Goal: Task Accomplishment & Management: Manage account settings

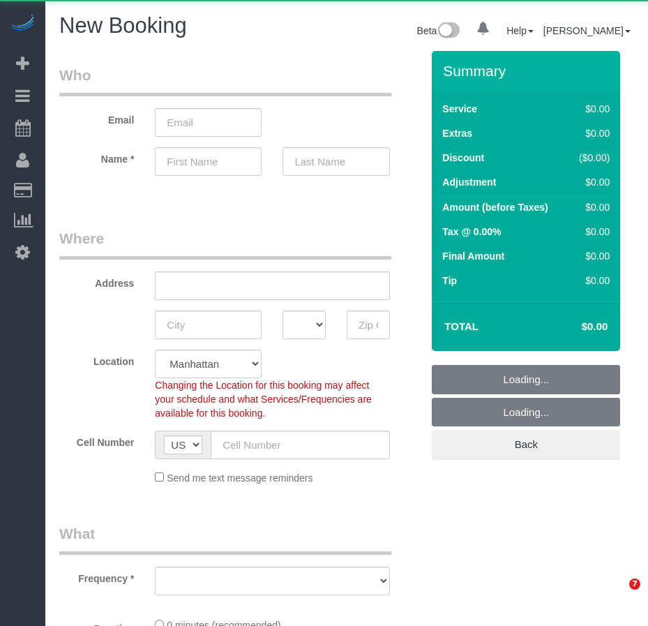
select select "number:89"
select select "number:90"
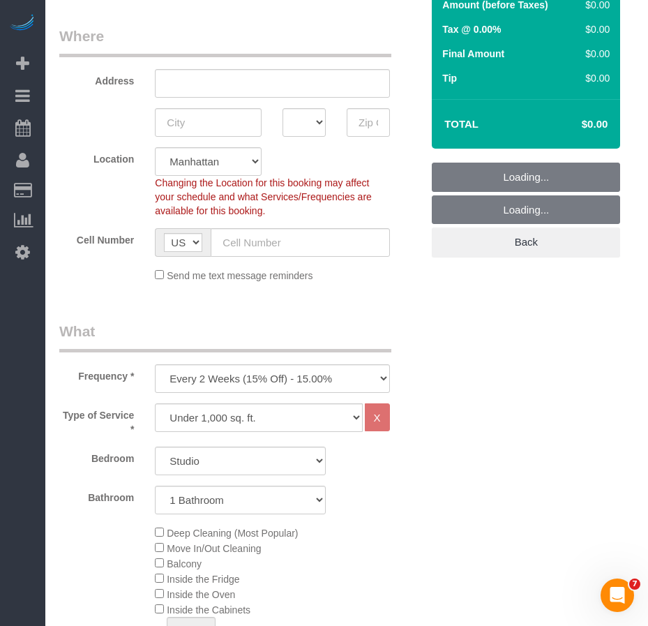
scroll to position [209, 0]
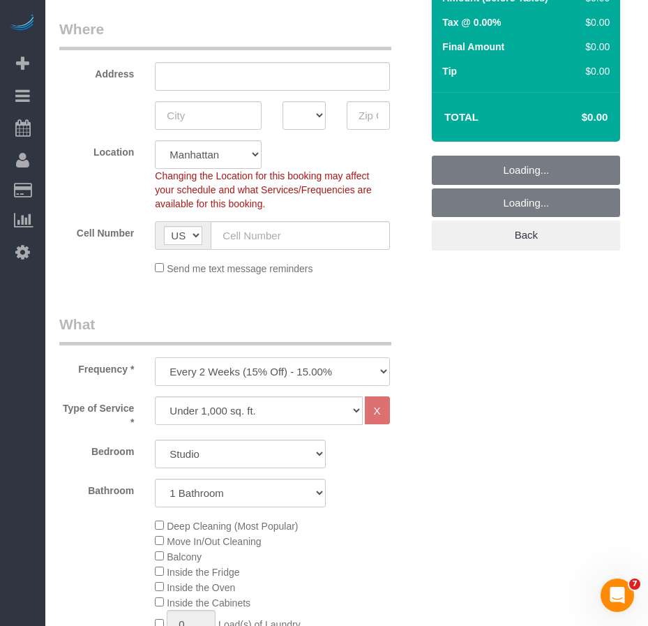
click at [290, 375] on select "One Time Weekly (20% Off) - 20.00% Every 2 Weeks (15% Off) - 15.00% Every 4 Wee…" at bounding box center [272, 371] width 234 height 29
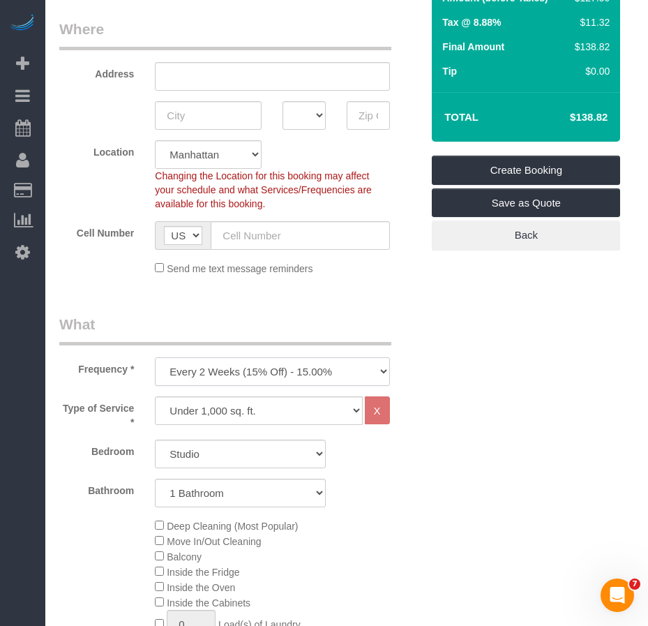
select select "object:1465"
click at [155, 357] on select "One Time Weekly (20% Off) - 20.00% Every 2 Weeks (15% Off) - 15.00% Every 4 Wee…" at bounding box center [272, 371] width 234 height 29
click at [204, 451] on select "Studio 1 Bedroom 2 Bedrooms 3 Bedrooms" at bounding box center [240, 453] width 171 height 29
click at [216, 490] on select "1 Bathroom 2 Bathrooms" at bounding box center [240, 493] width 171 height 29
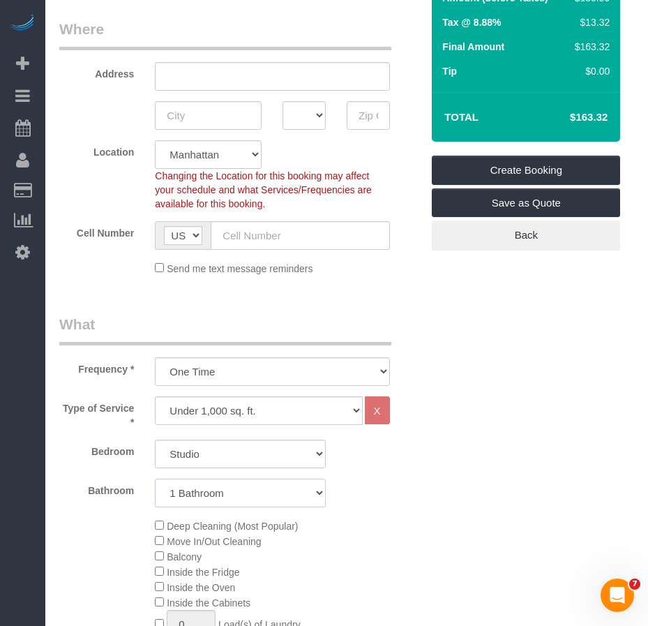
click at [215, 490] on select "1 Bathroom 2 Bathrooms" at bounding box center [240, 493] width 171 height 29
drag, startPoint x: 412, startPoint y: 527, endPoint x: 279, endPoint y: 476, distance: 142.6
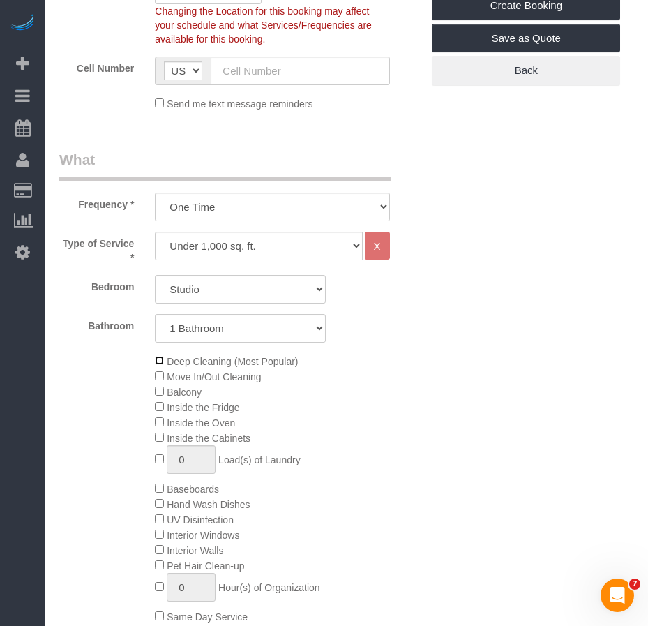
scroll to position [349, 0]
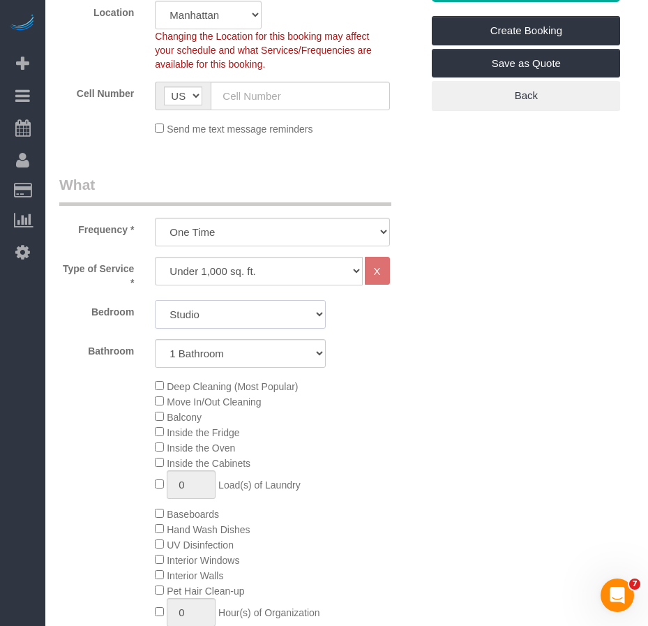
click at [274, 315] on select "Studio 1 Bedroom 2 Bedrooms 3 Bedrooms" at bounding box center [240, 314] width 171 height 29
click at [155, 300] on select "Studio 1 Bedroom 2 Bedrooms 3 Bedrooms" at bounding box center [240, 314] width 171 height 29
click at [223, 319] on select "Studio 1 Bedroom 2 Bedrooms 3 Bedrooms" at bounding box center [240, 314] width 171 height 29
click at [155, 300] on select "Studio 1 Bedroom 2 Bedrooms 3 Bedrooms" at bounding box center [240, 314] width 171 height 29
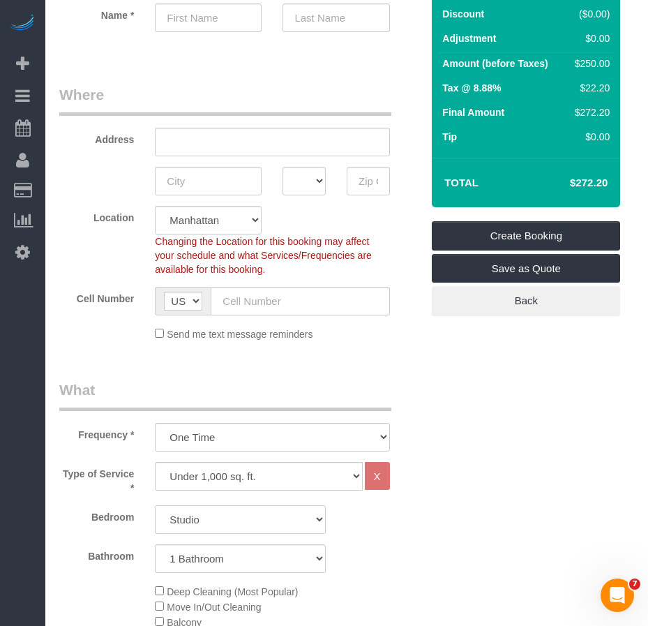
scroll to position [209, 0]
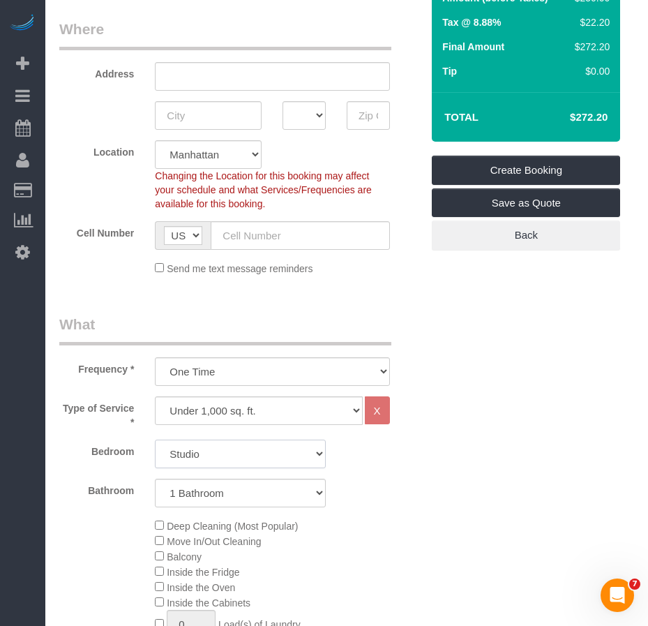
click at [211, 451] on select "Studio 1 Bedroom 2 Bedrooms 3 Bedrooms" at bounding box center [240, 453] width 171 height 29
click at [155, 439] on select "Studio 1 Bedroom 2 Bedrooms 3 Bedrooms" at bounding box center [240, 453] width 171 height 29
click at [246, 455] on select "Studio 1 Bedroom 2 Bedrooms 3 Bedrooms" at bounding box center [240, 453] width 171 height 29
select select "0"
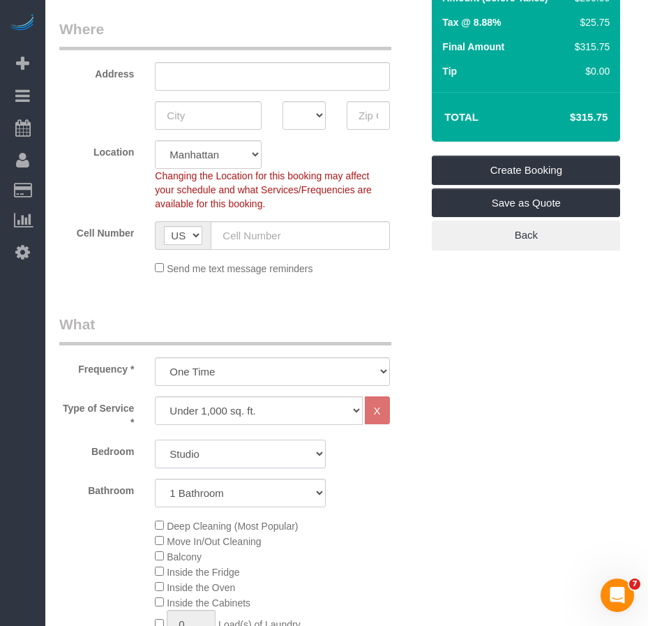
click at [155, 439] on select "Studio 1 Bedroom 2 Bedrooms 3 Bedrooms" at bounding box center [240, 453] width 171 height 29
click at [239, 453] on select "Studio 1 Bedroom 2 Bedrooms 3 Bedrooms" at bounding box center [240, 453] width 171 height 29
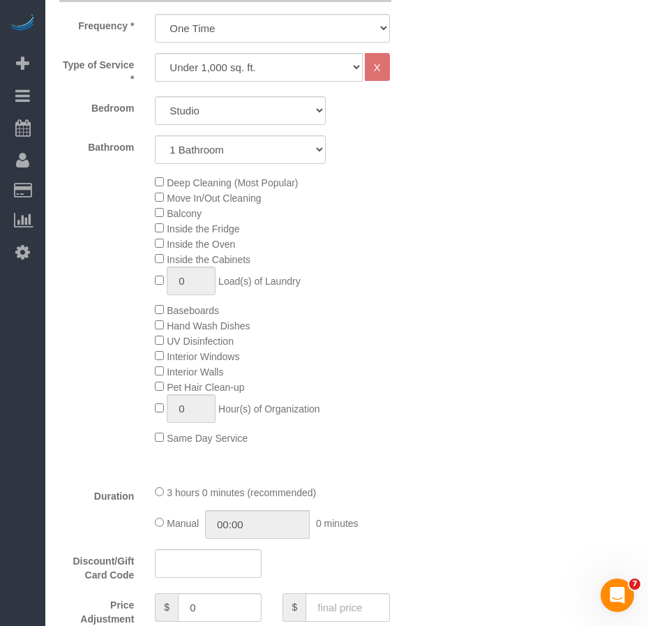
scroll to position [558, 0]
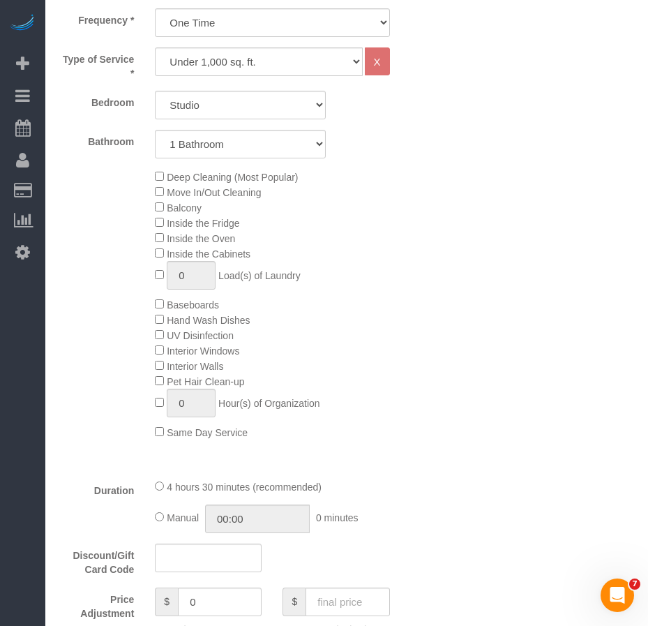
click at [416, 435] on div "Deep Cleaning (Most Popular) Move In/Out Cleaning Balcony Inside the Fridge Ins…" at bounding box center [287, 304] width 287 height 271
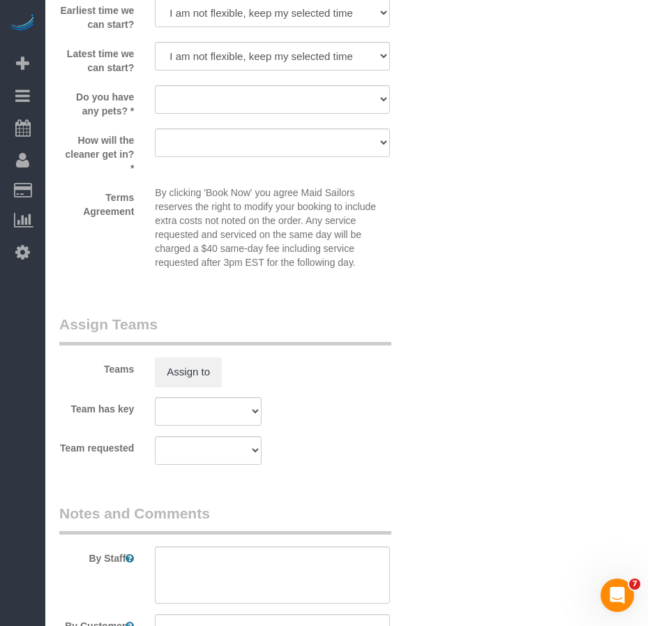
scroll to position [1874, 0]
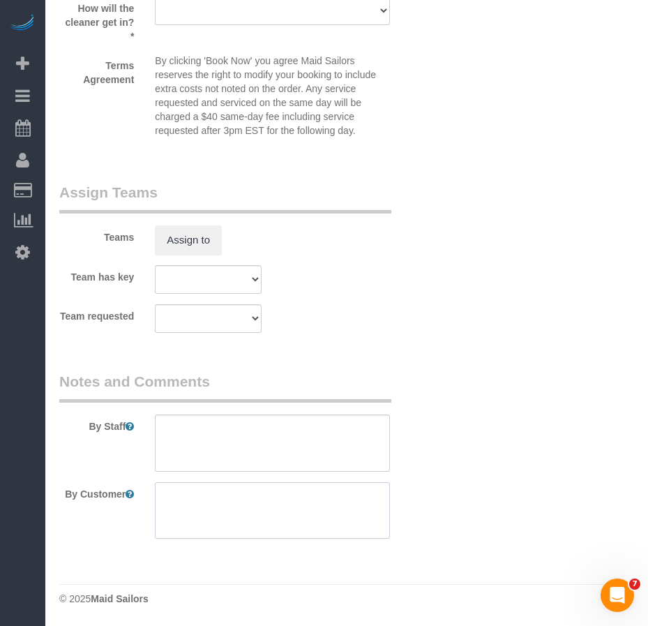
click at [206, 493] on textarea at bounding box center [272, 510] width 234 height 57
type textarea "deep cleaning"
drag, startPoint x: 235, startPoint y: 502, endPoint x: 145, endPoint y: 502, distance: 90.0
click at [145, 502] on div at bounding box center [271, 510] width 255 height 57
click at [181, 432] on textarea at bounding box center [272, 442] width 234 height 57
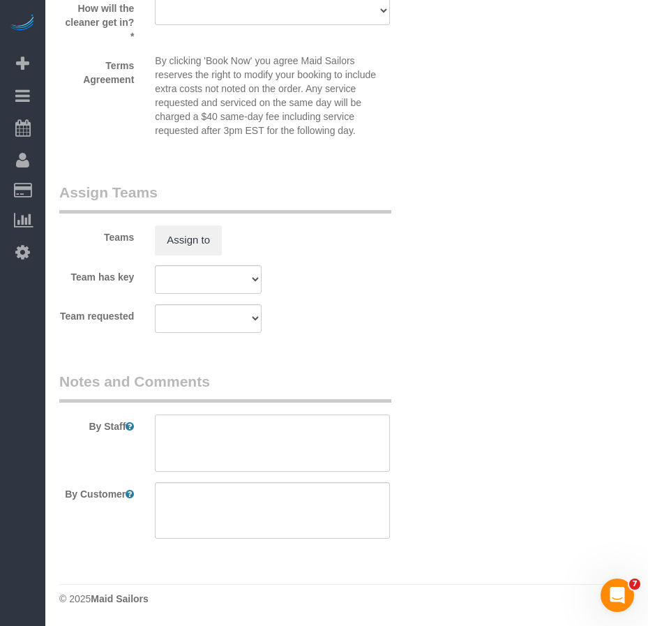
paste textarea "deep cleaning"
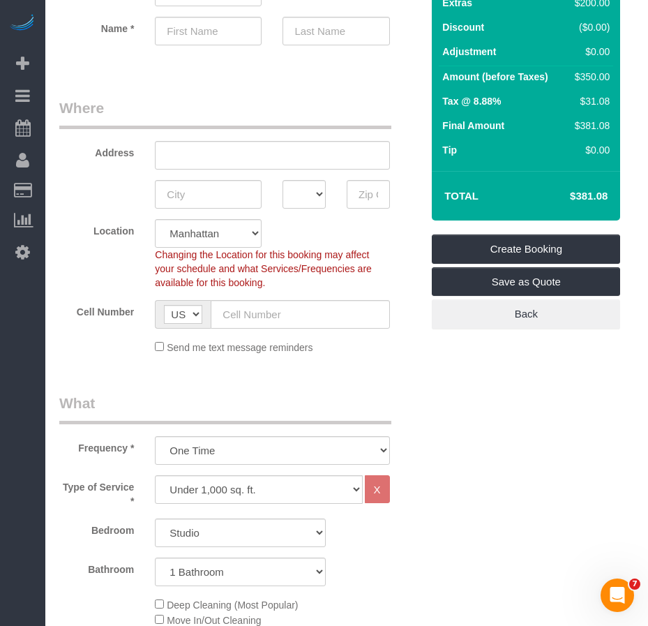
scroll to position [130, 0]
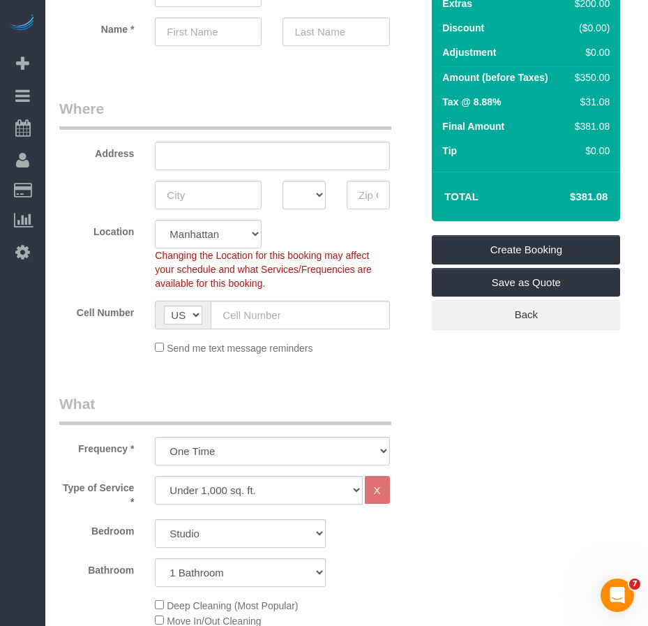
type textarea "deep cleaning of bathroom, kitchen, and living no need to clean the bedrooms"
click at [356, 195] on input "text" at bounding box center [368, 195] width 43 height 29
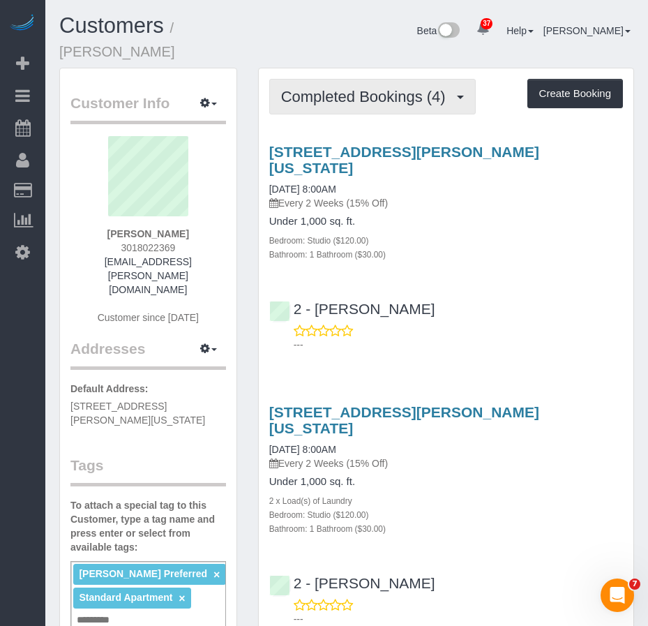
click at [337, 100] on span "Completed Bookings (4)" at bounding box center [367, 96] width 172 height 17
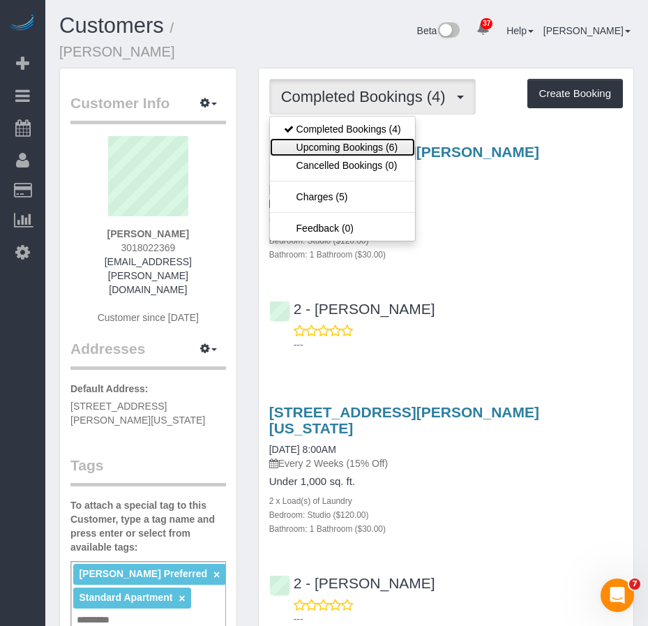
click at [334, 140] on link "Upcoming Bookings (6)" at bounding box center [342, 147] width 145 height 18
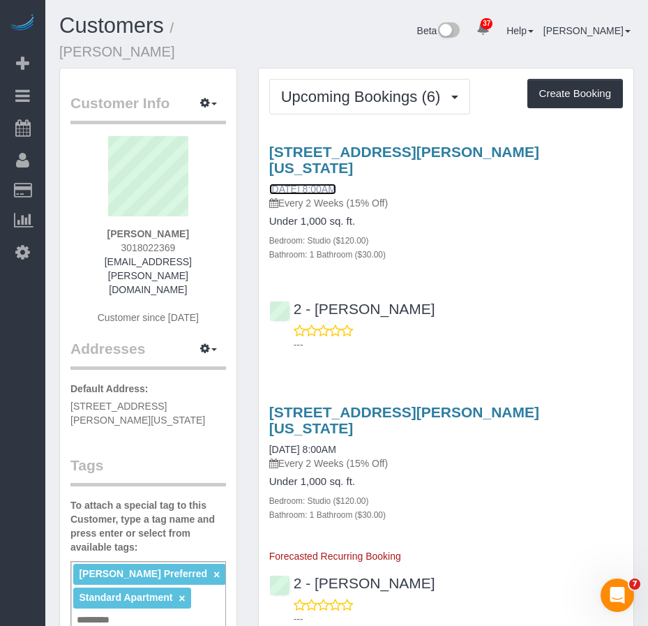
click at [317, 188] on link "10/11/2025 8:00AM" at bounding box center [302, 188] width 67 height 11
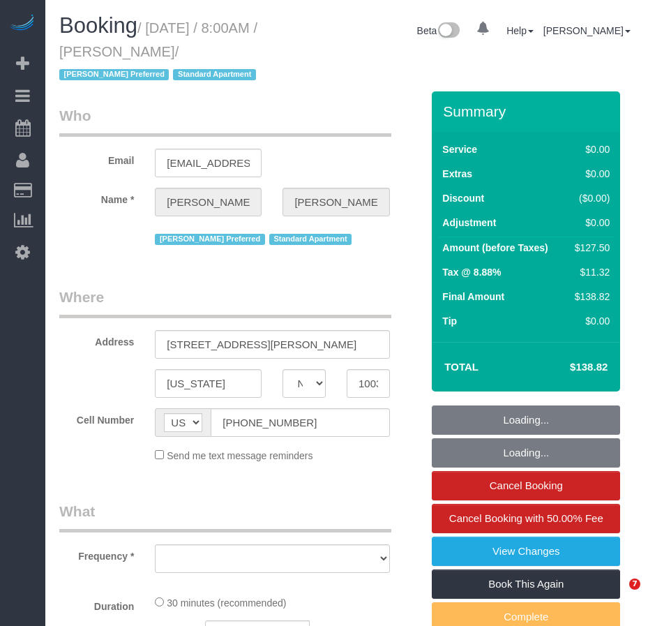
select select "NY"
select select "number:89"
select select "number:90"
select select "number:15"
select select "number:6"
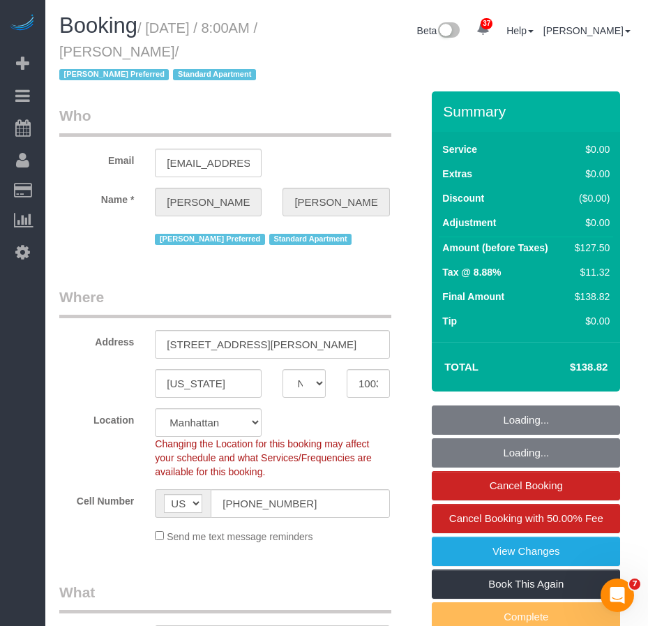
select select "object:1073"
select select "string:stripe-pm_1RzMjD4VGloSiKo7AQhaJz1S"
select select "object:1082"
select select "spot1"
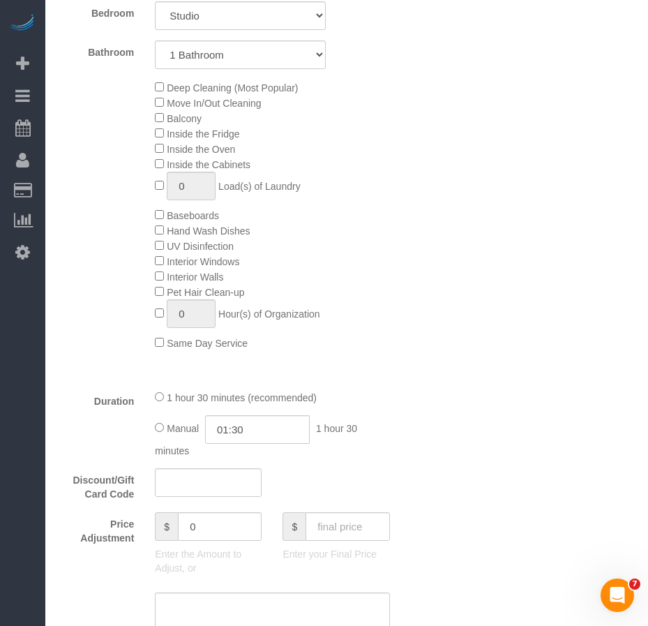
scroll to position [698, 0]
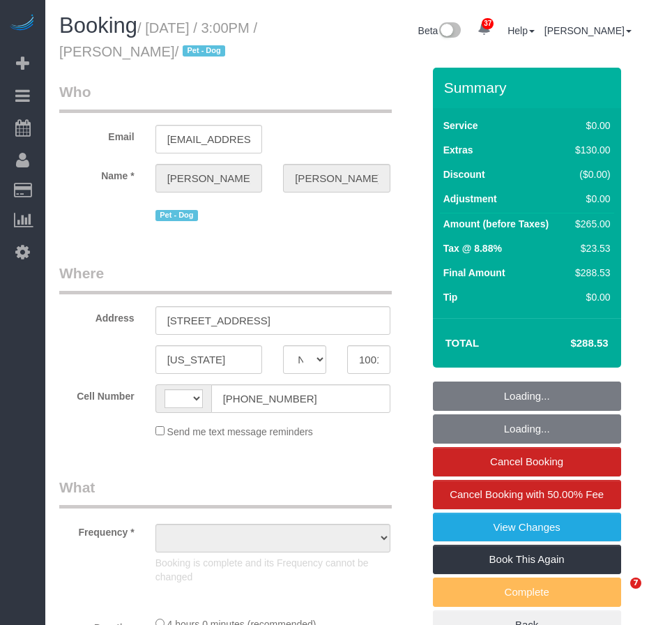
select select "NY"
select select "spot1"
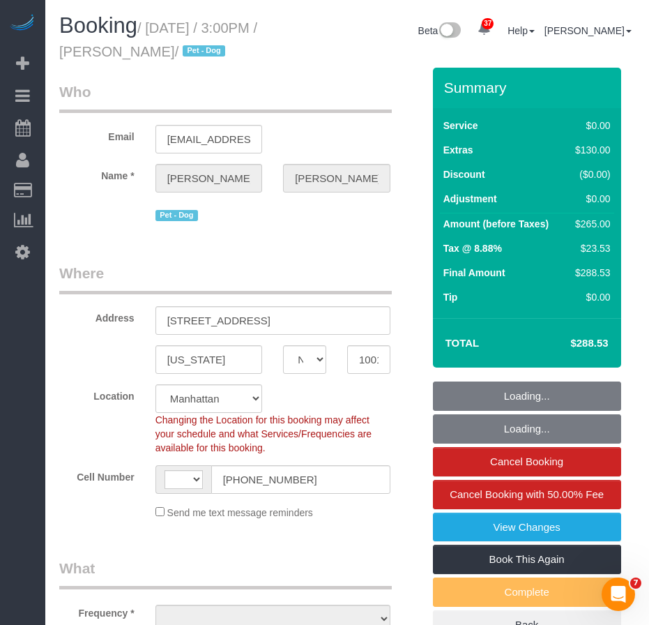
select select "string:US"
select select "object:1271"
select select "string:stripe-pm_1SFHfl4VGloSiKo7zwYwSflI"
select select "1"
select select "number:59"
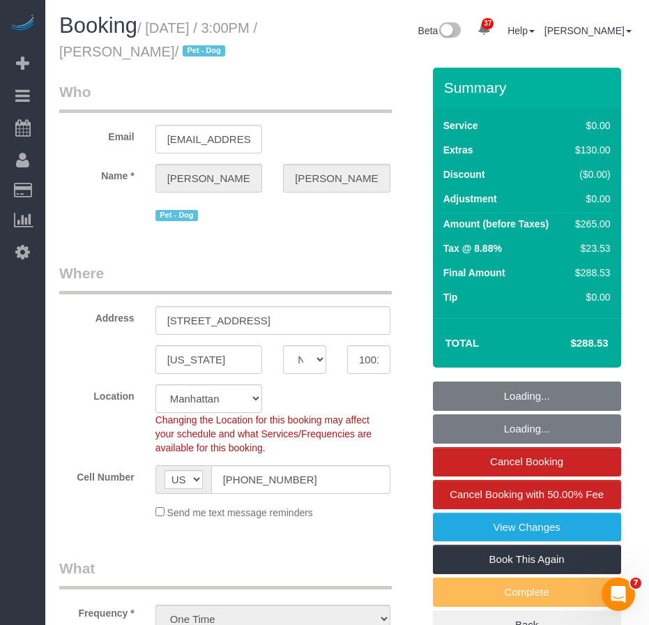
select select "number:73"
select select "number:13"
select select "number:5"
select select "object:1523"
select select "1"
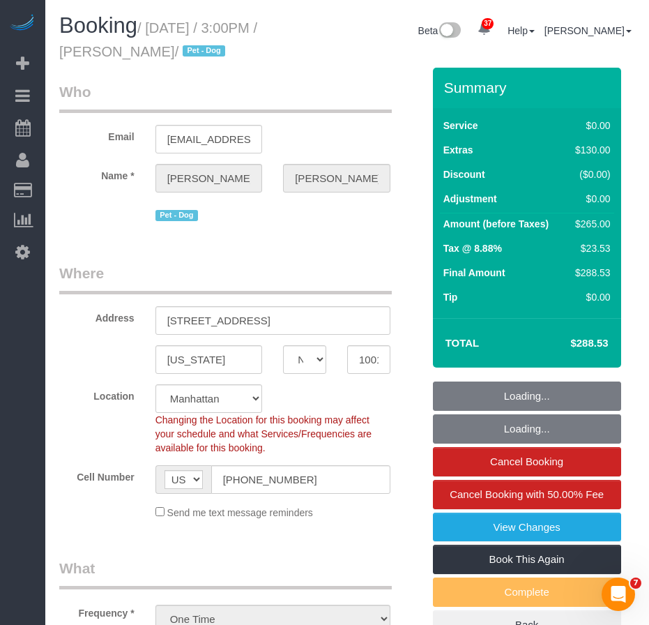
select select "spot33"
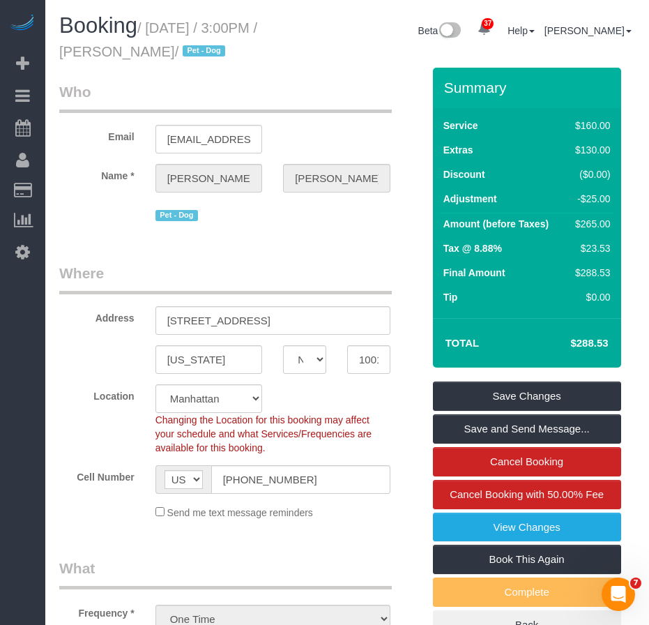
drag, startPoint x: 121, startPoint y: 52, endPoint x: 206, endPoint y: 47, distance: 85.2
click at [206, 47] on small "/ October 09, 2025 / 3:00PM / Bridget Oliver / Pet - Dog" at bounding box center [158, 39] width 198 height 39
copy small "Bridget Oliver"
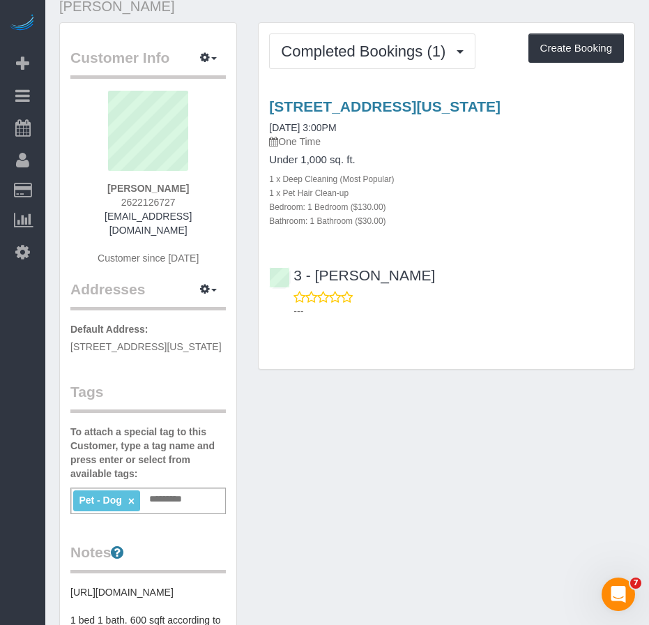
scroll to position [70, 0]
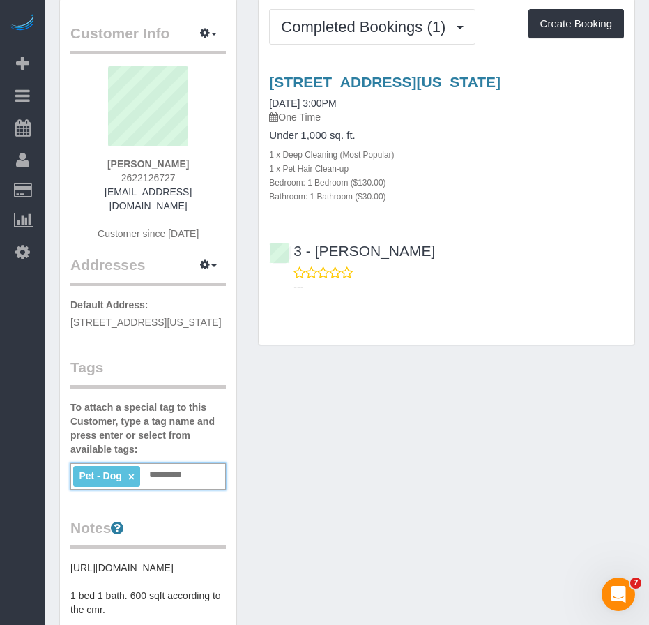
click at [162, 466] on input "text" at bounding box center [169, 475] width 47 height 18
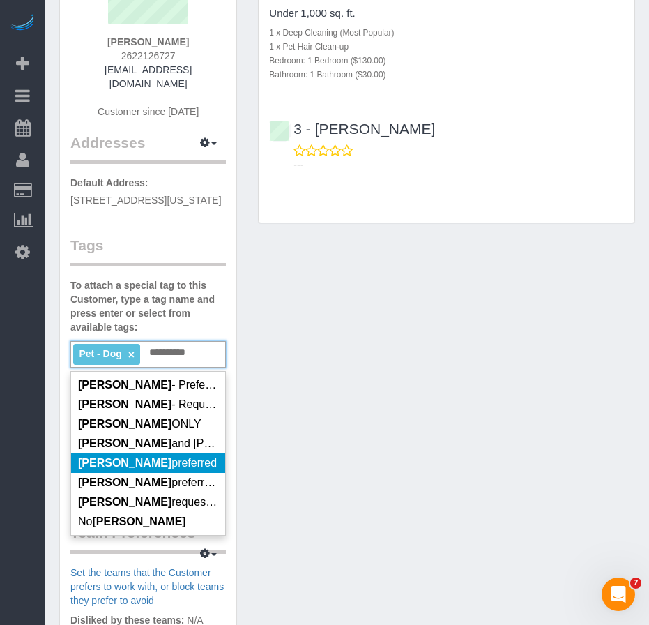
scroll to position [209, 0]
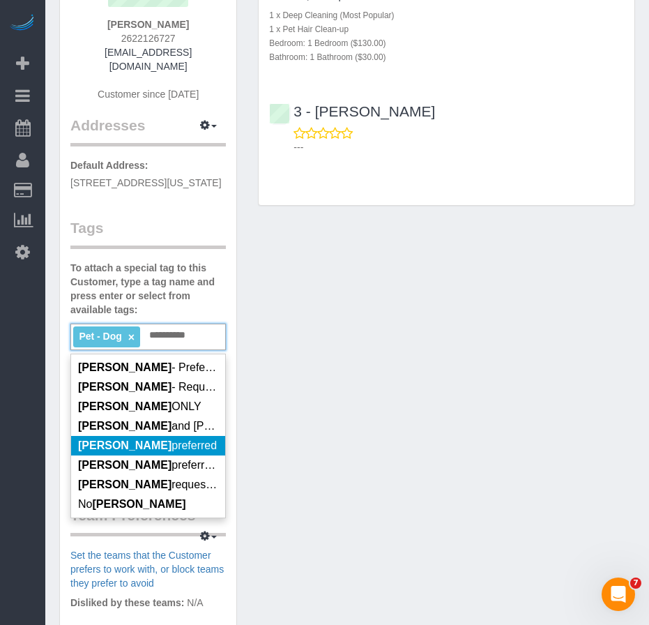
type input "**********"
click at [147, 439] on span "Ana Araujo preferred" at bounding box center [147, 445] width 139 height 12
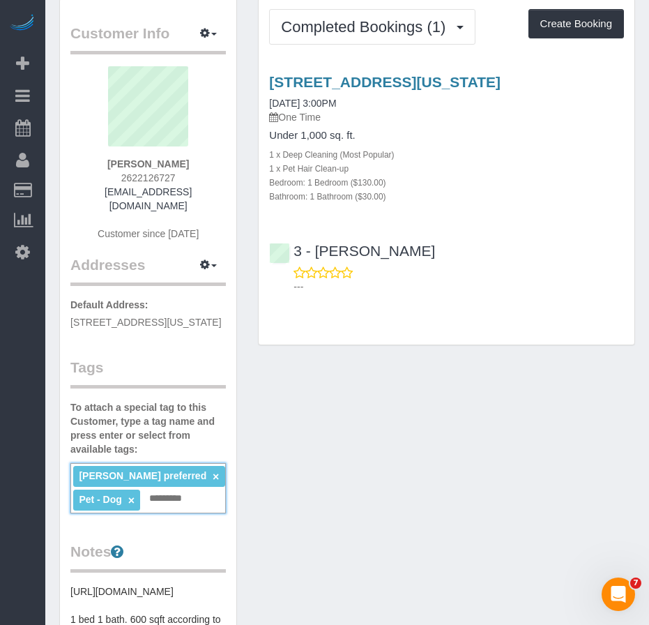
scroll to position [0, 0]
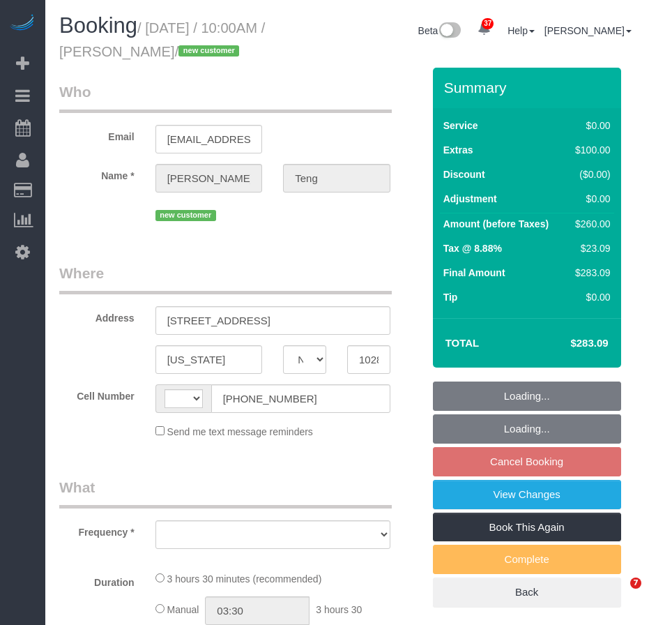
select select "NY"
select select "object:564"
select select "string:stripe-pm_1SGjPX4VGloSiKo7zmoVxI5o"
select select "number:89"
select select "number:90"
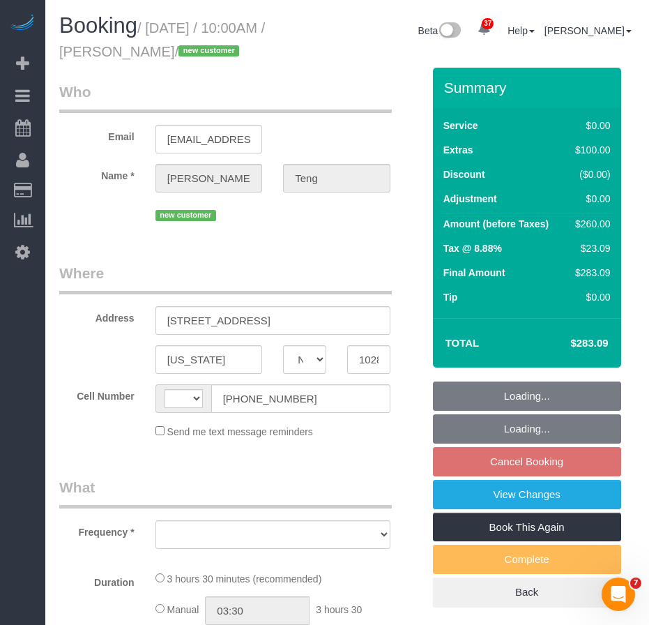
select select "number:15"
select select "number:5"
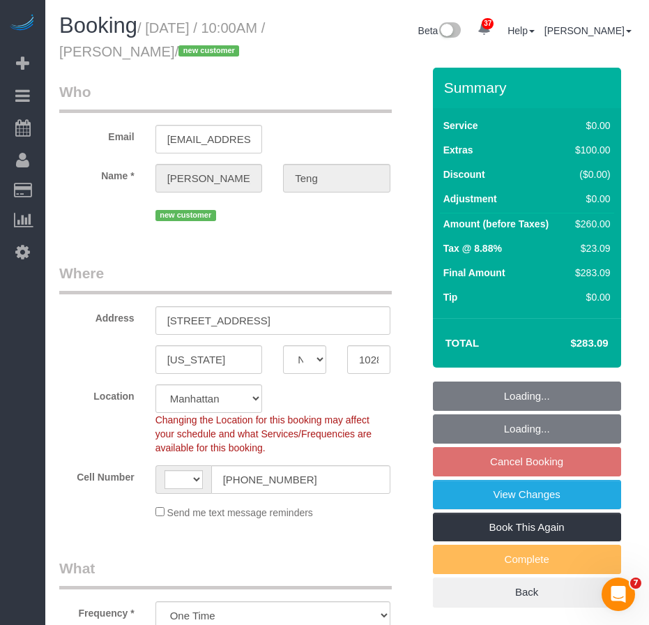
select select "object:713"
select select "string:US"
select select "1"
select select "spot3"
select select "1"
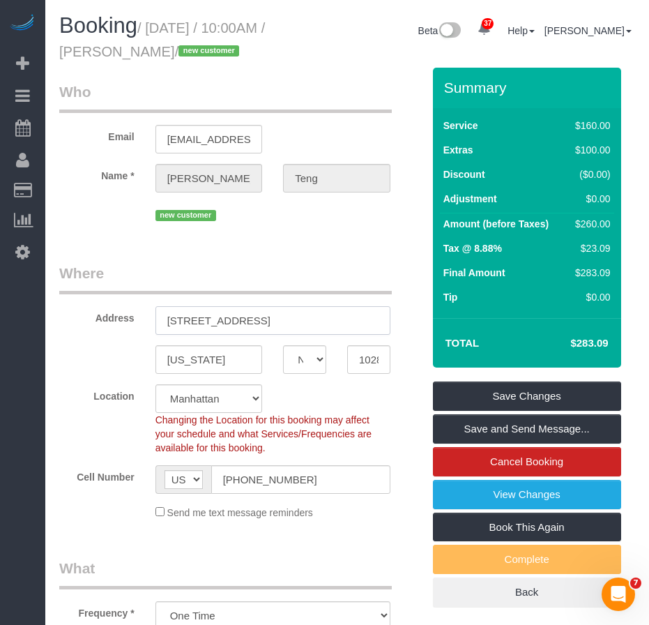
click at [176, 322] on input "2 south end ave, 8f" at bounding box center [273, 320] width 235 height 29
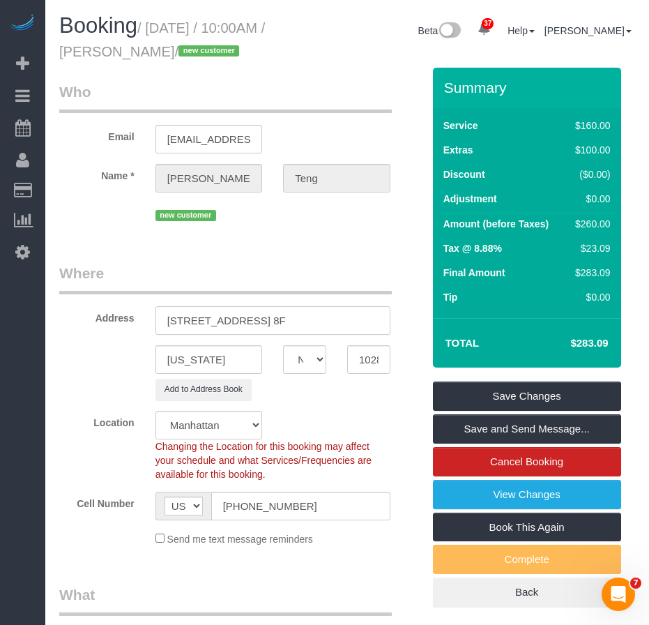
type input "2 South End Avenue, Apt. 8F"
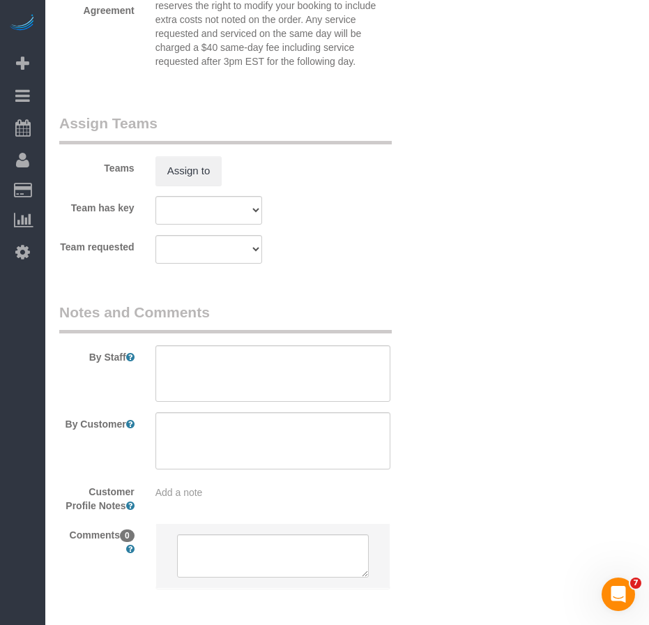
scroll to position [1953, 0]
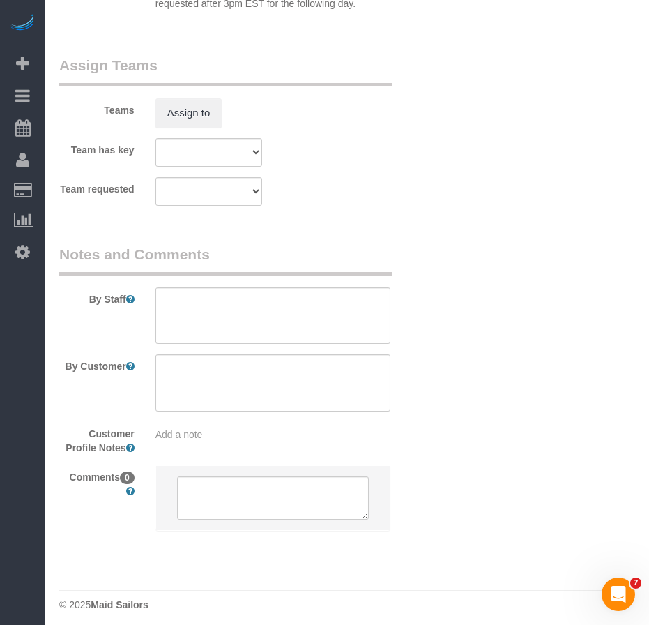
click at [199, 437] on span "Add a note" at bounding box center [179, 434] width 47 height 11
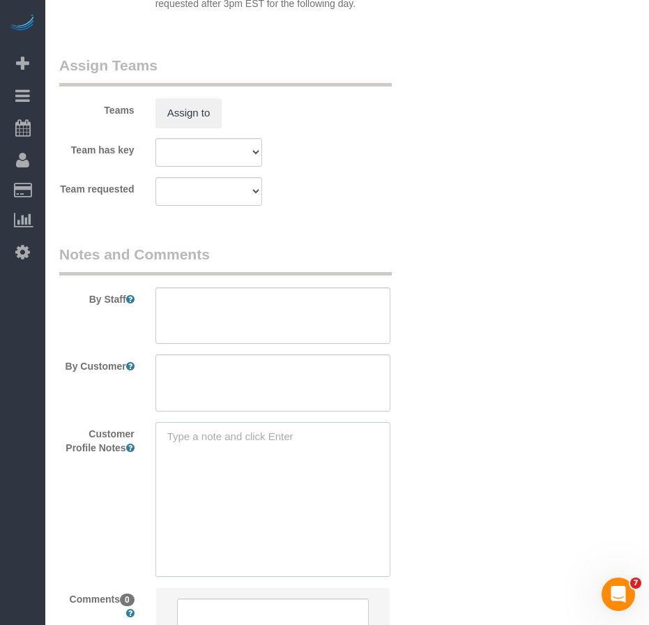
paste textarea "https://www.realtor.com/realestateandhomes-detail/2-S-End-Ave-Apt-8F_New-York_N…"
type textarea "https://www.realtor.com/realestateandhomes-detail/2-S-End-Ave-Apt-8F_New-York_N…"
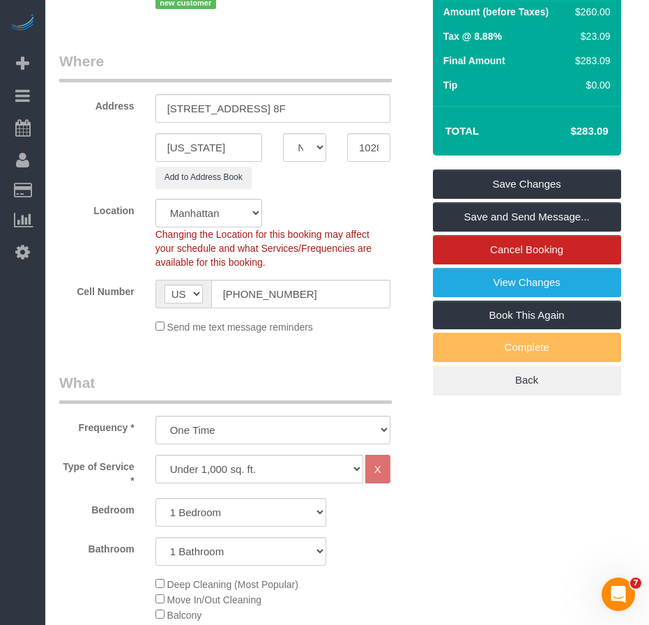
scroll to position [209, 0]
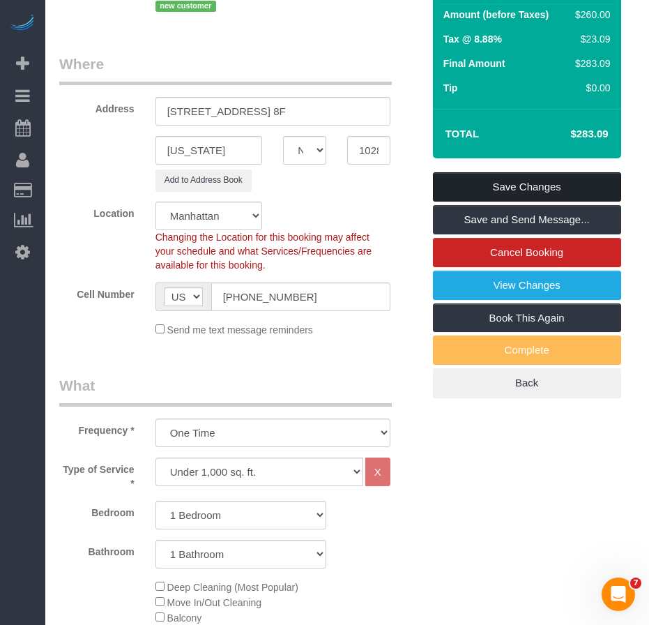
click at [508, 189] on link "Save Changes" at bounding box center [527, 186] width 188 height 29
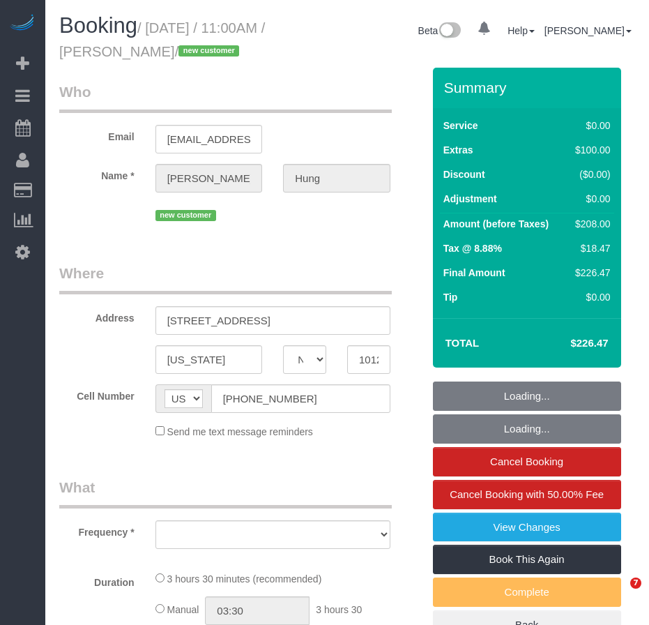
select select "NY"
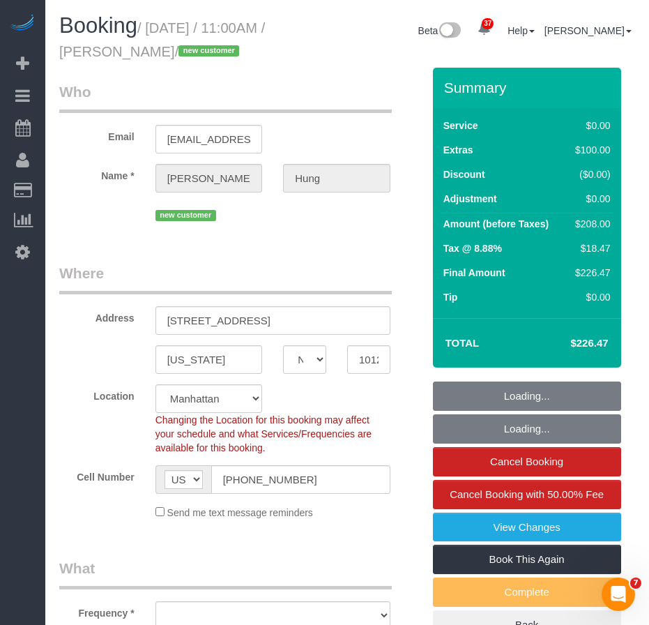
select select "object:815"
select select "string:stripe-pm_1SGkM44VGloSiKo7dSCjwkPj"
select select "1"
select select "number:89"
select select "number:90"
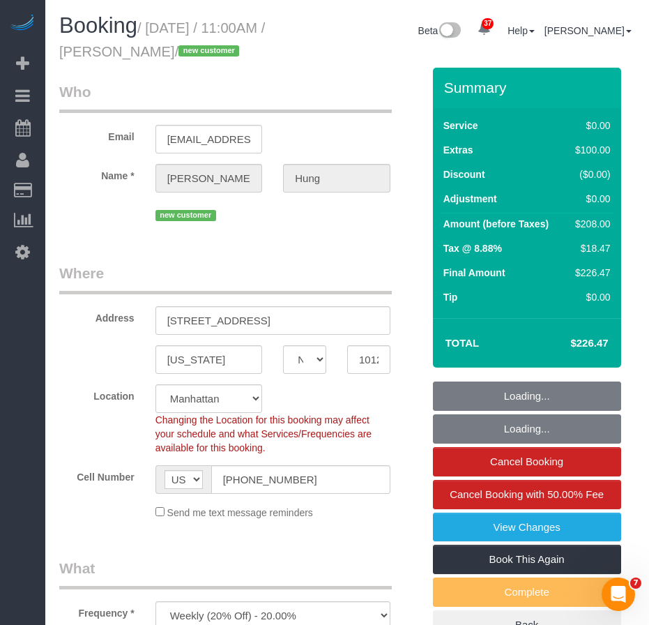
select select "number:15"
select select "number:5"
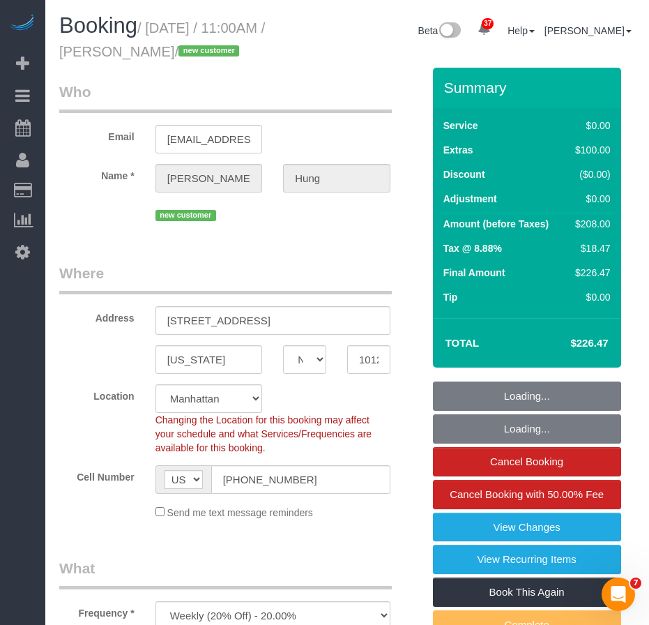
select select "object:1074"
select select "spot1"
select select "1"
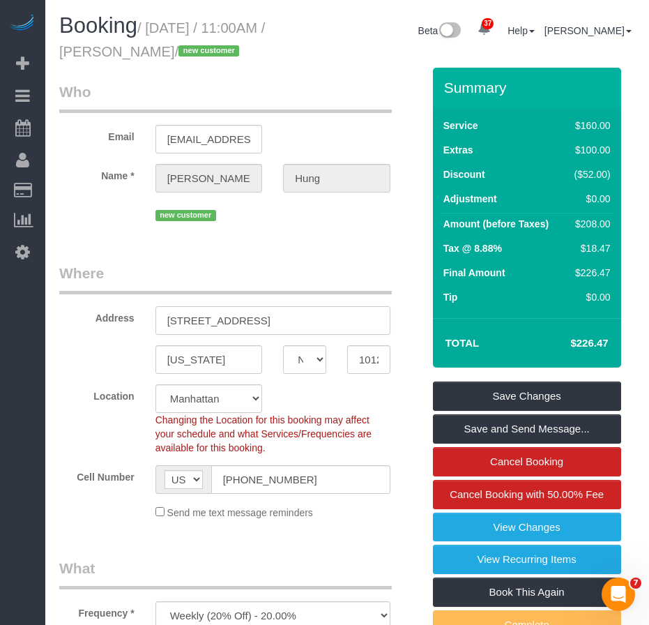
click at [255, 321] on input "[STREET_ADDRESS]" at bounding box center [273, 320] width 235 height 29
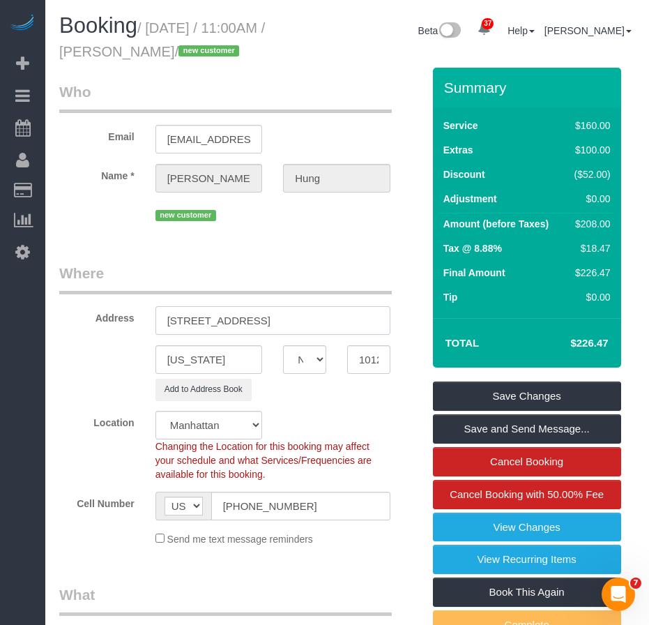
type input "[STREET_ADDRESS]"
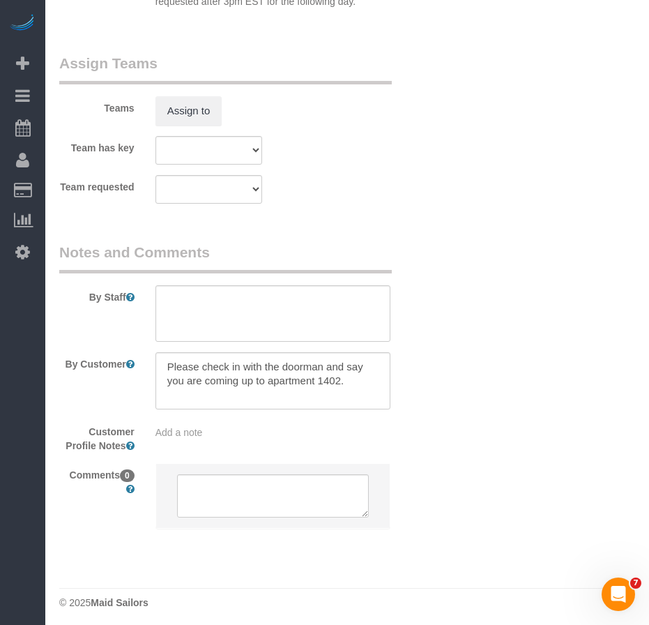
scroll to position [1960, 0]
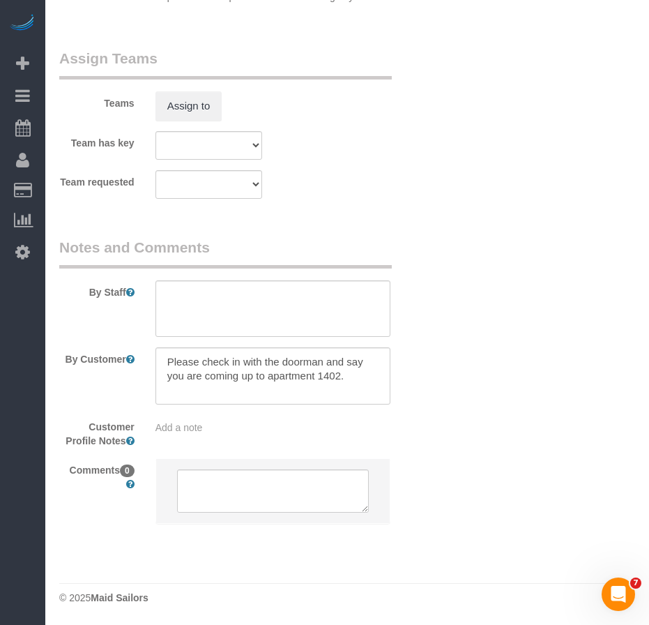
click at [236, 431] on div "Add a note" at bounding box center [273, 428] width 235 height 14
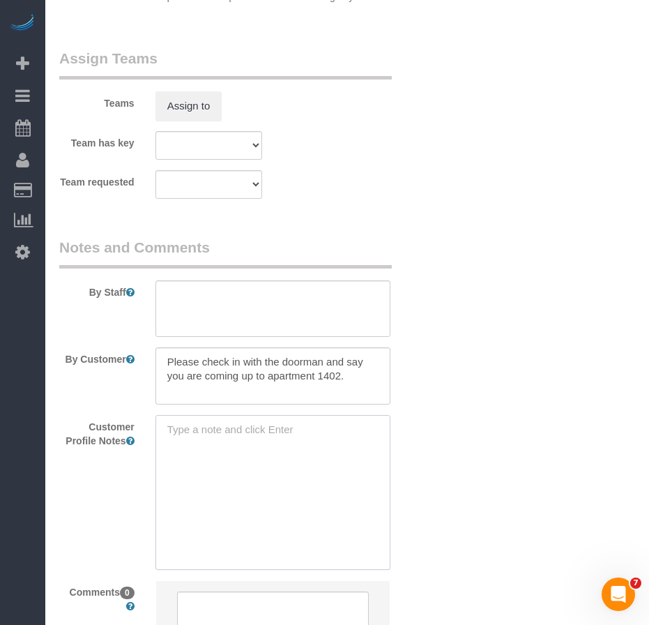
click at [221, 435] on textarea at bounding box center [273, 492] width 235 height 154
paste textarea "https://www.bhsusa.com/for-sale/new-york/upper-east-side/302-east-96th-street-1…"
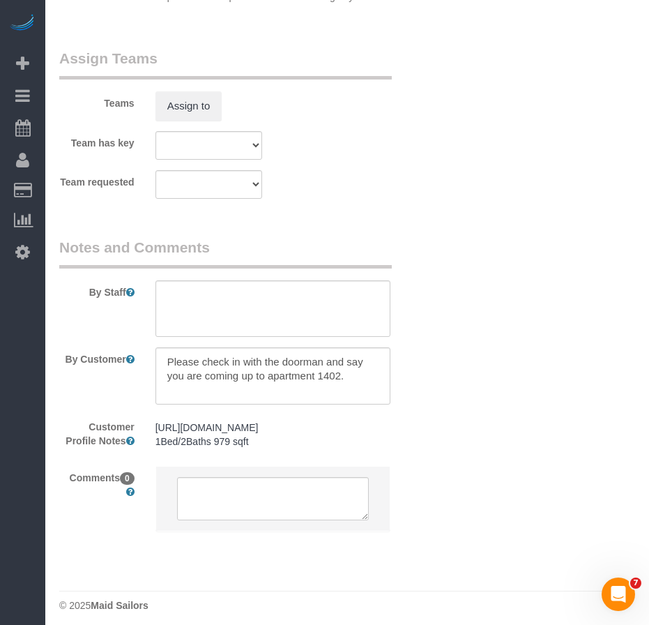
click at [278, 449] on pre "https://www.bhsusa.com/for-sale/new-york/upper-east-side/302-east-96th-street-1…" at bounding box center [273, 435] width 235 height 28
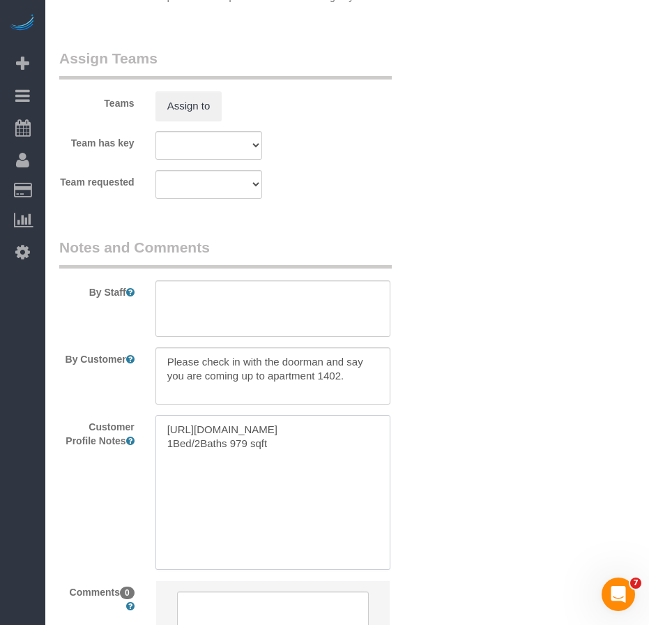
click at [165, 428] on textarea "https://www.bhsusa.com/for-sale/new-york/upper-east-side/302-east-96th-street-1…" at bounding box center [273, 492] width 235 height 154
paste textarea "https://www.zillow.com/homedetails/302-E-96th-St-1402-New-York-NY-10128/3219148…"
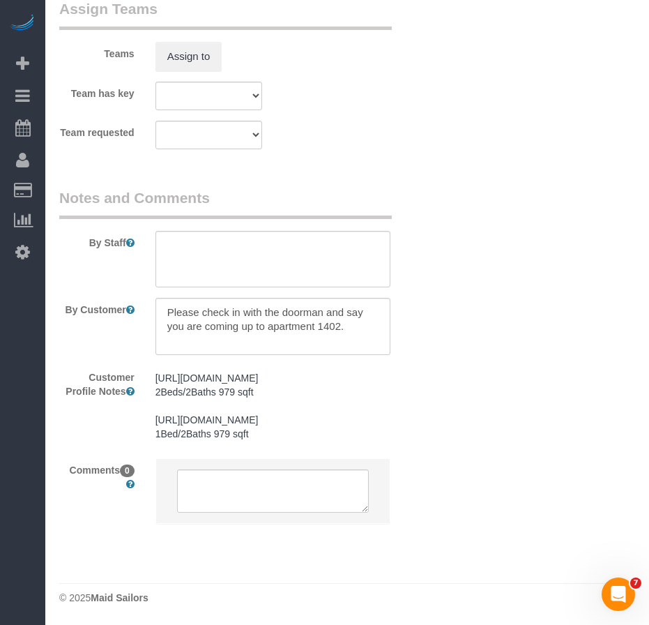
scroll to position [2051, 0]
click at [280, 435] on pre "https://www.zillow.com/homedetails/302-E-96th-St-1402-New-York-NY-10128/3219148…" at bounding box center [273, 406] width 235 height 70
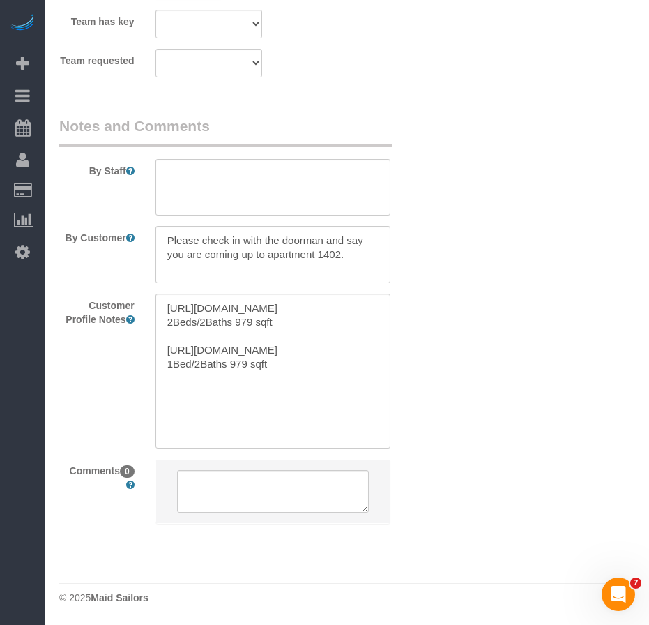
scroll to position [27, 0]
click at [278, 412] on textarea "https://www.zillow.com/homedetails/302-E-96th-St-1402-New-York-NY-10128/3219148…" at bounding box center [273, 371] width 235 height 154
paste textarea "https://www.realtor.com/realestateandhomes-detail/302-E-96th-St-Apt-1402_New-Yo…"
type textarea "https://www.zillow.com/homedetails/302-E-96th-St-1402-New-York-NY-10128/3219148…"
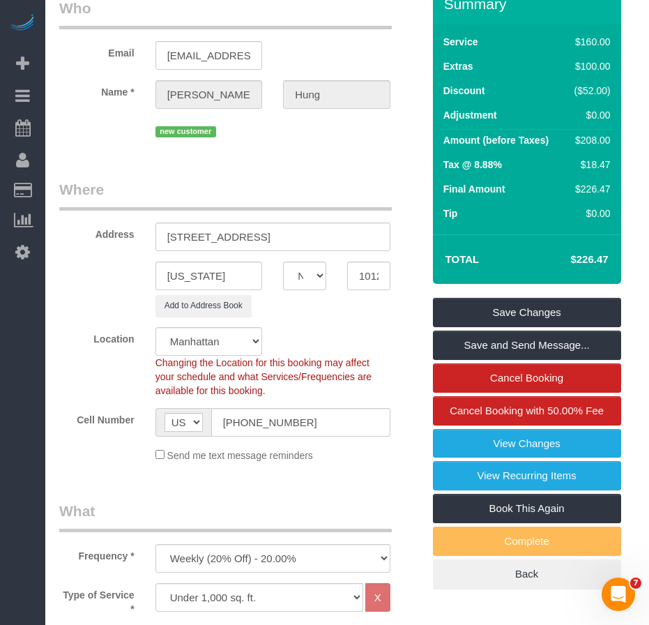
scroll to position [59, 0]
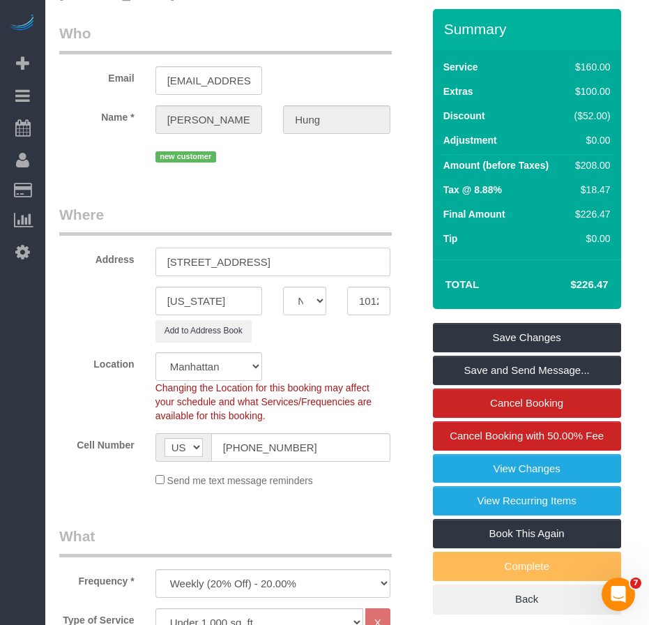
click at [193, 261] on input "302 E 96th Street, Apt. 1402" at bounding box center [273, 262] width 235 height 29
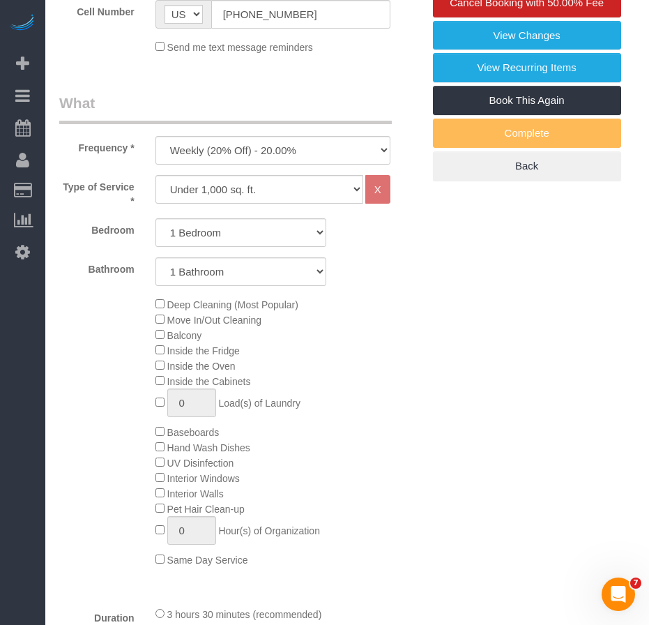
scroll to position [338, 0]
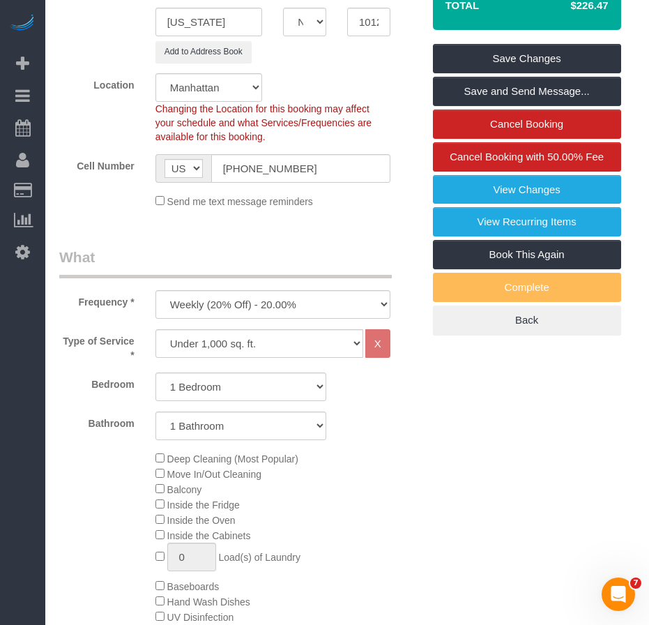
type input "302 East 96th Street, Apt. 1402"
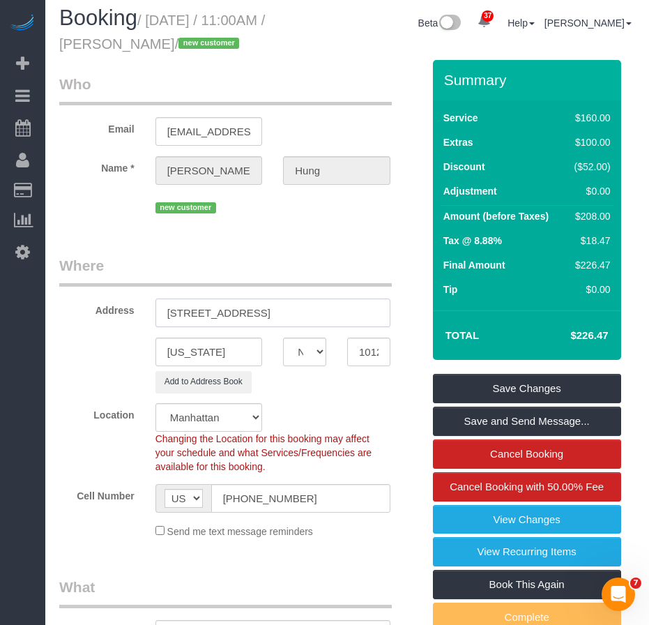
scroll to position [0, 0]
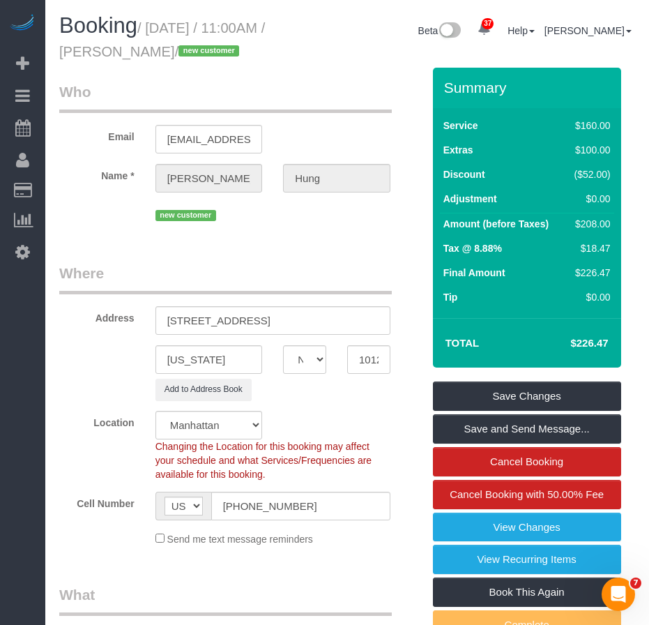
drag, startPoint x: 128, startPoint y: 52, endPoint x: 202, endPoint y: 52, distance: 73.9
click at [202, 52] on small "/ October 11, 2025 / 11:00AM / Penny Hung / new customer" at bounding box center [162, 39] width 206 height 39
copy small "Penny Hung"
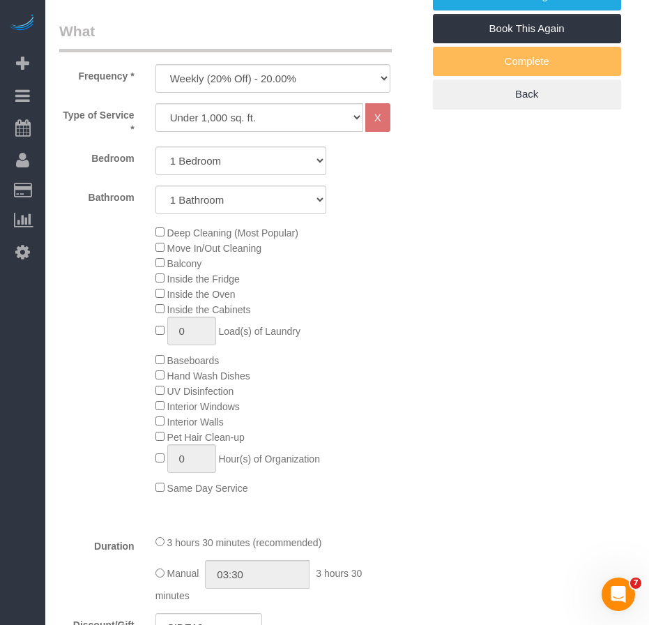
scroll to position [517, 0]
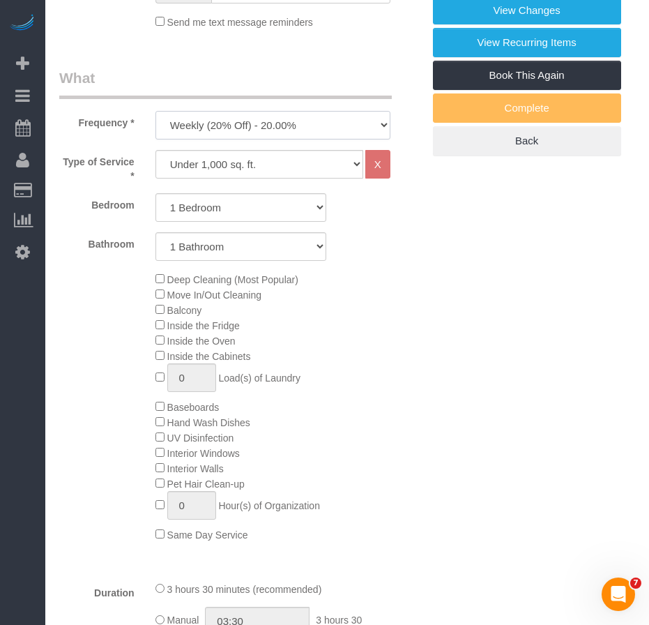
click at [309, 130] on select "One Time Weekly (20% Off) - 20.00% Every 2 Weeks (15% Off) - 15.00% Every 4 Wee…" at bounding box center [273, 125] width 235 height 29
click at [156, 111] on select "One Time Weekly (20% Off) - 20.00% Every 2 Weeks (15% Off) - 15.00% Every 4 Wee…" at bounding box center [273, 125] width 235 height 29
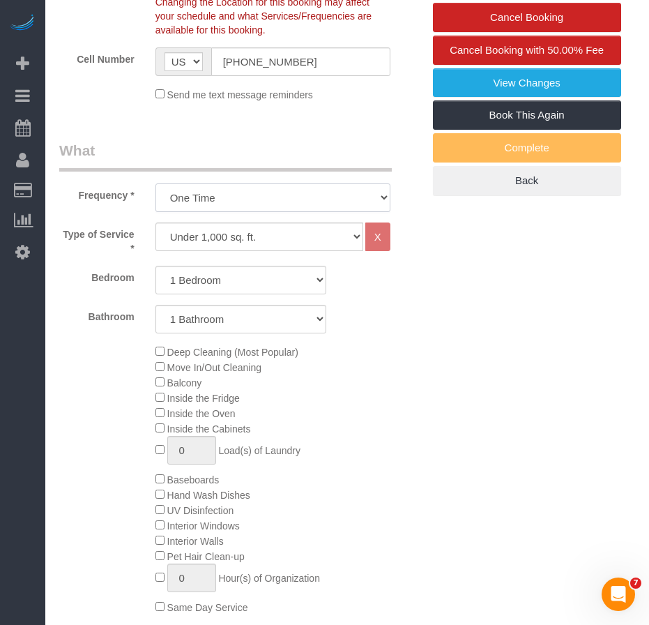
scroll to position [308, 0]
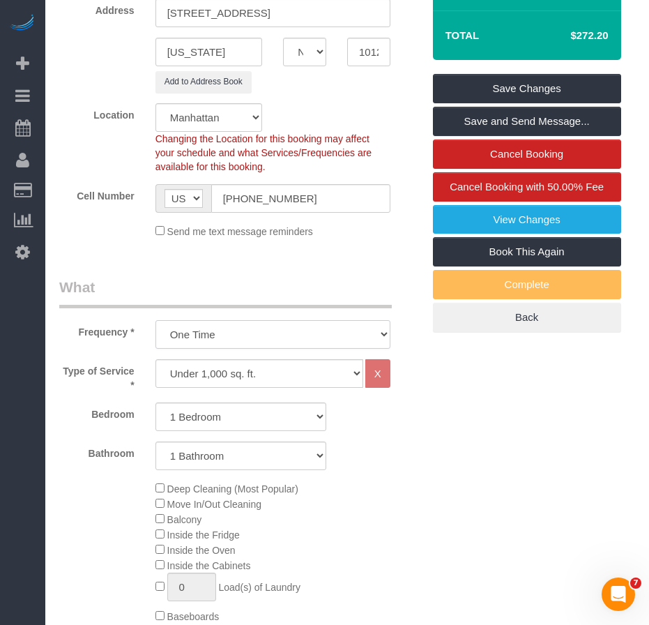
click at [292, 340] on select "One Time Weekly (20% Off) - 20.00% Every 2 Weeks (15% Off) - 15.00% Every 4 Wee…" at bounding box center [273, 334] width 235 height 29
select select "object:1074"
click at [156, 320] on select "One Time Weekly (20% Off) - 20.00% Every 2 Weeks (15% Off) - 15.00% Every 4 Wee…" at bounding box center [273, 334] width 235 height 29
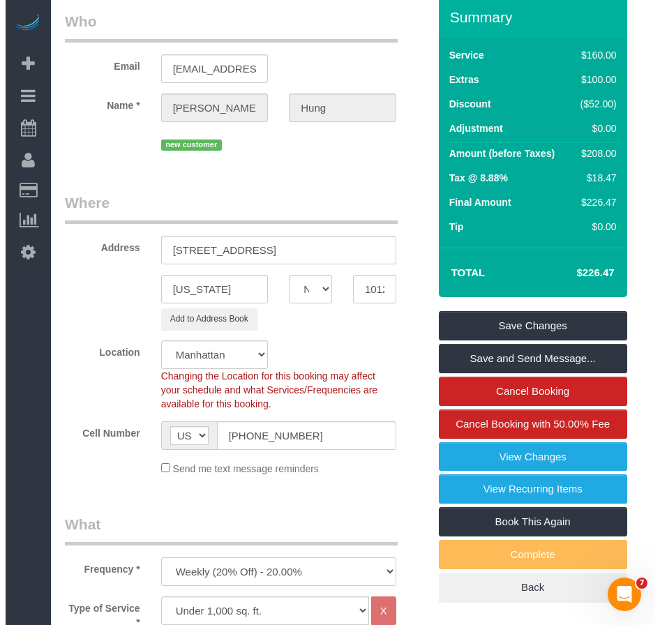
scroll to position [70, 0]
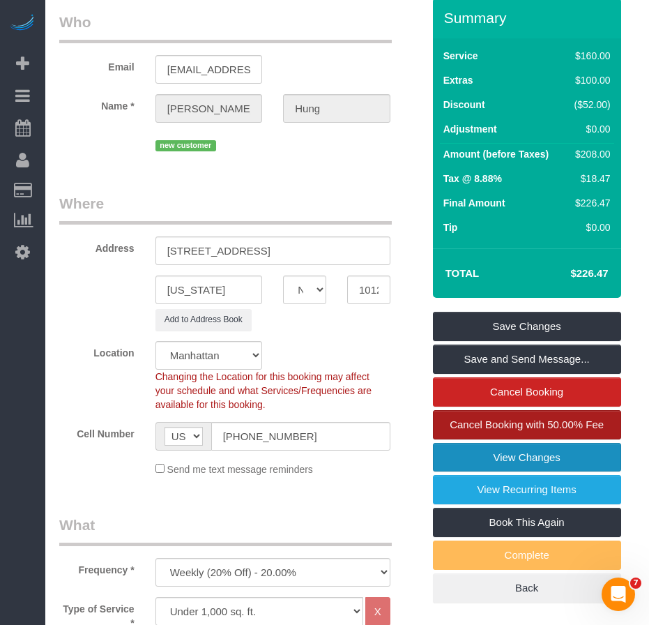
drag, startPoint x: 495, startPoint y: 456, endPoint x: 439, endPoint y: 437, distance: 59.1
click at [495, 456] on link "View Changes" at bounding box center [527, 457] width 188 height 29
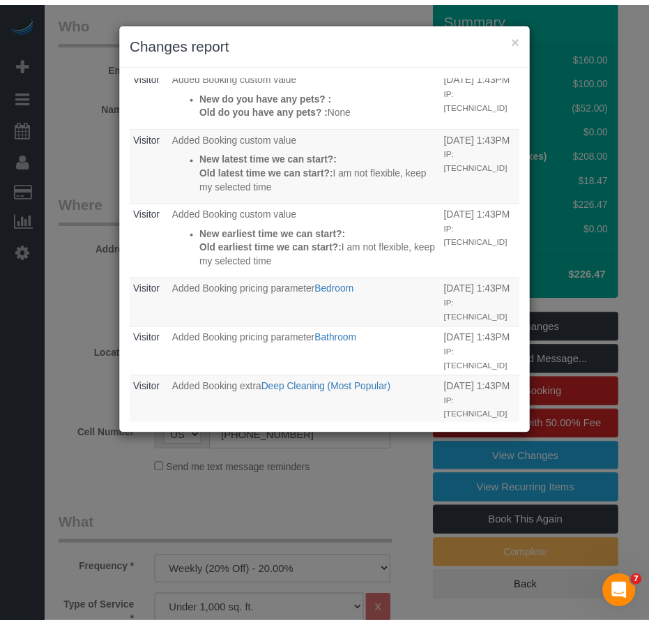
scroll to position [82, 0]
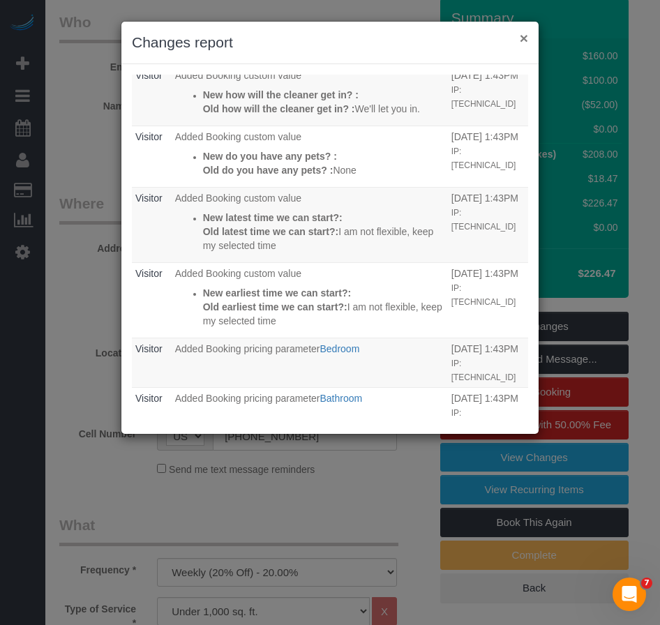
drag, startPoint x: 527, startPoint y: 36, endPoint x: 482, endPoint y: 22, distance: 46.8
click at [526, 36] on button "×" at bounding box center [524, 38] width 8 height 15
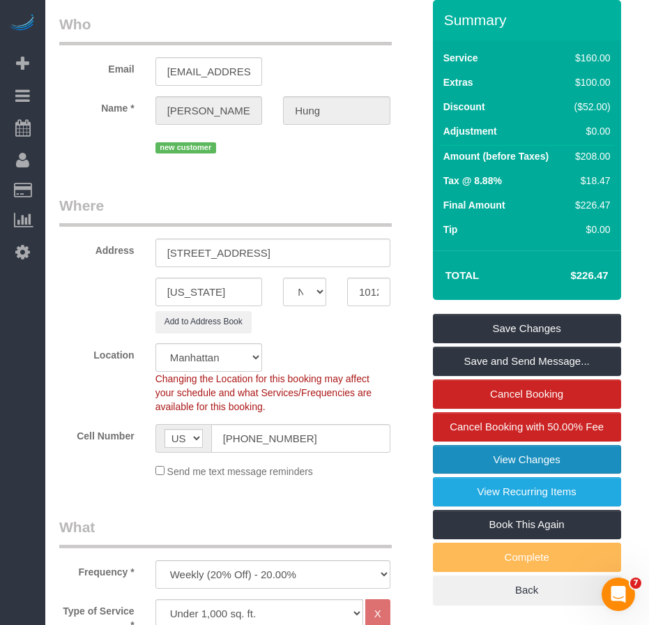
scroll to position [0, 0]
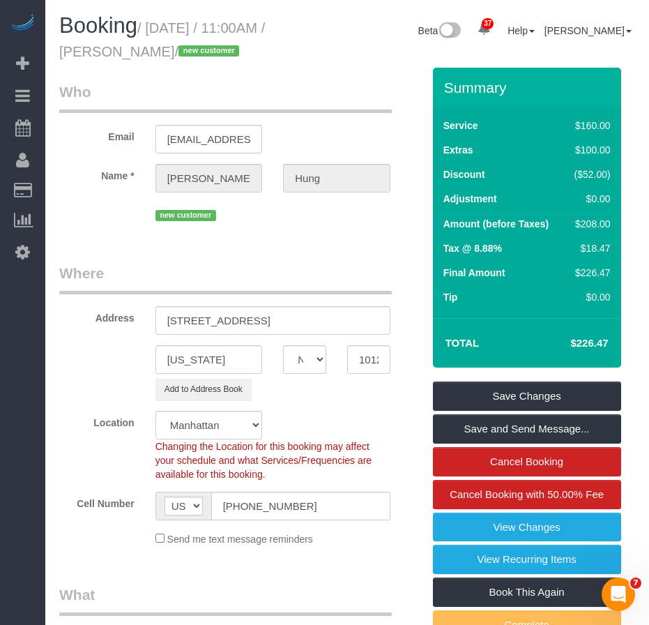
drag, startPoint x: 153, startPoint y: 29, endPoint x: 204, endPoint y: 50, distance: 54.4
click at [204, 50] on small "/ October 11, 2025 / 11:00AM / Penny Hung / new customer" at bounding box center [162, 39] width 206 height 39
copy small "October 11, 2025 / 11:00AM / Penny Hung"
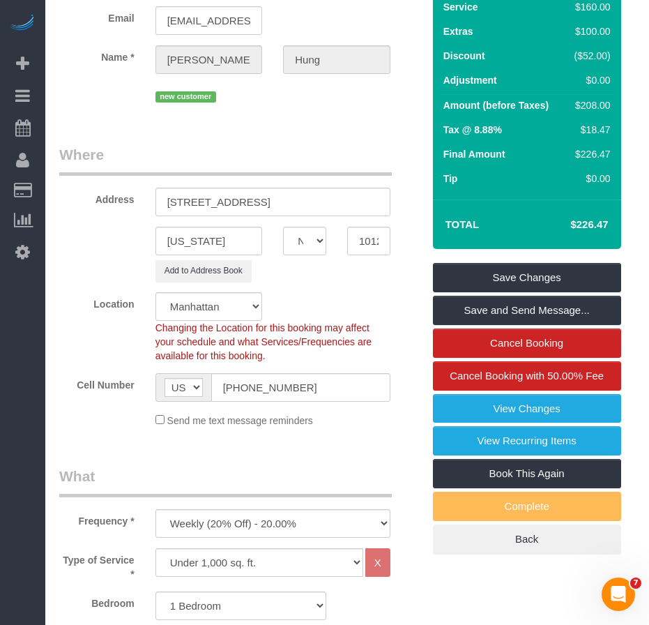
scroll to position [98, 0]
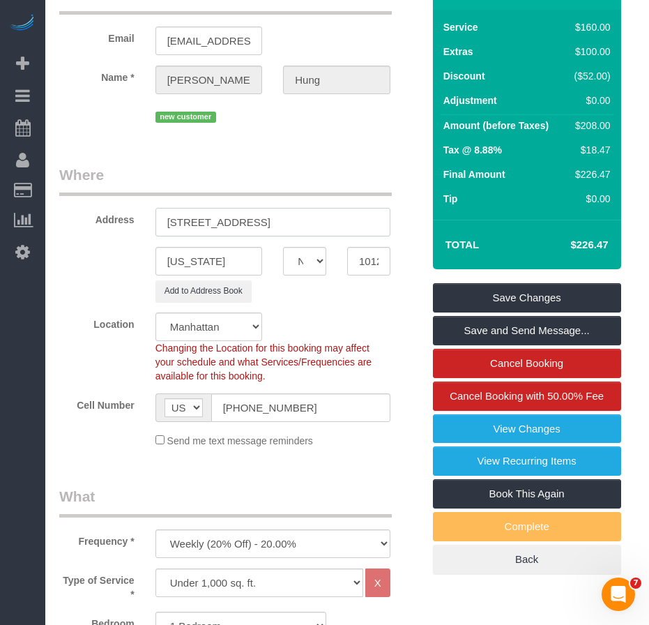
drag, startPoint x: 170, startPoint y: 220, endPoint x: 341, endPoint y: 231, distance: 171.9
click at [341, 231] on input "302 East 96th Street, Apt. 1402" at bounding box center [273, 222] width 235 height 29
click at [372, 264] on input "10128" at bounding box center [368, 261] width 43 height 29
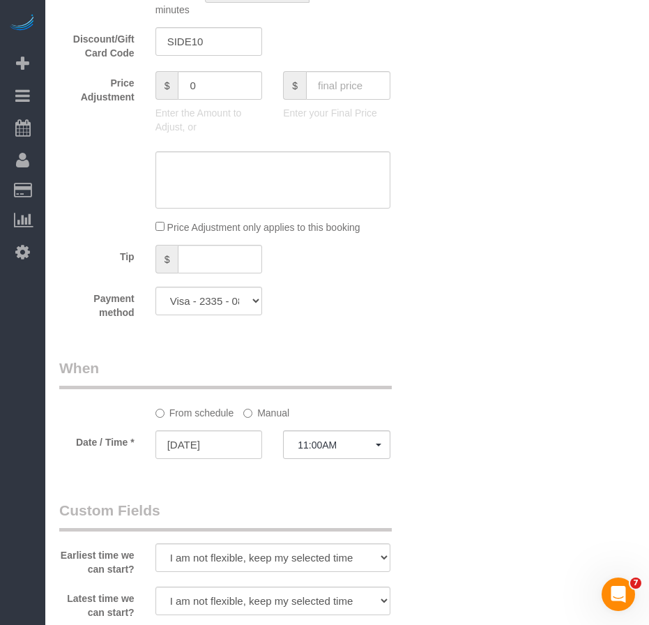
scroll to position [1284, 0]
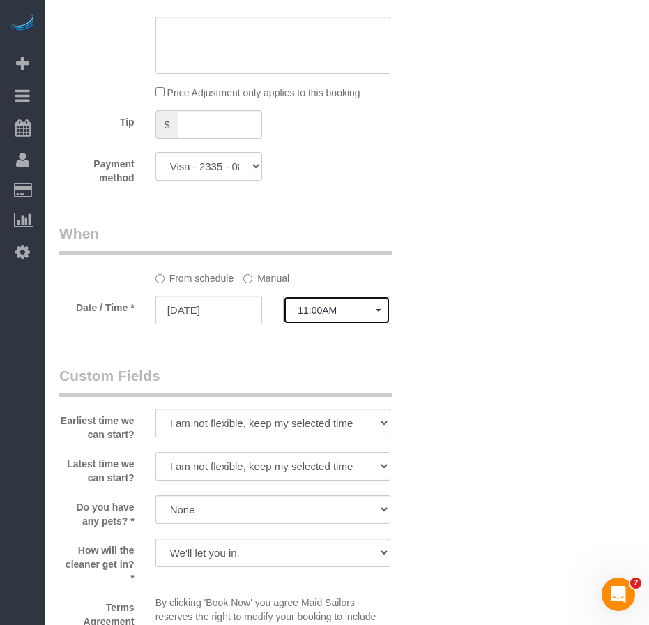
click at [315, 311] on span "11:00AM" at bounding box center [337, 310] width 78 height 11
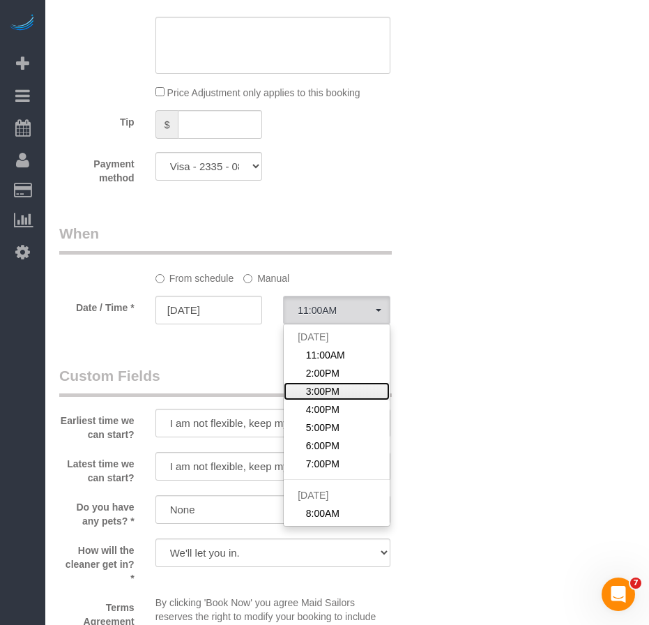
click at [334, 392] on span "3:00PM" at bounding box center [322, 391] width 33 height 14
select select "spot3"
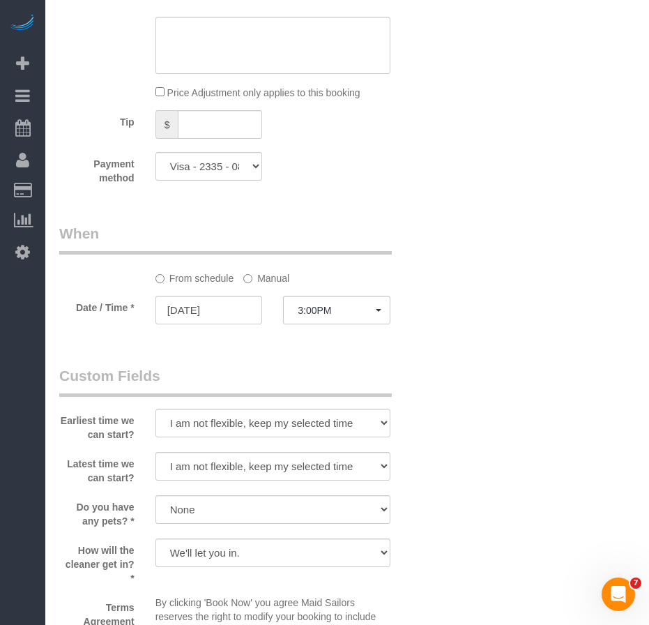
click at [451, 419] on div "Who Email pennyxhung@gmail.com Name * Penny Hung new customer Where Address 302…" at bounding box center [347, 63] width 576 height 2560
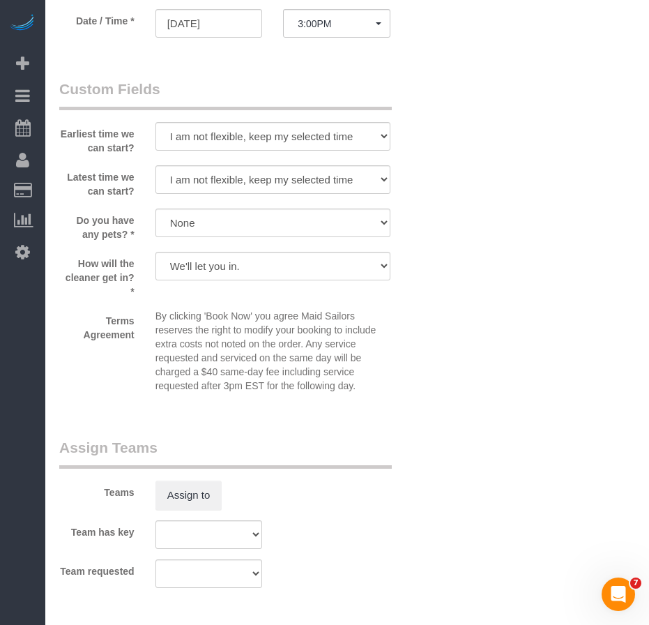
scroll to position [1493, 0]
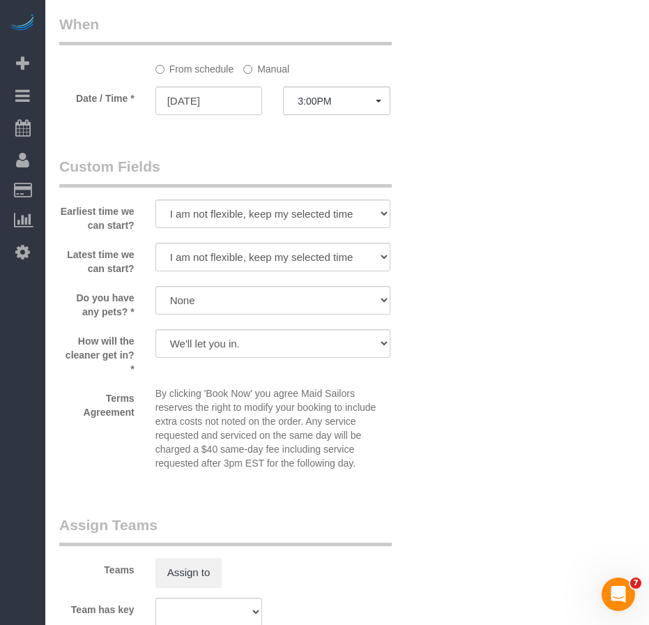
click at [408, 395] on div "Terms Agreement By clicking 'Book Now' you agree Maid Sailors reserves the righ…" at bounding box center [241, 431] width 384 height 90
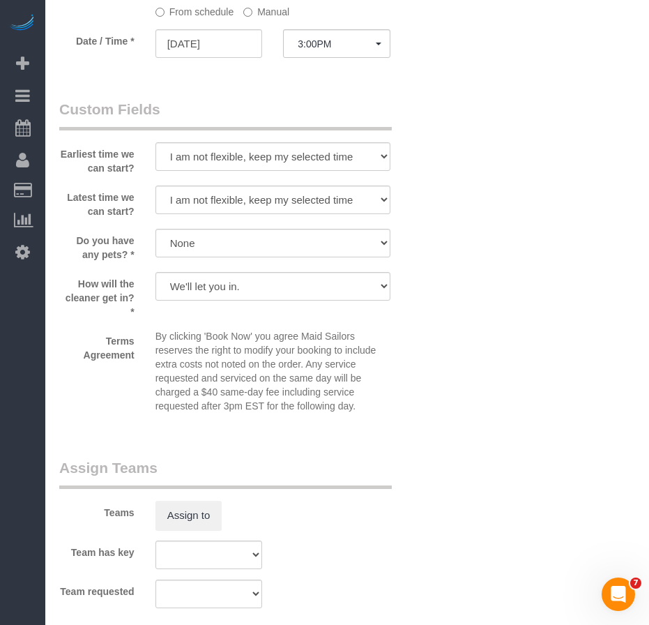
scroll to position [1674, 0]
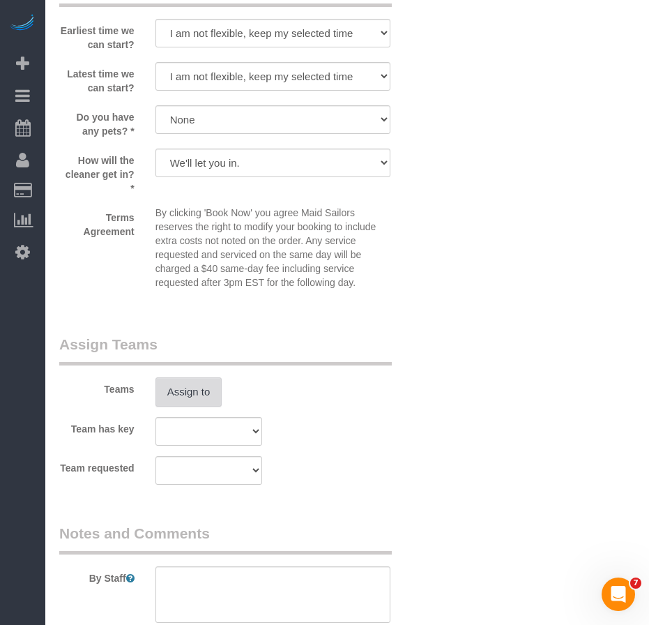
click at [189, 398] on button "Assign to" at bounding box center [189, 391] width 67 height 29
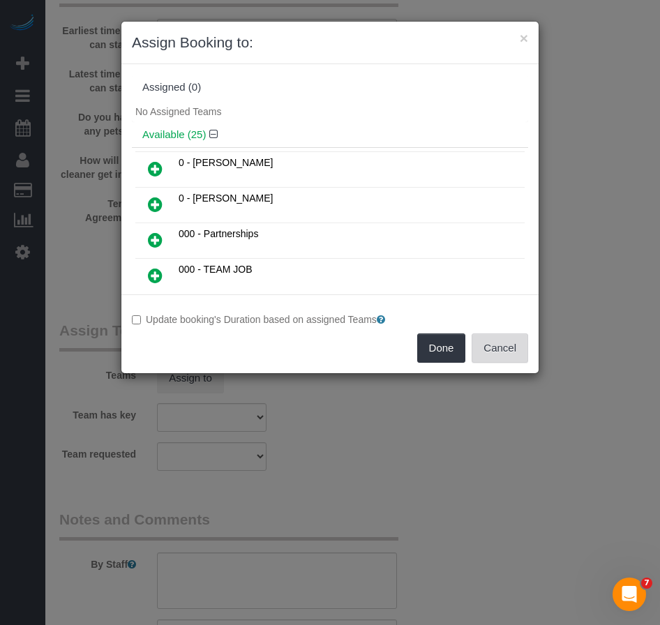
click at [498, 354] on button "Cancel" at bounding box center [500, 347] width 57 height 29
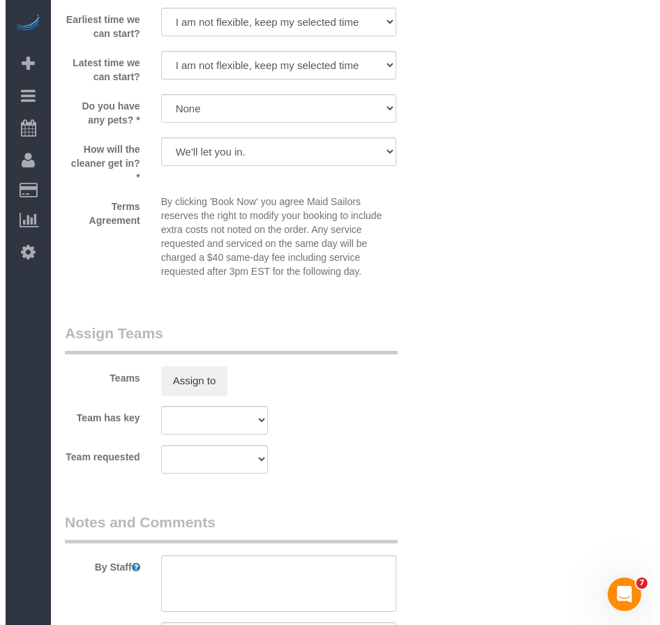
scroll to position [1823, 0]
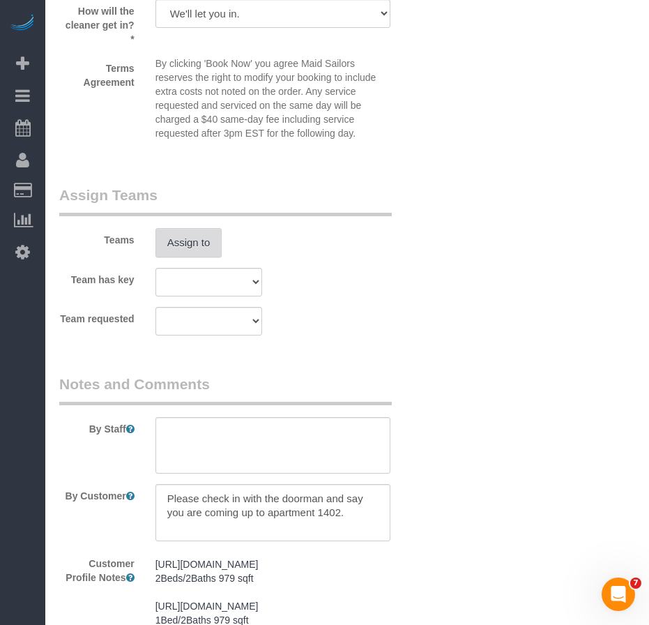
click at [194, 245] on button "Assign to" at bounding box center [189, 242] width 67 height 29
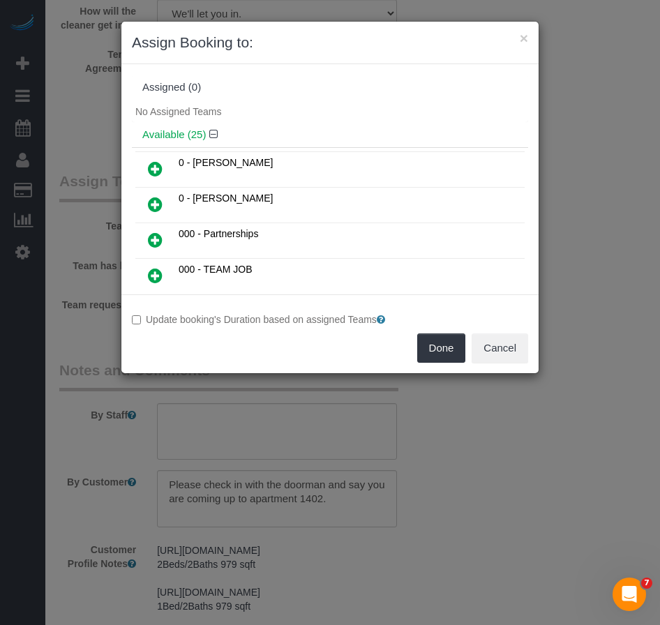
scroll to position [519, 0]
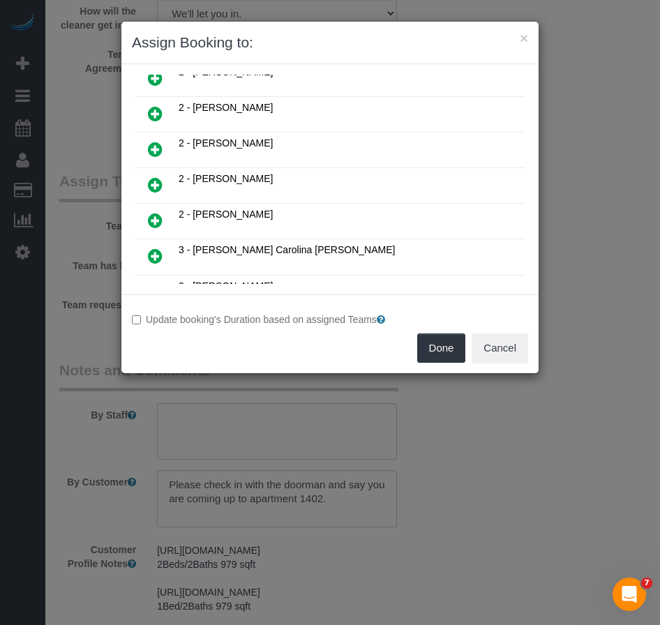
drag, startPoint x: 153, startPoint y: 187, endPoint x: 174, endPoint y: 193, distance: 21.7
click at [153, 187] on icon at bounding box center [155, 184] width 15 height 17
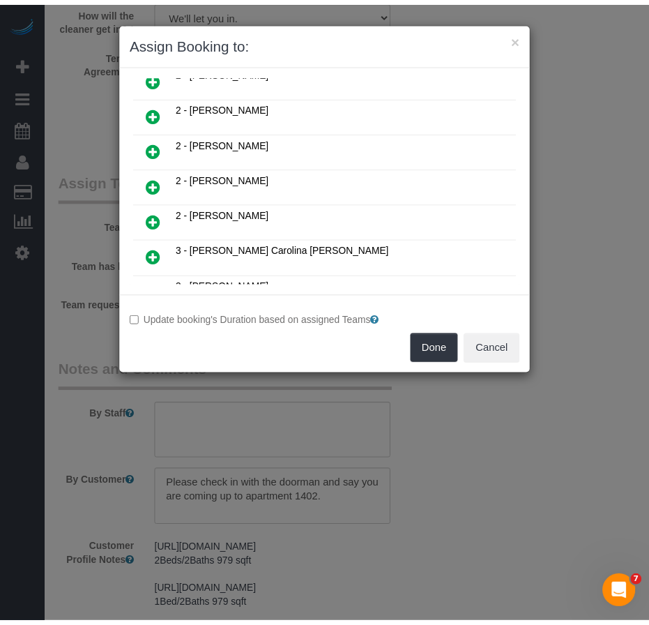
scroll to position [552, 0]
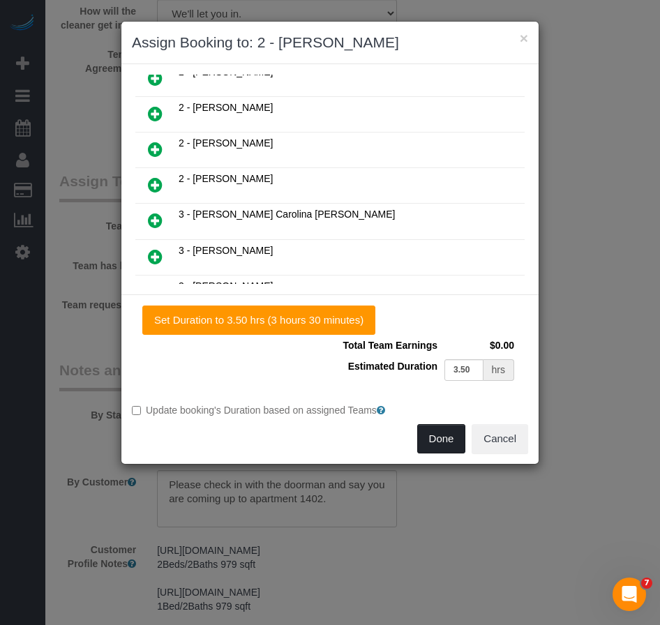
drag, startPoint x: 446, startPoint y: 441, endPoint x: 354, endPoint y: 194, distance: 263.3
click at [445, 439] on button "Done" at bounding box center [441, 438] width 49 height 29
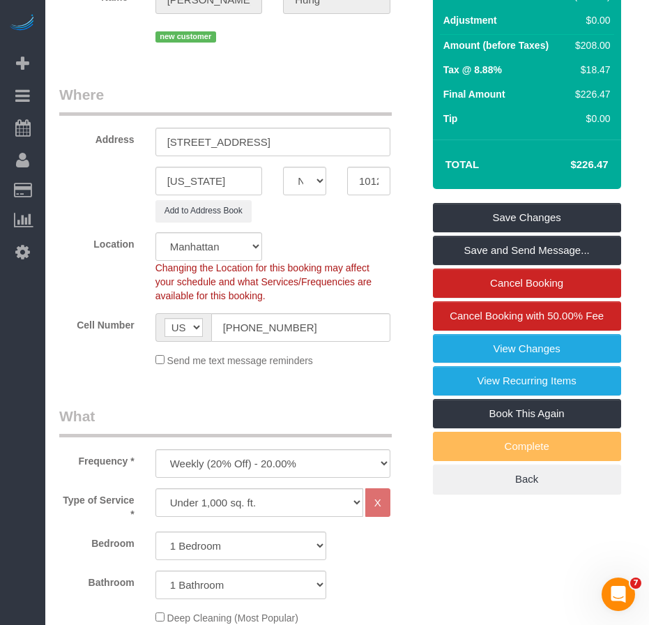
scroll to position [168, 0]
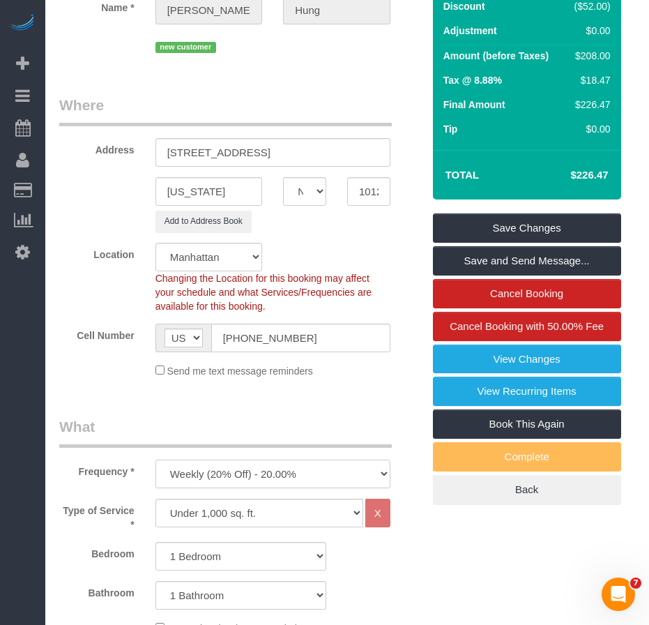
click at [345, 477] on select "One Time Weekly (20% Off) - 20.00% Every 2 Weeks (15% Off) - 15.00% Every 4 Wee…" at bounding box center [273, 474] width 235 height 29
select select "object:1075"
click at [156, 460] on select "One Time Weekly (20% Off) - 20.00% Every 2 Weeks (15% Off) - 15.00% Every 4 Wee…" at bounding box center [273, 474] width 235 height 29
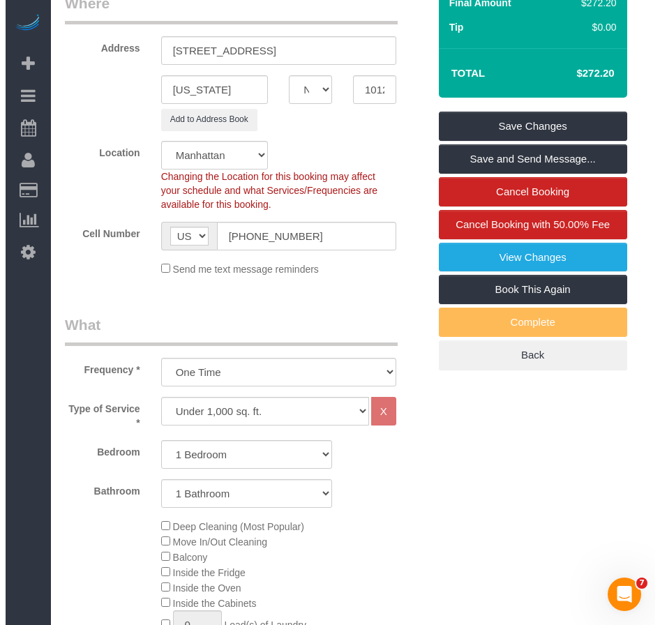
scroll to position [209, 0]
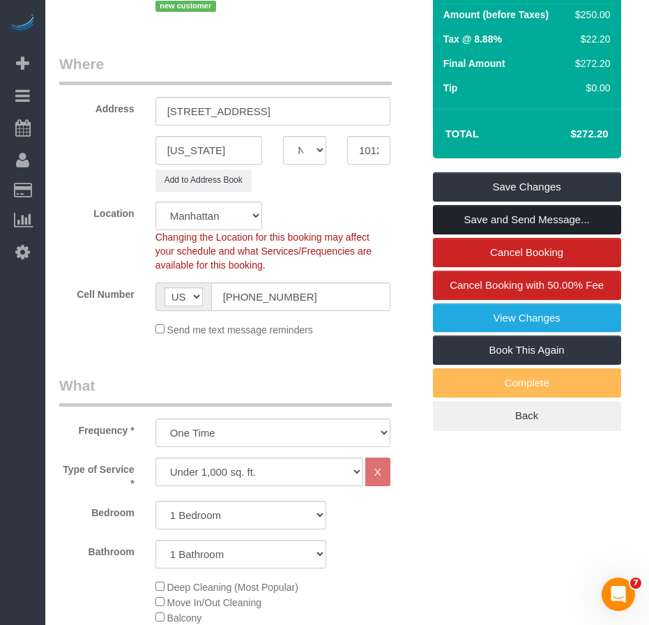
click at [517, 216] on link "Save and Send Message..." at bounding box center [527, 219] width 188 height 29
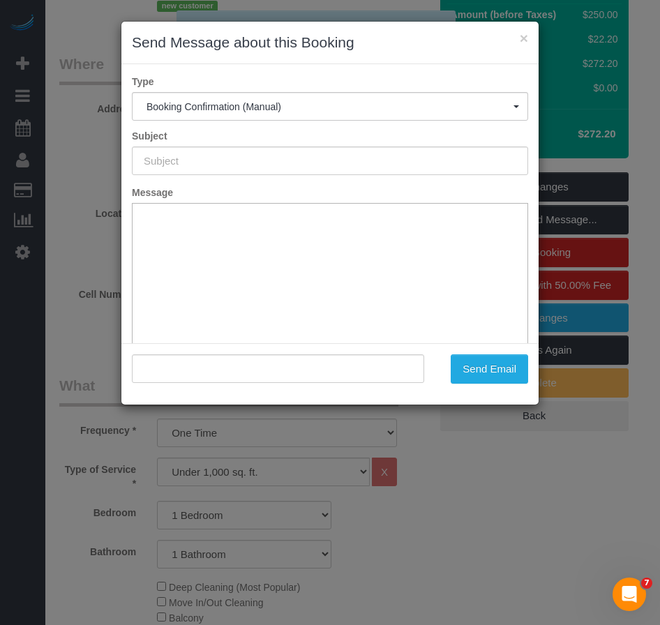
type input "Cleaning Confirmed for 10/11/2025 at 3:00pm"
type input ""Penny Hung" <pennyxhung@gmail.com>"
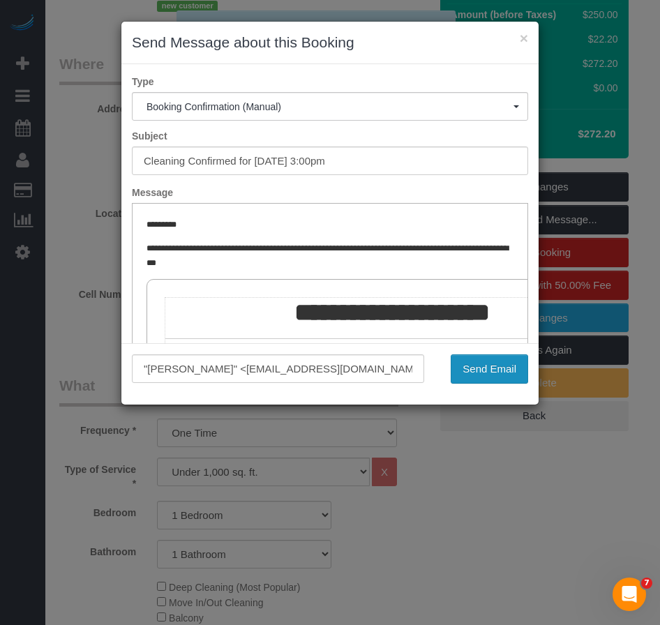
scroll to position [0, 0]
click at [497, 371] on button "Send Email" at bounding box center [489, 368] width 77 height 29
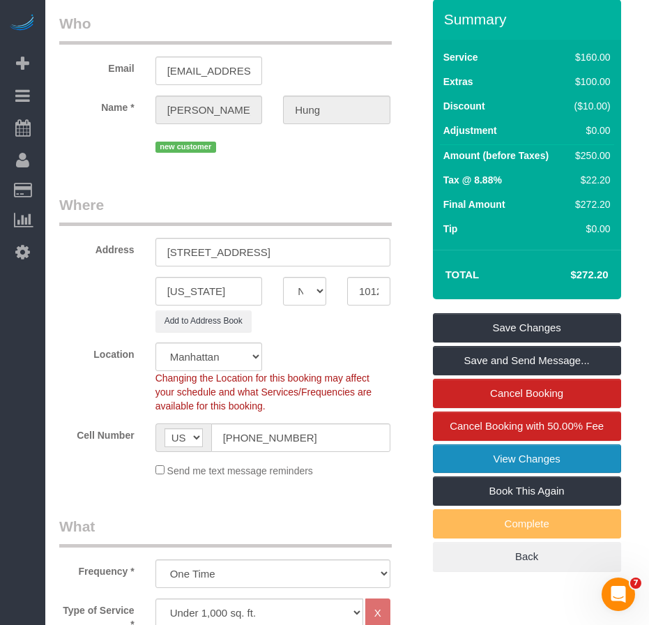
scroll to position [140, 0]
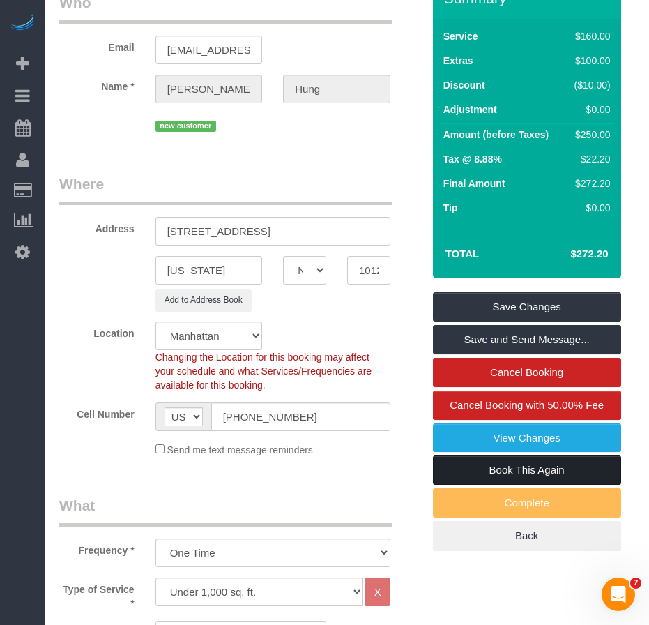
click at [532, 472] on link "Book This Again" at bounding box center [527, 469] width 188 height 29
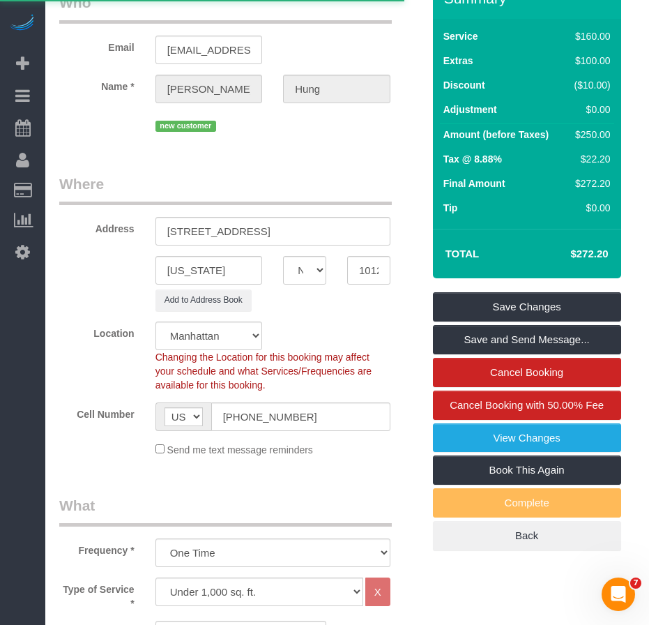
select select "NY"
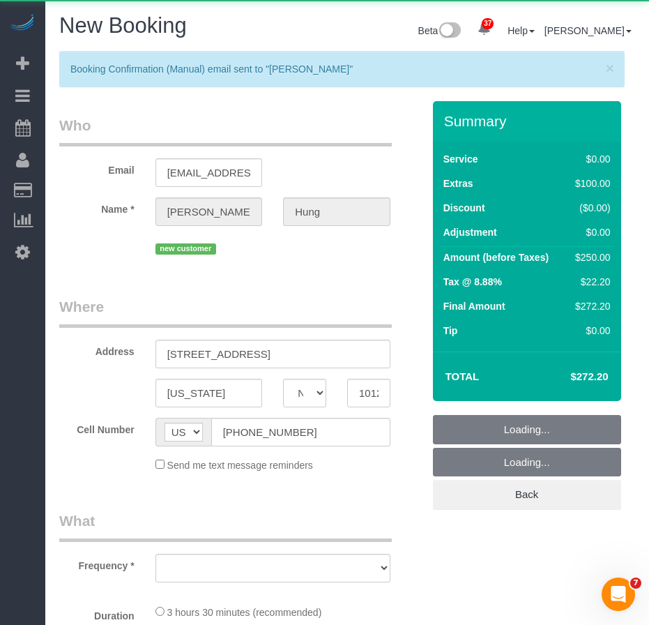
select select "string:stripe-pm_1SGkM44VGloSiKo7dSCjwkPj"
select select "1"
select select "number:89"
select select "number:90"
select select "number:15"
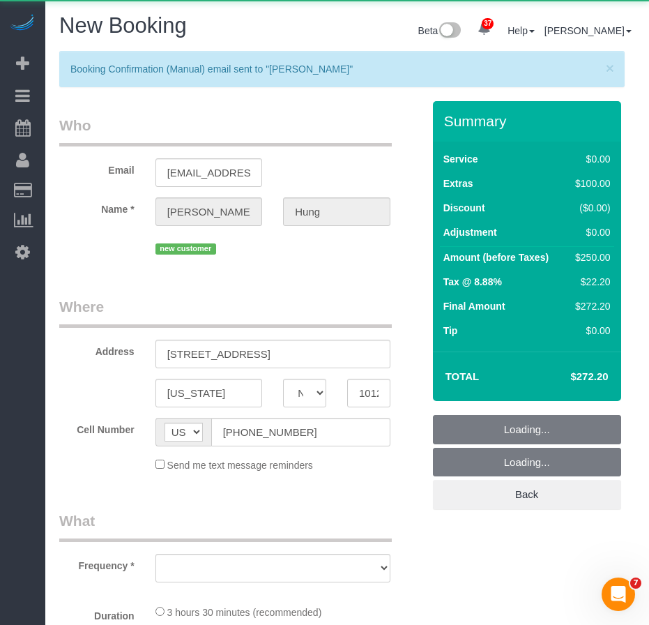
select select "number:5"
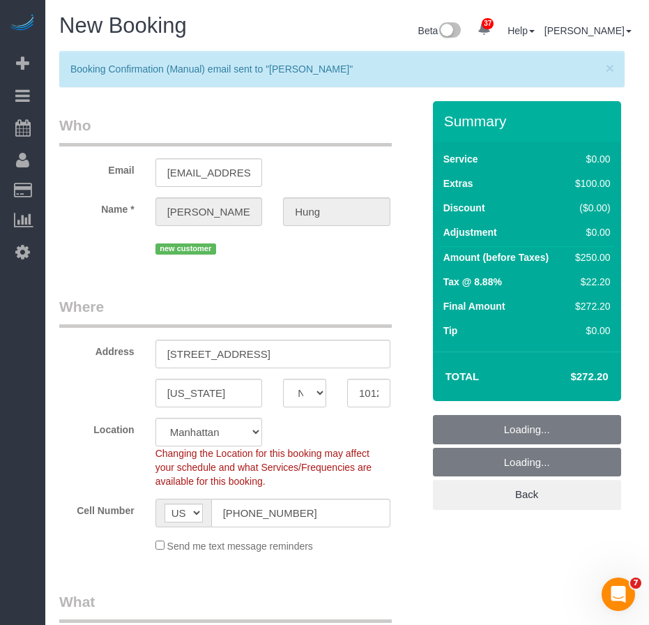
select select "object:6605"
select select "1"
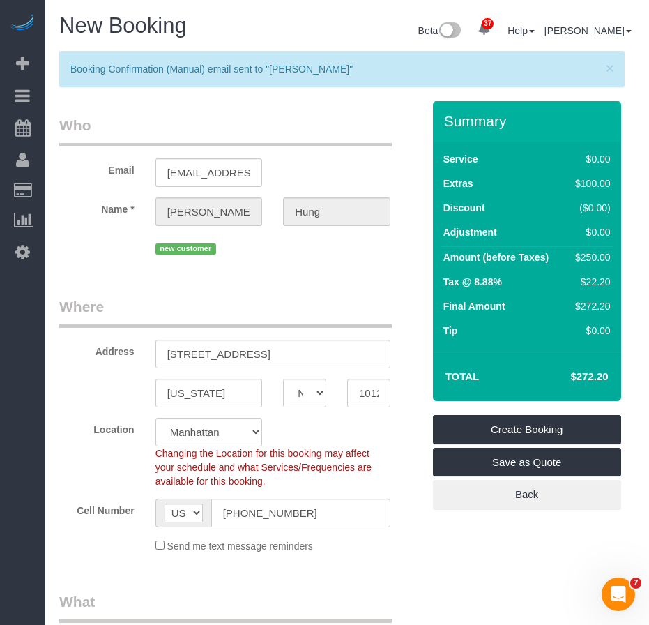
select select "object:6645"
select select "1"
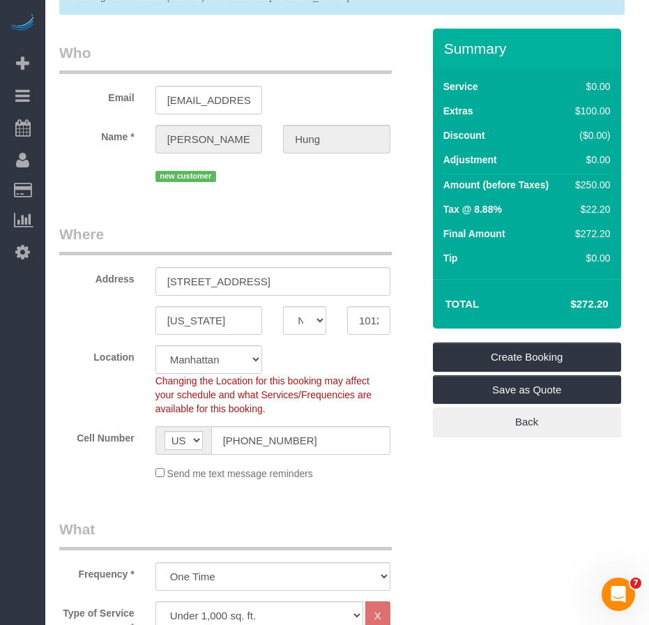
scroll to position [209, 0]
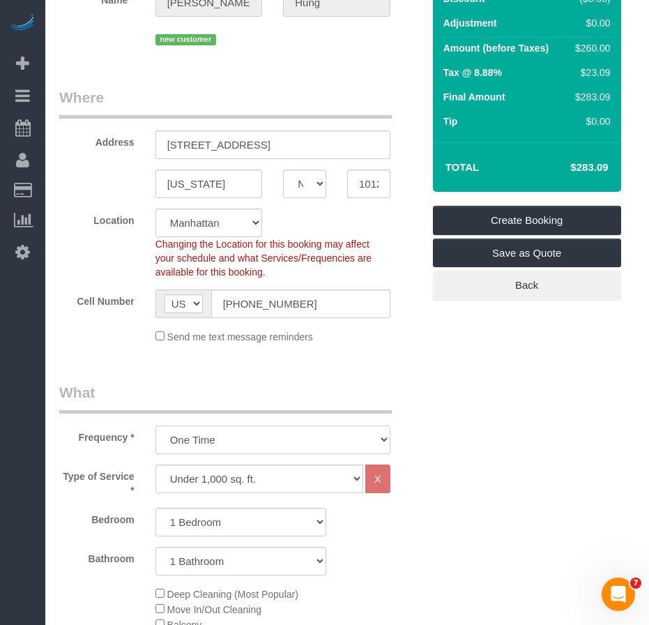
click at [359, 439] on select "One Time Weekly (20% Off) - 20.00% Every 2 Weeks (15% Off) - 15.00% Every 4 Wee…" at bounding box center [273, 439] width 235 height 29
select select "object:6646"
click at [156, 425] on select "One Time Weekly (20% Off) - 20.00% Every 2 Weeks (15% Off) - 15.00% Every 4 Wee…" at bounding box center [273, 439] width 235 height 29
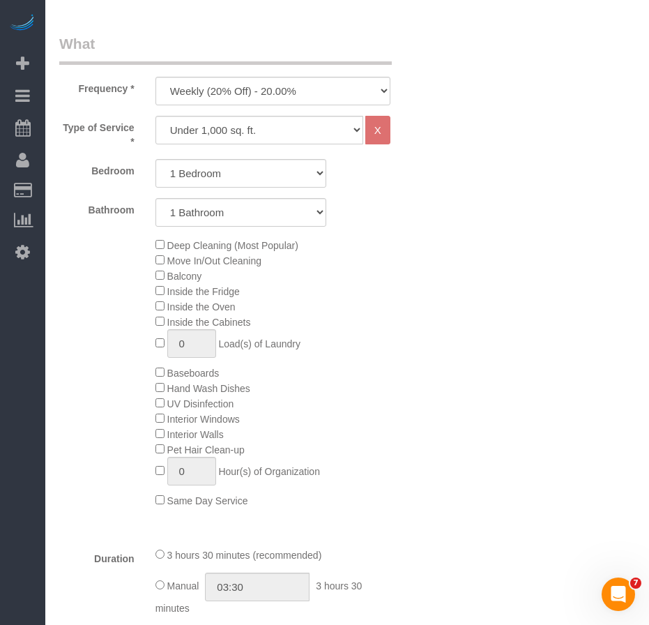
scroll to position [698, 0]
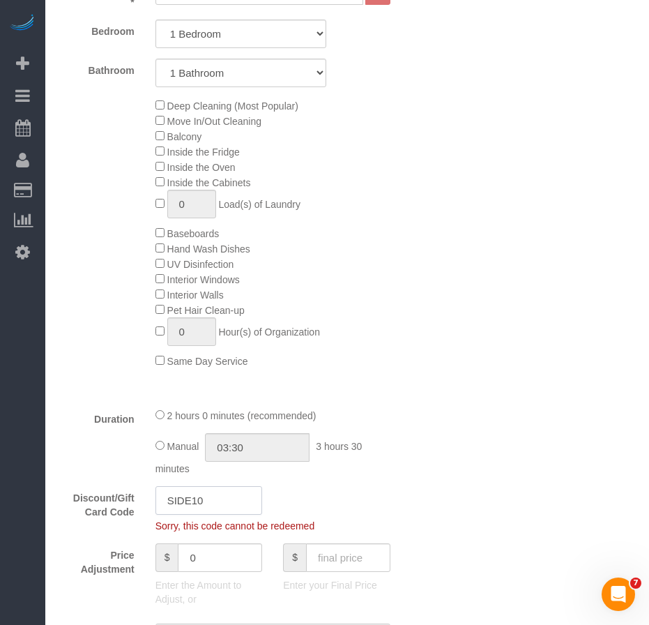
drag, startPoint x: 217, startPoint y: 498, endPoint x: 142, endPoint y: 500, distance: 75.4
click at [142, 500] on div "Discount/Gift Card Code SIDE10 Sorry, this code cannot be redeemed" at bounding box center [241, 509] width 384 height 47
click at [455, 492] on div "Who Email pennyxhung@gmail.com Name * Penny Hung new customer Where Address 302…" at bounding box center [347, 632] width 576 height 2457
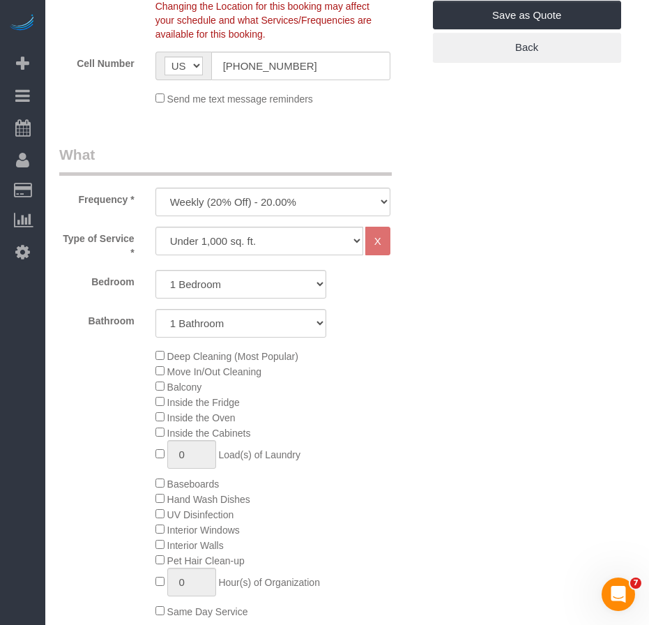
scroll to position [364, 0]
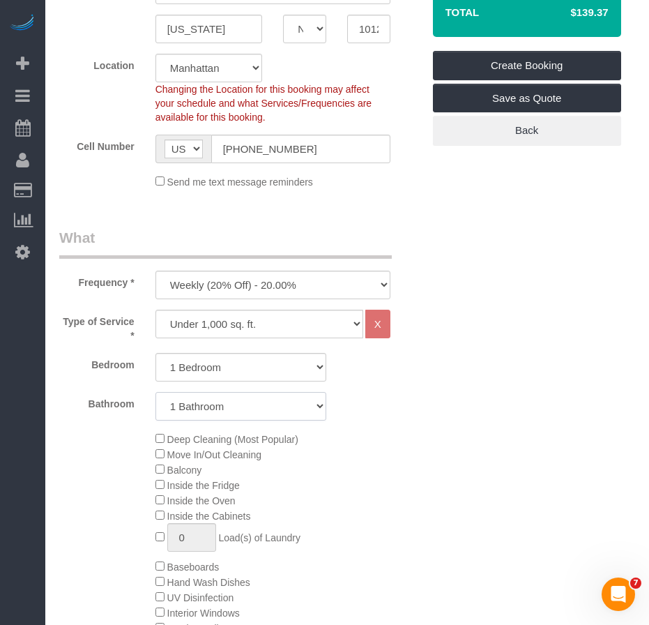
click at [320, 409] on select "1 Bathroom 2 Bathrooms" at bounding box center [241, 406] width 171 height 29
select select "2"
click at [156, 392] on select "1 Bathroom 2 Bathrooms" at bounding box center [241, 406] width 171 height 29
click at [429, 468] on div "Deep Cleaning (Most Popular) Move In/Out Cleaning Balcony Inside the Fridge Ins…" at bounding box center [289, 566] width 288 height 271
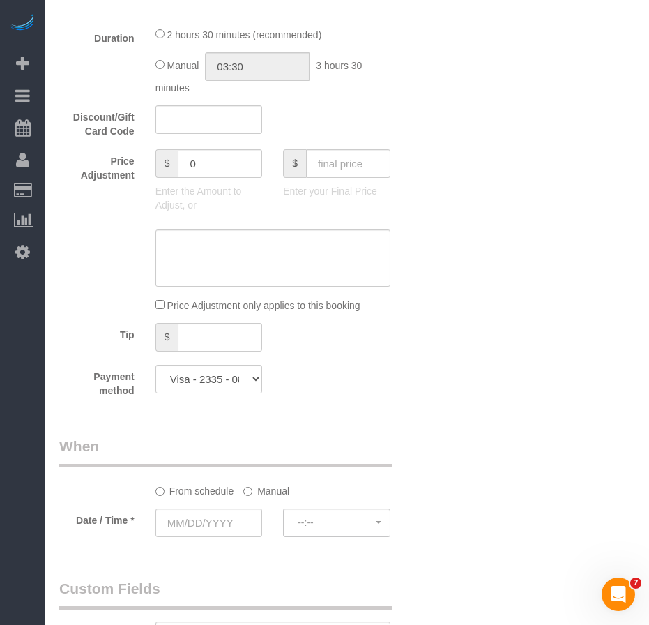
scroll to position [1271, 0]
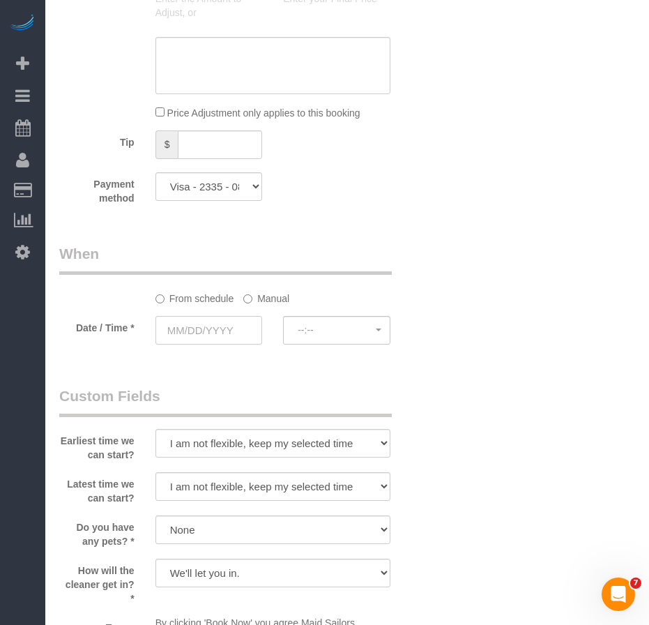
click at [211, 336] on input "text" at bounding box center [209, 330] width 107 height 29
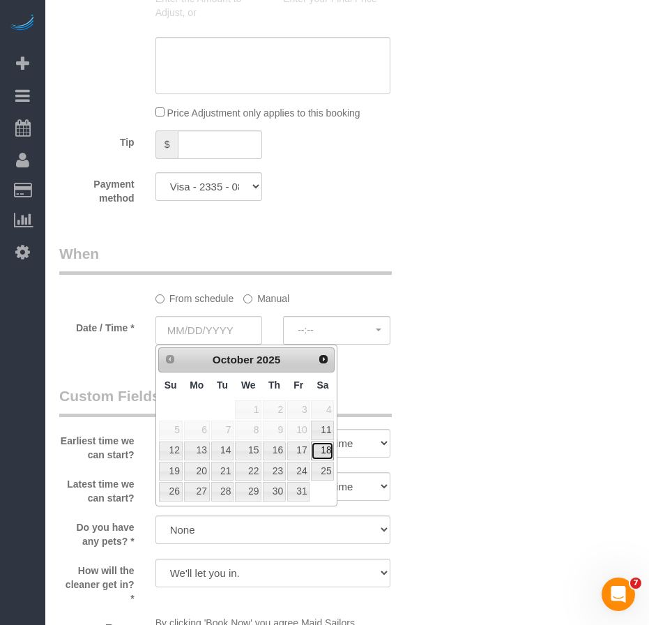
click at [325, 448] on link "18" at bounding box center [322, 451] width 23 height 19
type input "10/18/2025"
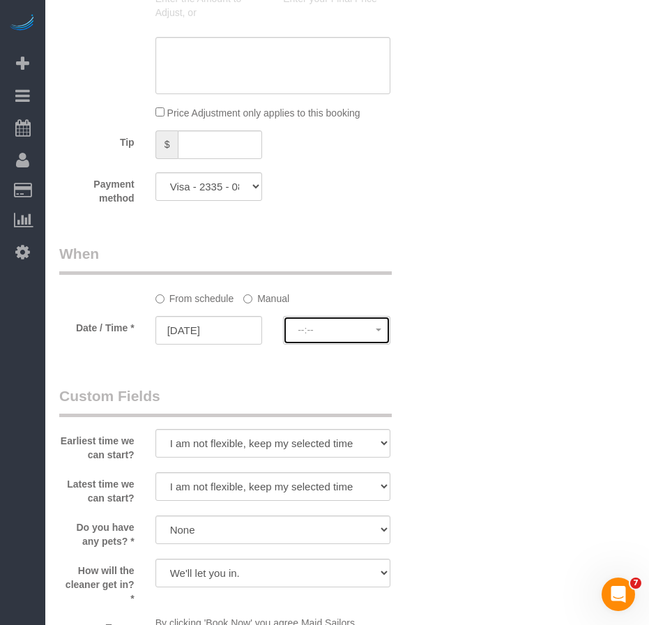
click at [342, 334] on span "--:--" at bounding box center [337, 329] width 78 height 11
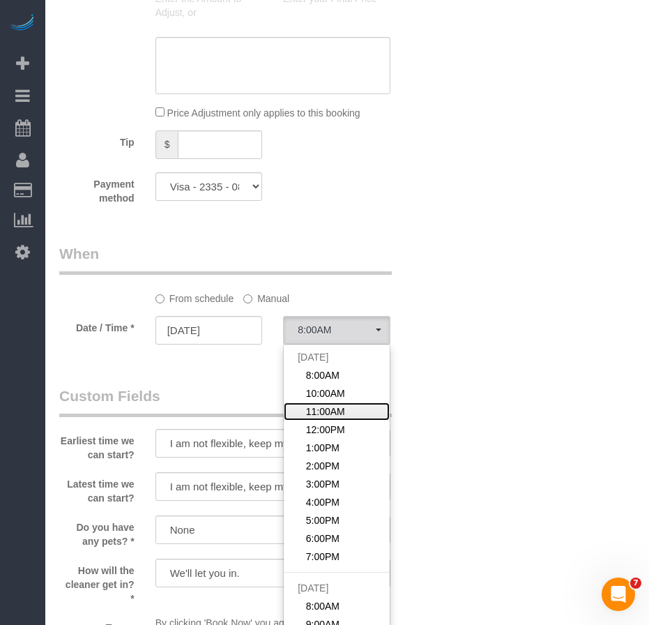
click at [330, 406] on span "11:00AM" at bounding box center [325, 412] width 39 height 14
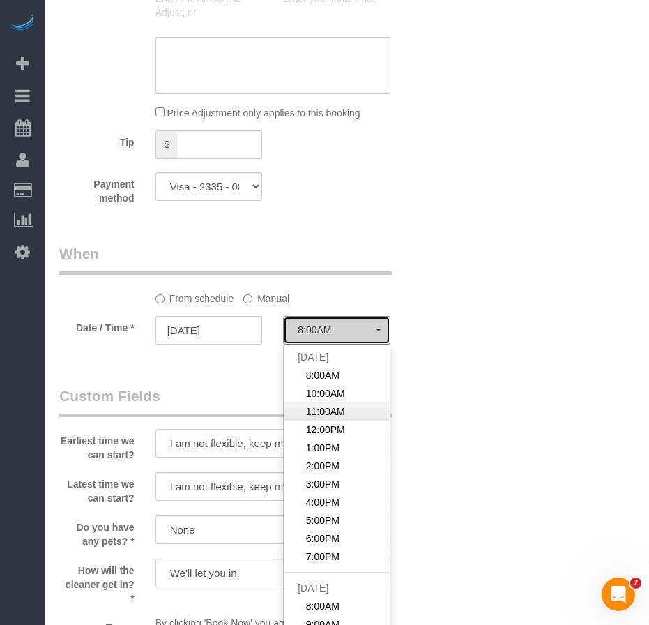
select select "spot106"
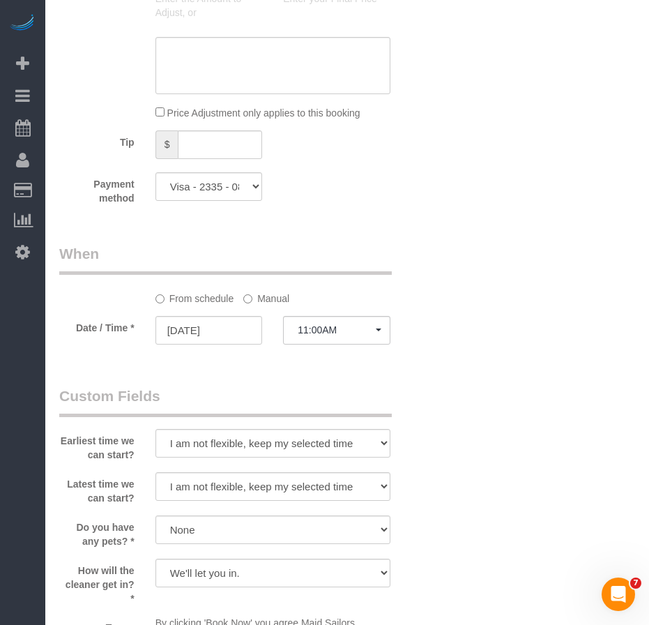
click at [447, 431] on div "Who Email pennyxhung@gmail.com Name * Penny Hung new customer Where Address 302…" at bounding box center [347, 51] width 576 height 2443
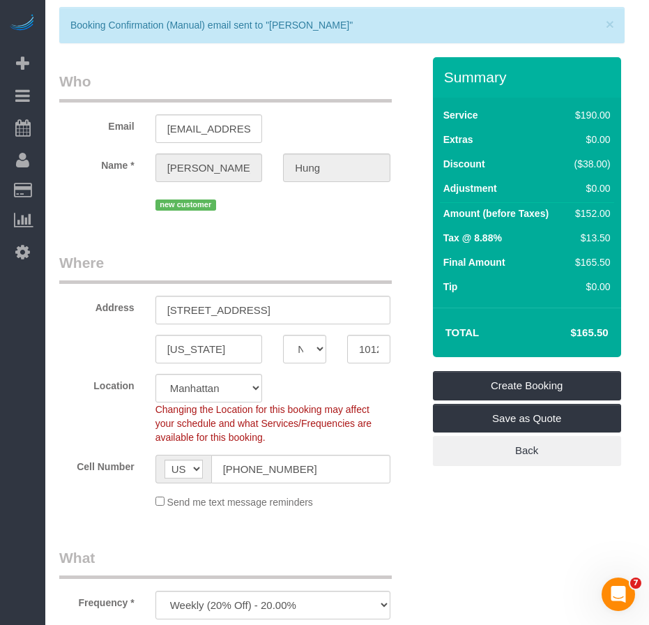
scroll to position [15, 0]
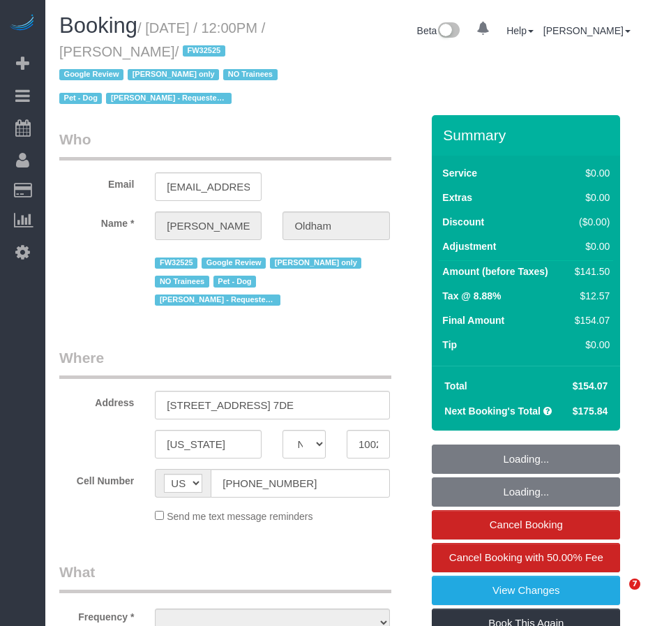
select select "NY"
select select "spot1"
select select "number:89"
select select "number:90"
select select "number:13"
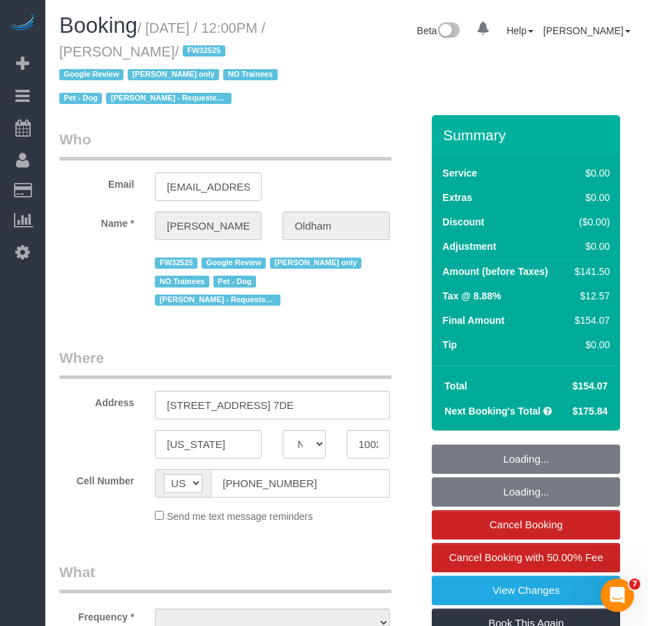
select select "number:5"
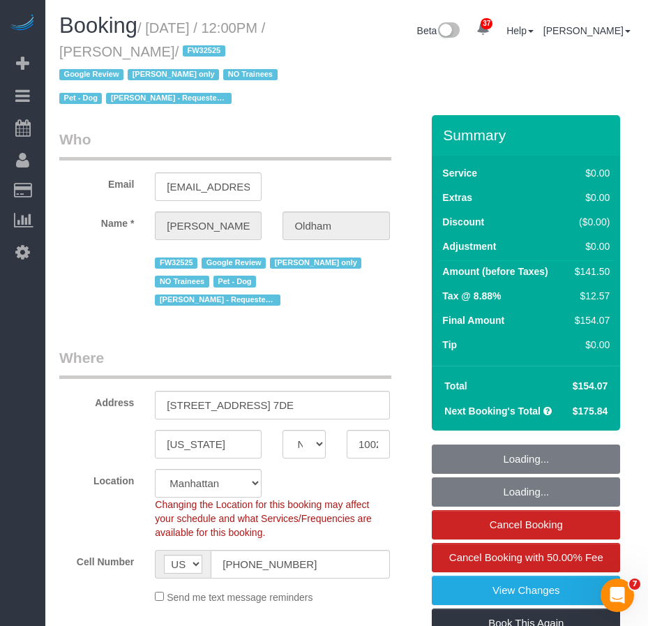
select select "1"
select select "2"
select select "object:1585"
select select "string:stripe-pm_1RpamA4VGloSiKo7q68HlToq"
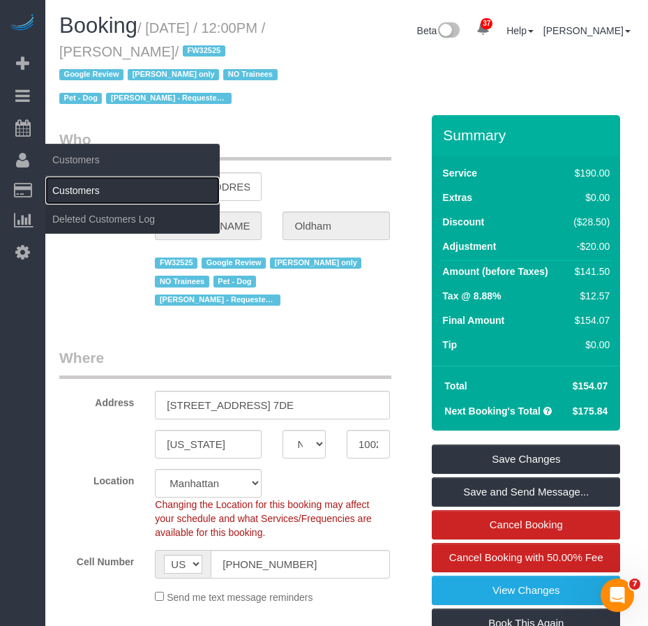
click at [92, 189] on link "Customers" at bounding box center [132, 190] width 174 height 28
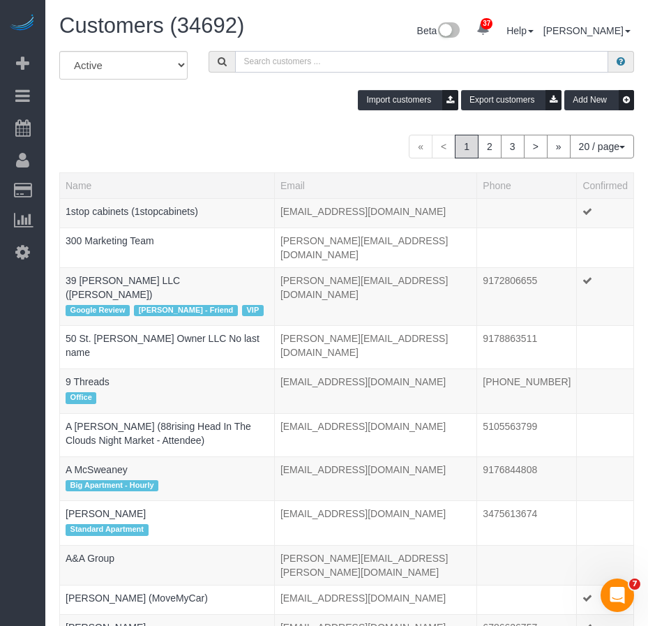
click at [266, 63] on input "text" at bounding box center [422, 62] width 374 height 22
paste input "[PERSON_NAME]"
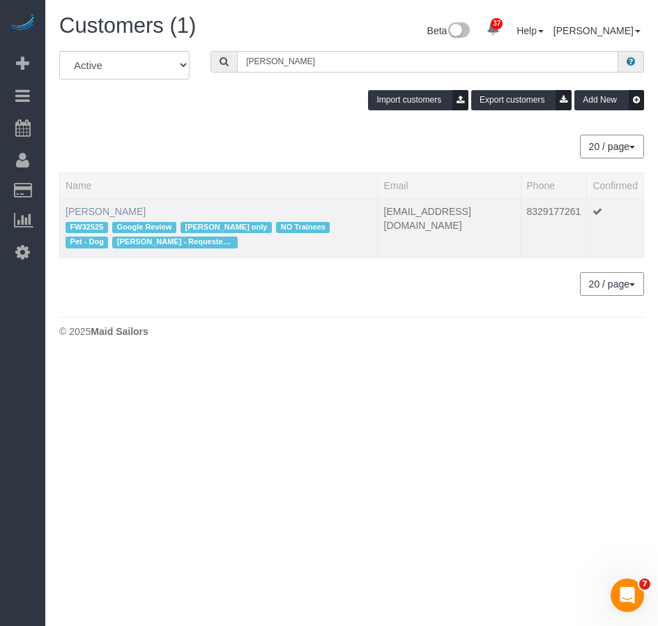
type input "[PERSON_NAME]"
click at [126, 209] on link "[PERSON_NAME]" at bounding box center [106, 211] width 80 height 11
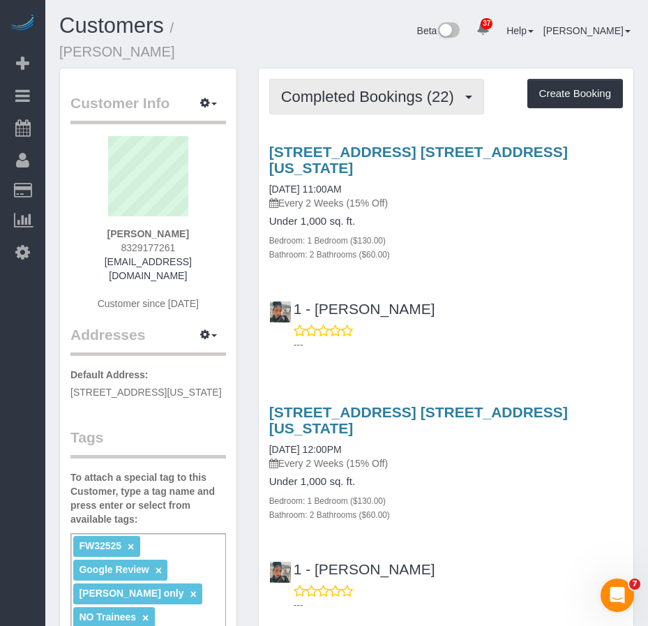
click at [333, 88] on span "Completed Bookings (22)" at bounding box center [371, 96] width 180 height 17
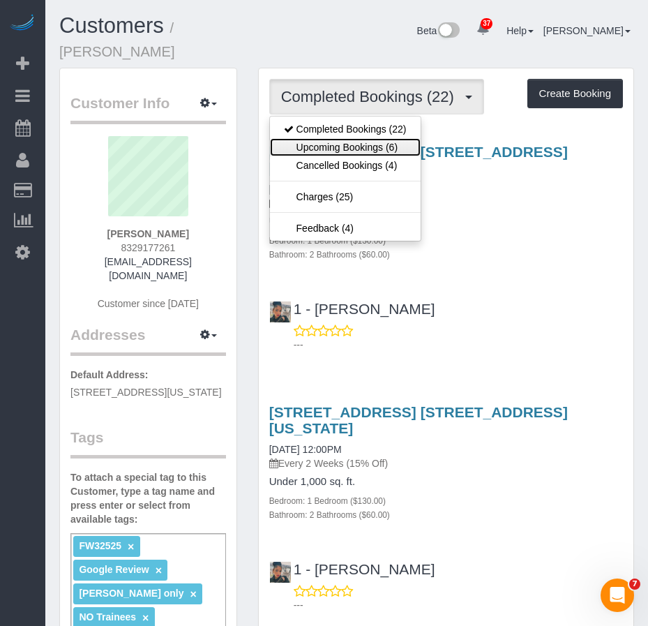
click at [325, 138] on link "Upcoming Bookings (6)" at bounding box center [345, 147] width 151 height 18
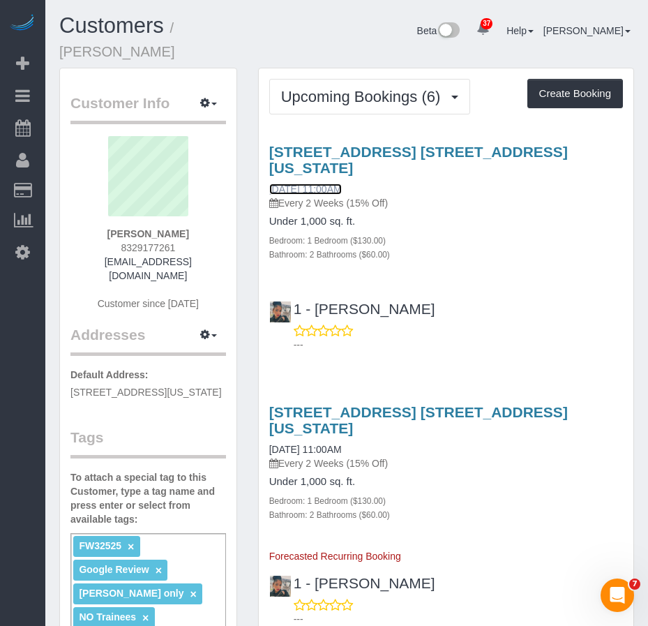
click at [306, 183] on link "10/13/2025 11:00AM" at bounding box center [305, 188] width 73 height 11
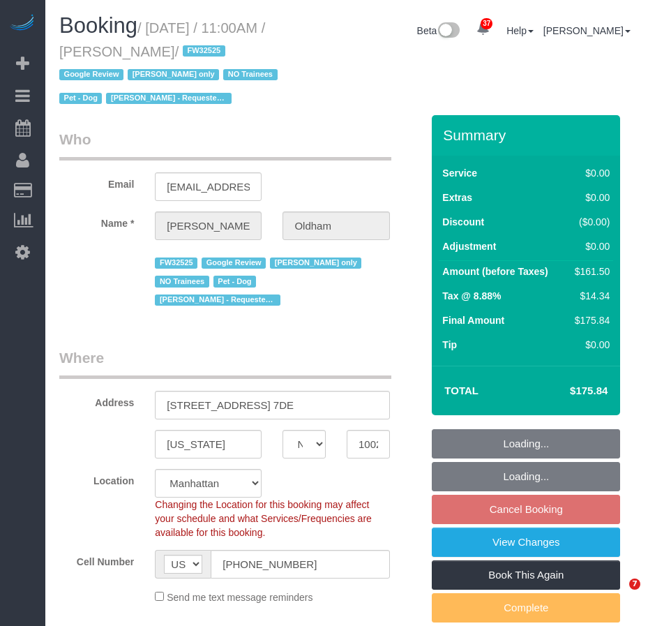
select select "NY"
select select "number:89"
select select "number:90"
select select "number:13"
select select "number:5"
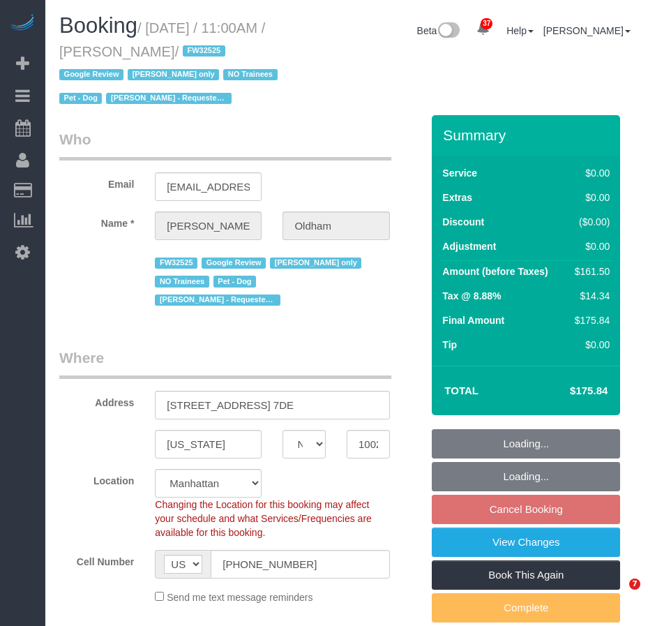
select select "string:stripe-pm_1RpamA4VGloSiKo7q68HlToq"
select select "1"
select select "2"
select select "spot4"
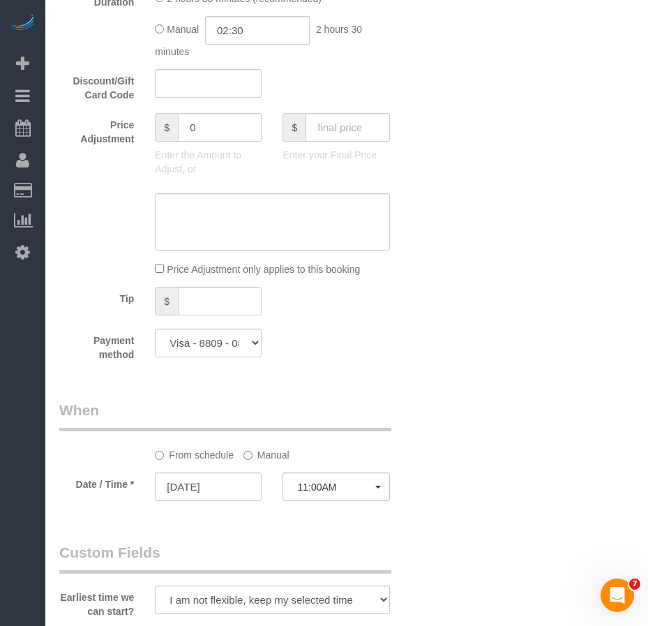
scroll to position [1186, 0]
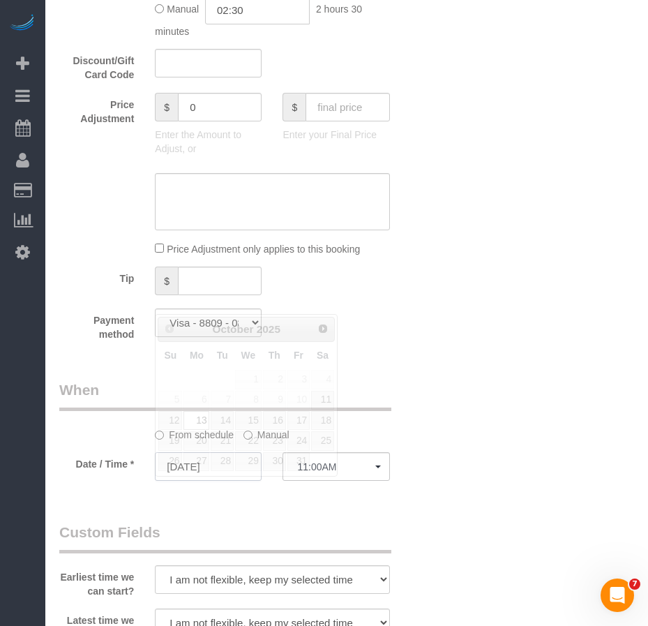
click at [220, 481] on input "[DATE]" at bounding box center [208, 466] width 107 height 29
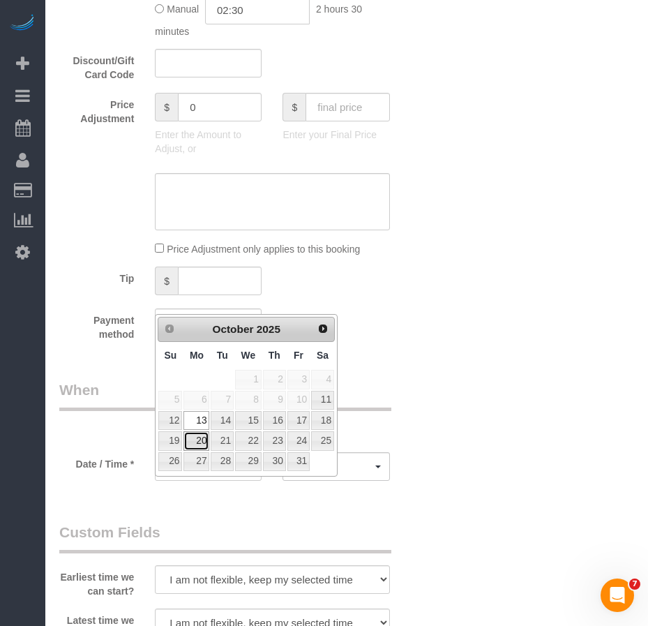
click at [195, 437] on link "20" at bounding box center [196, 440] width 26 height 19
type input "[DATE]"
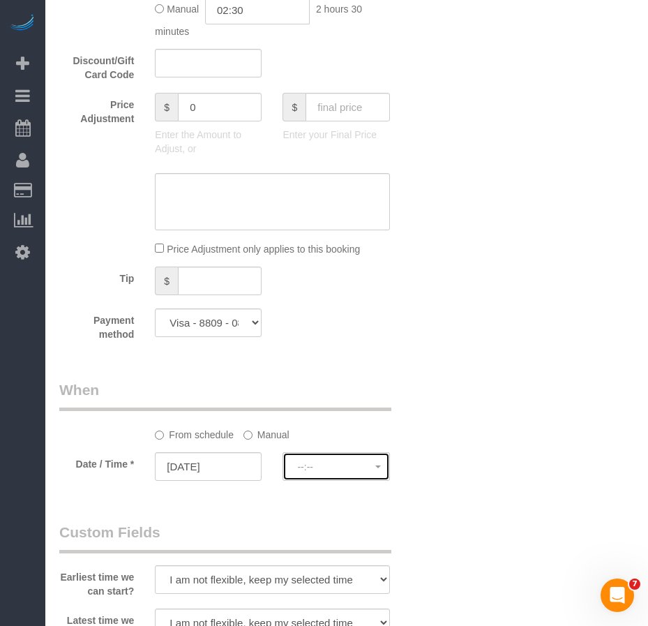
click at [308, 472] on span "--:--" at bounding box center [335, 466] width 77 height 11
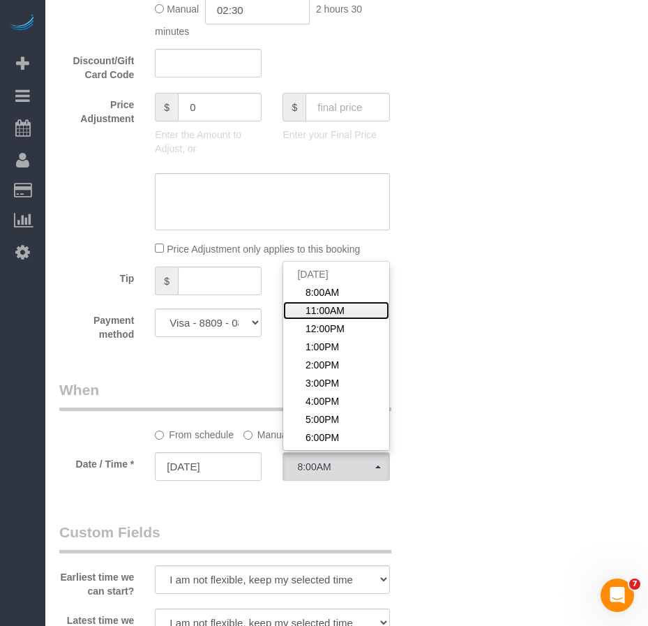
click at [319, 317] on span "11:00AM" at bounding box center [325, 310] width 39 height 14
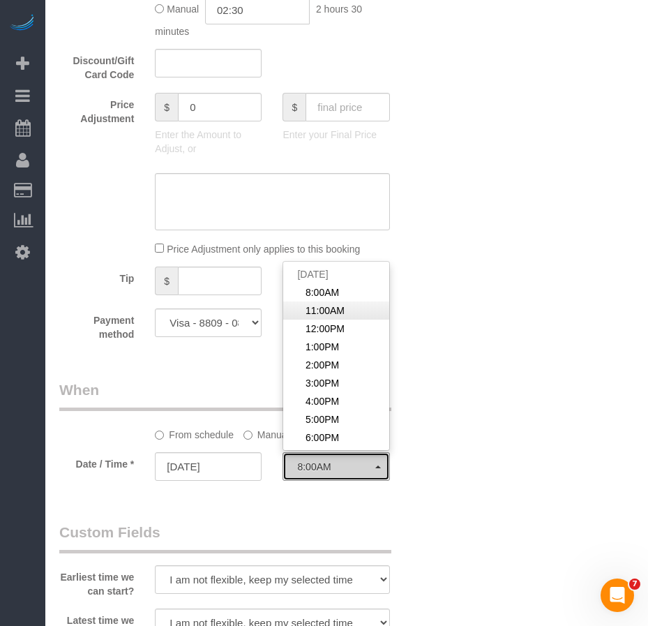
select select "spot61"
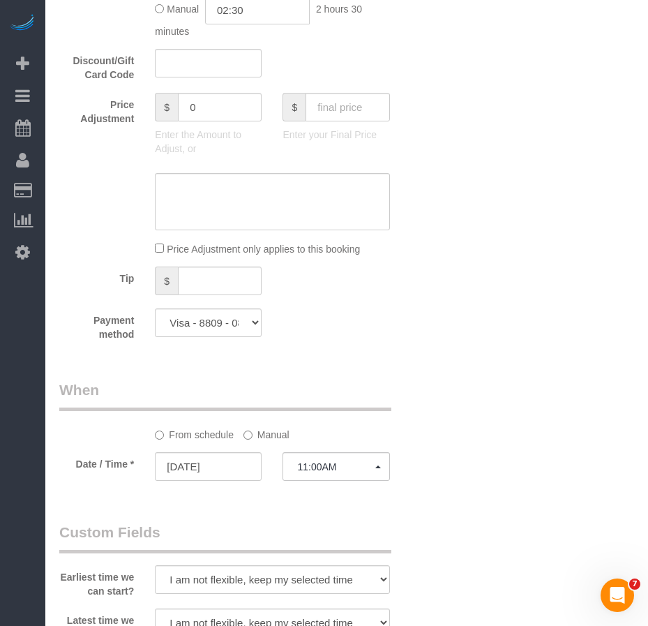
click at [490, 423] on div "Who Email [EMAIL_ADDRESS][DOMAIN_NAME] Name * [PERSON_NAME][GEOGRAPHIC_DATA] FW…" at bounding box center [346, 168] width 575 height 2479
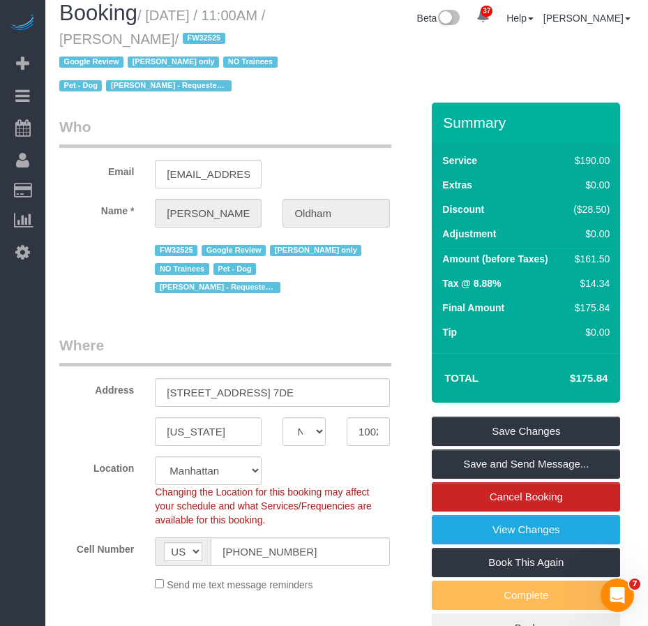
scroll to position [0, 0]
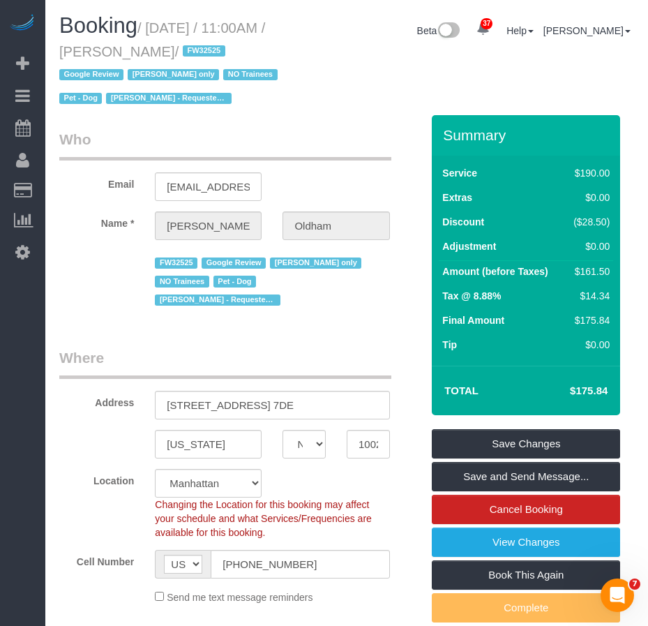
drag, startPoint x: 153, startPoint y: 29, endPoint x: 228, endPoint y: 53, distance: 79.2
click at [228, 53] on small "/ [DATE] / 11:00AM / [PERSON_NAME] / FW32525 Google Review [PERSON_NAME] only N…" at bounding box center [170, 63] width 223 height 86
copy small "[DATE] / 11:00AM / [PERSON_NAME]"
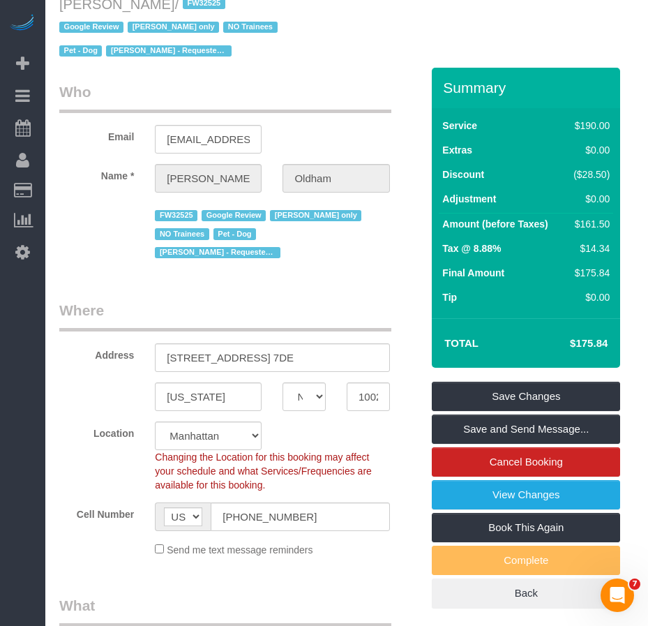
scroll to position [70, 0]
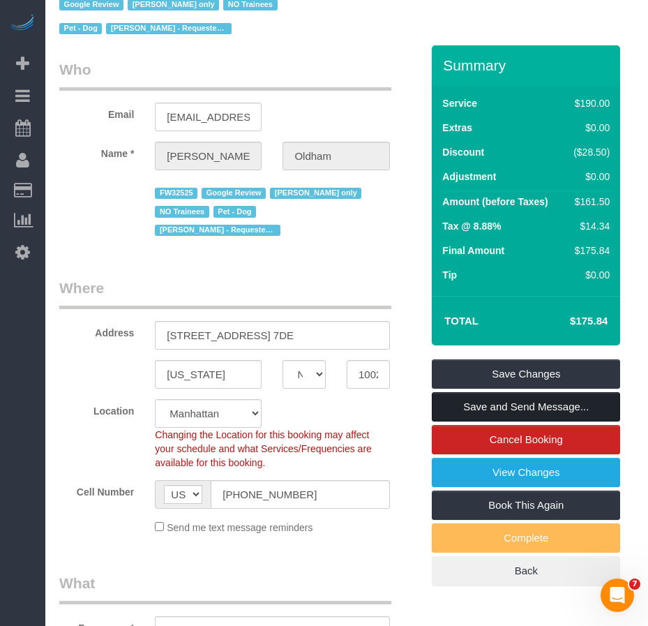
drag, startPoint x: 512, startPoint y: 429, endPoint x: 294, endPoint y: 185, distance: 327.5
click at [512, 421] on link "Save and Send Message..." at bounding box center [526, 406] width 188 height 29
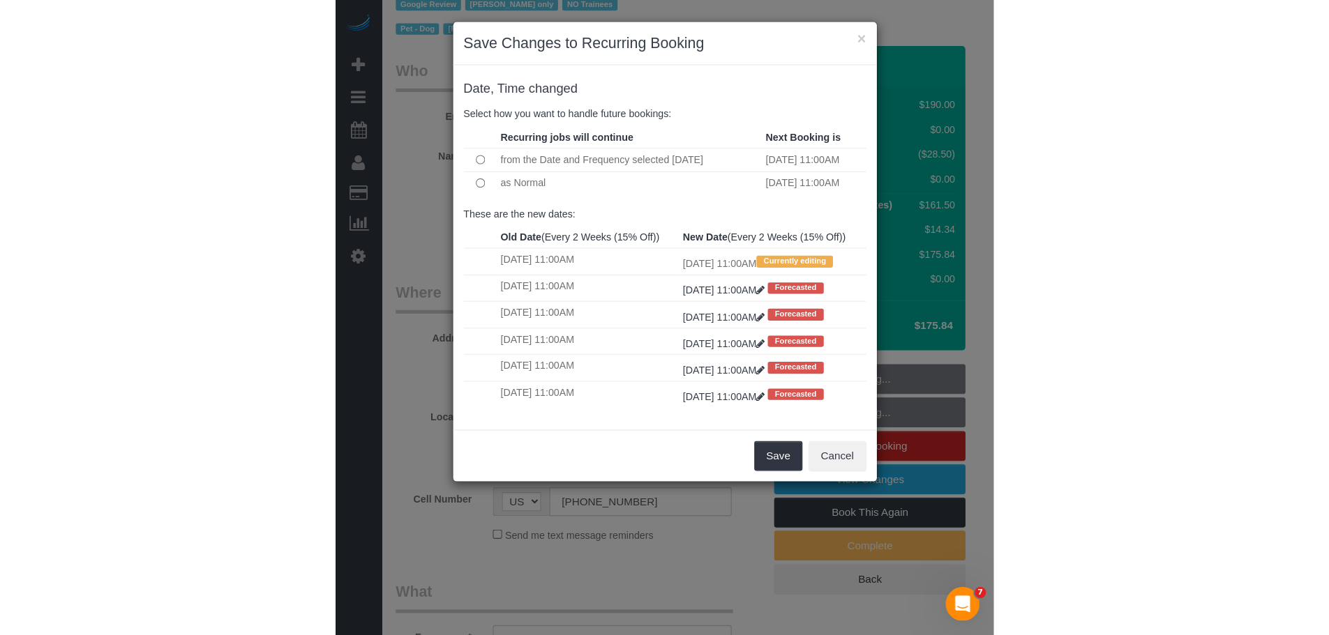
scroll to position [46, 0]
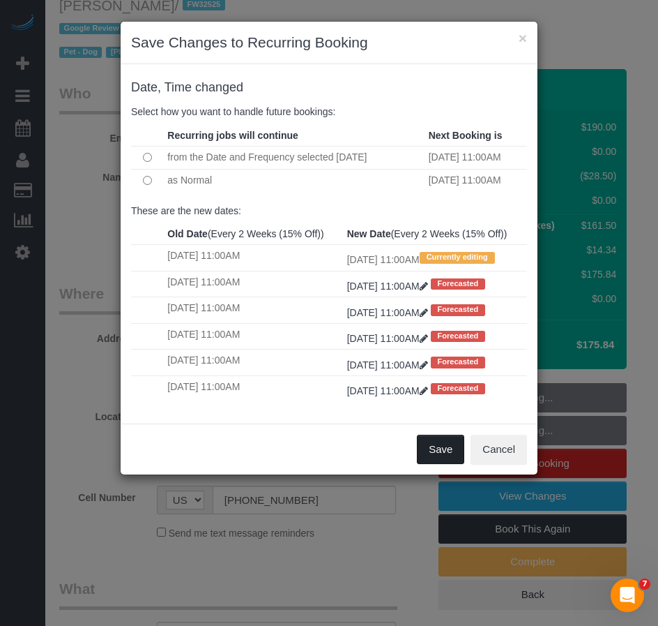
click at [445, 464] on button "Save" at bounding box center [440, 449] width 47 height 29
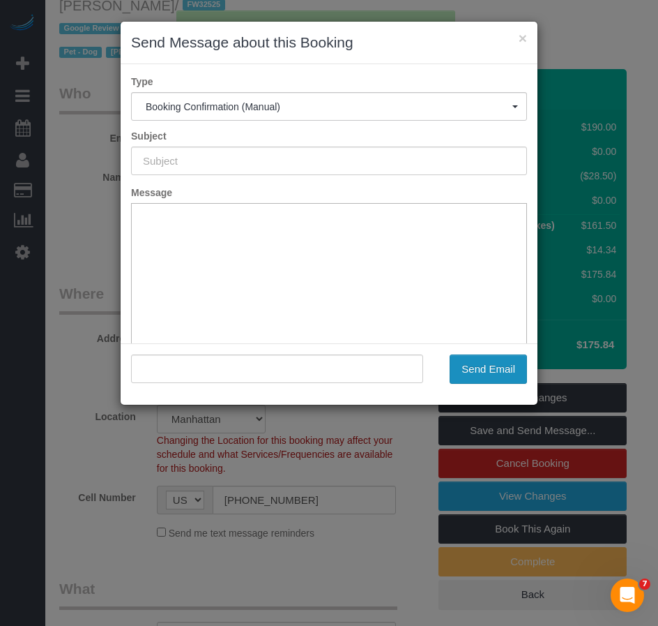
type input "Cleaning Confirmed for 10/20/2025 at 11:00am"
type input ""Danielle Oldham" <danielleoldham1@gmail.com>"
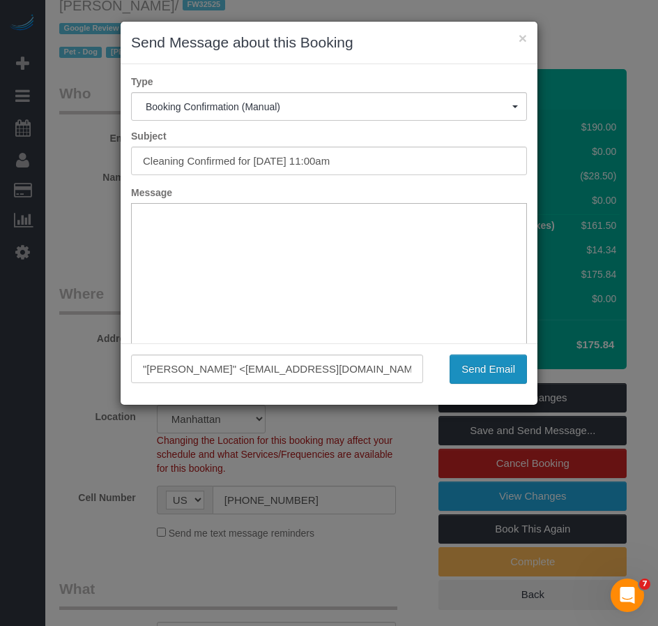
click at [479, 370] on button "Send Email" at bounding box center [488, 368] width 77 height 29
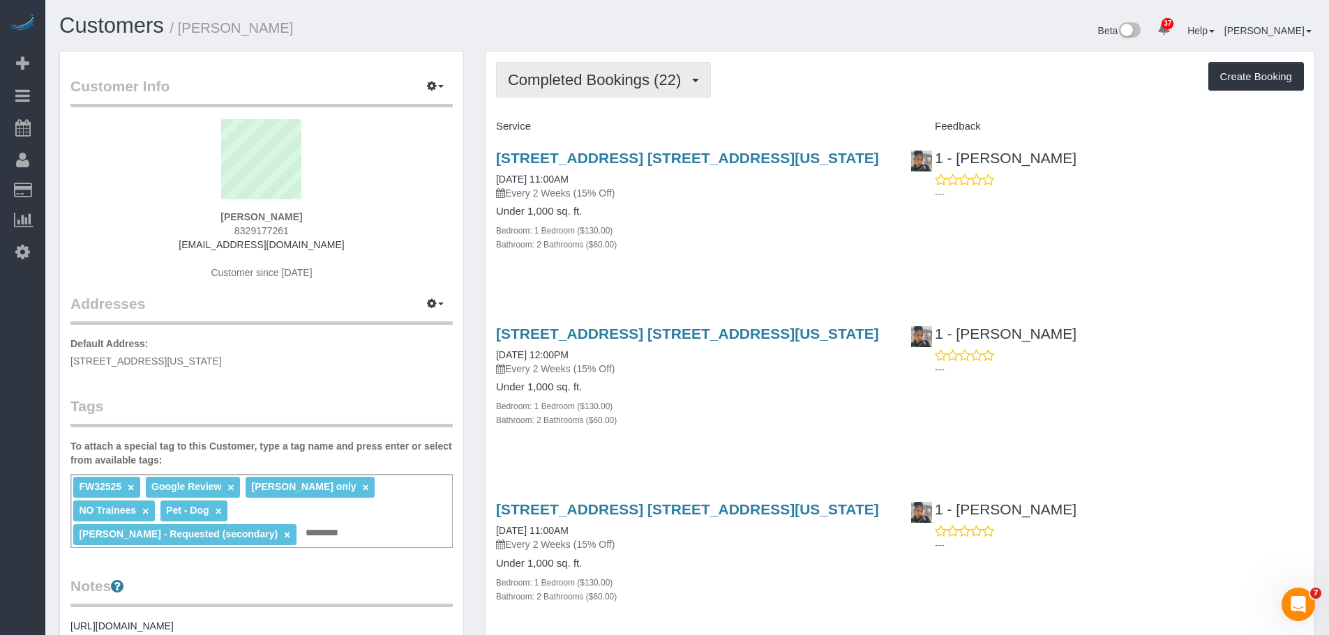
click at [597, 89] on button "Completed Bookings (22)" at bounding box center [603, 80] width 215 height 36
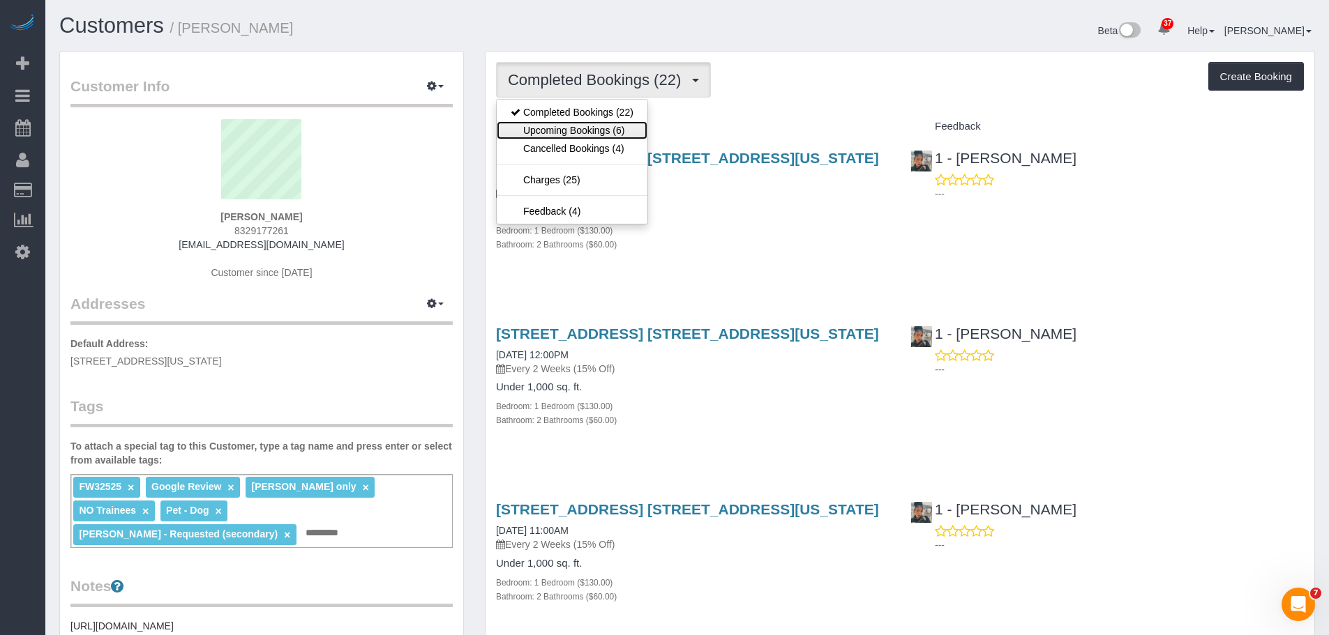
click at [566, 131] on link "Upcoming Bookings (6)" at bounding box center [572, 130] width 151 height 18
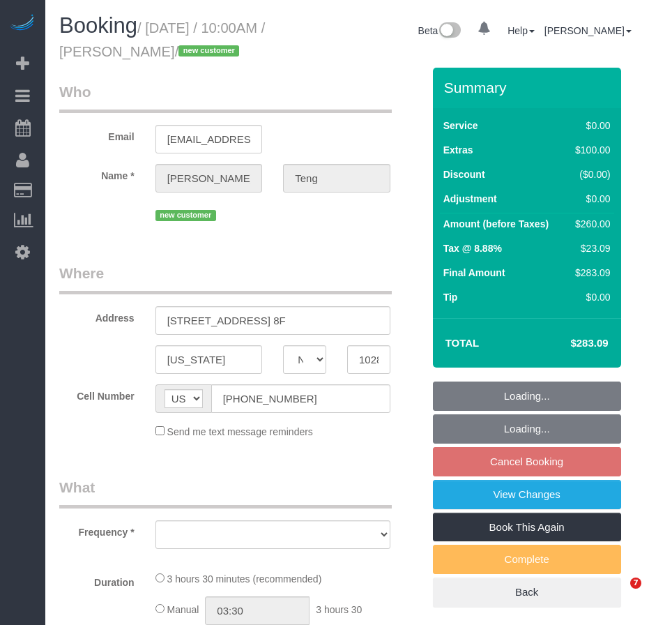
select select "NY"
select select "object:809"
select select "string:stripe-pm_1SGjPX4VGloSiKo7zmoVxI5o"
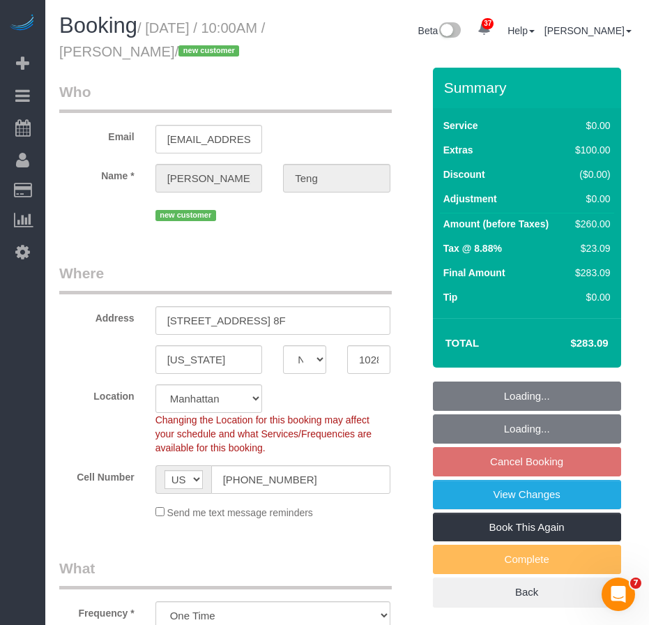
select select "number:89"
select select "number:90"
select select "number:15"
select select "number:5"
select select "object:960"
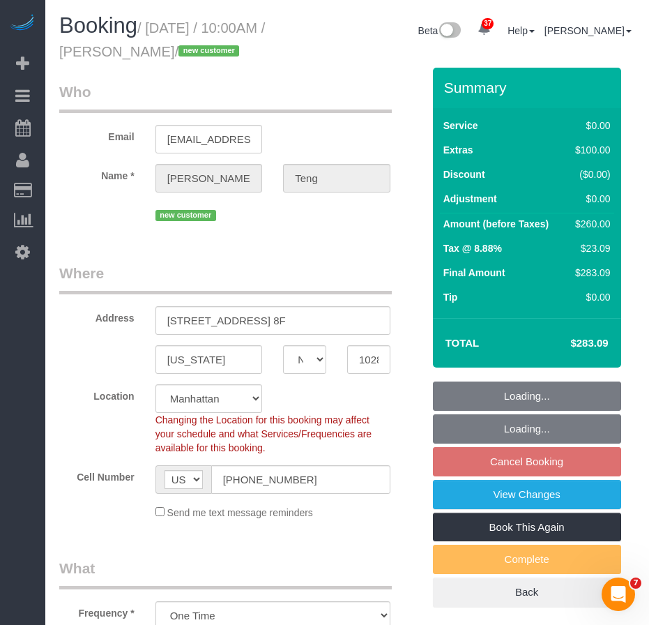
select select "1"
select select "spot3"
select select "1"
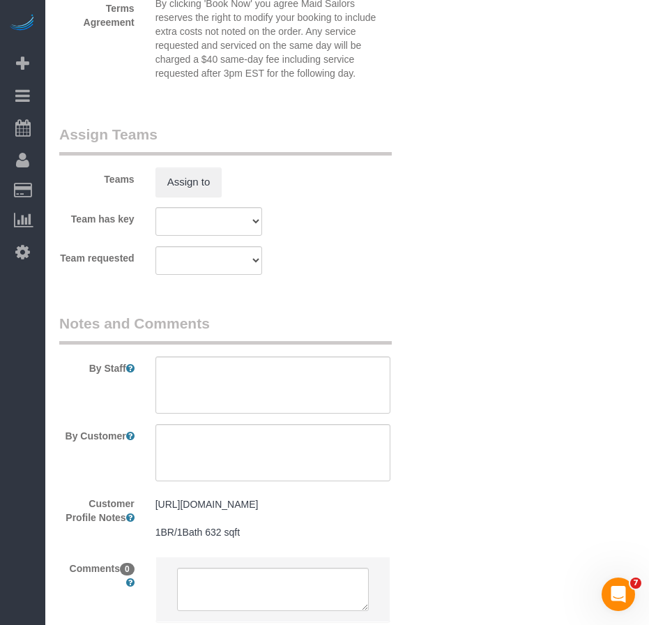
scroll to position [1953, 0]
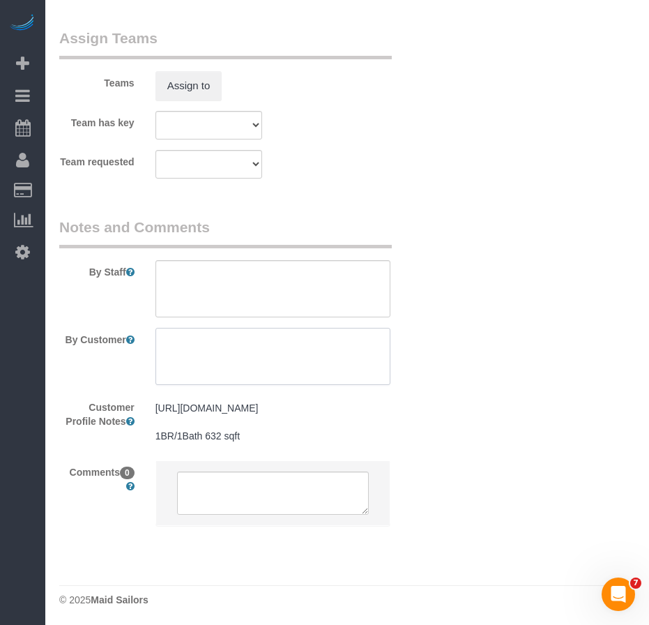
click at [252, 350] on textarea at bounding box center [273, 356] width 235 height 57
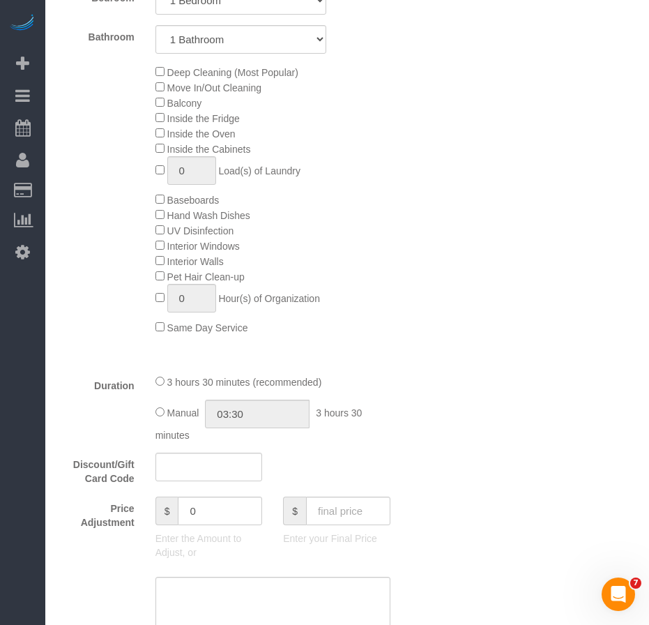
scroll to position [907, 0]
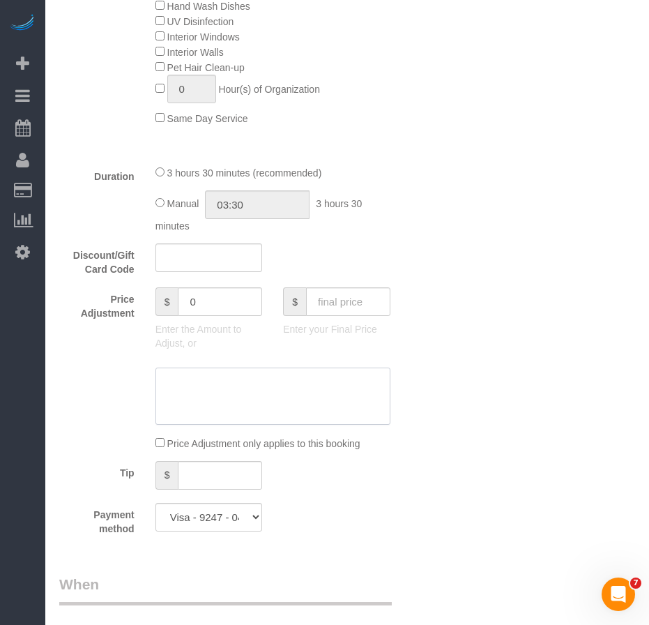
click at [277, 392] on textarea at bounding box center [273, 396] width 235 height 57
click at [263, 393] on textarea at bounding box center [273, 396] width 235 height 57
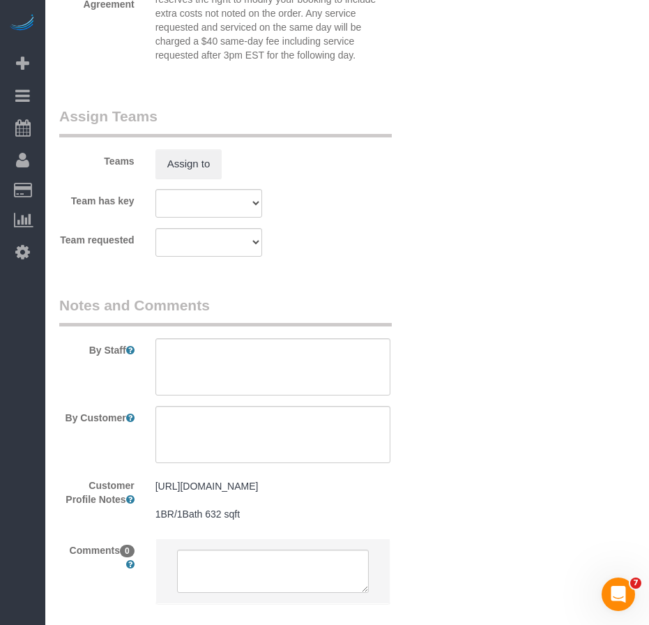
scroll to position [1883, 0]
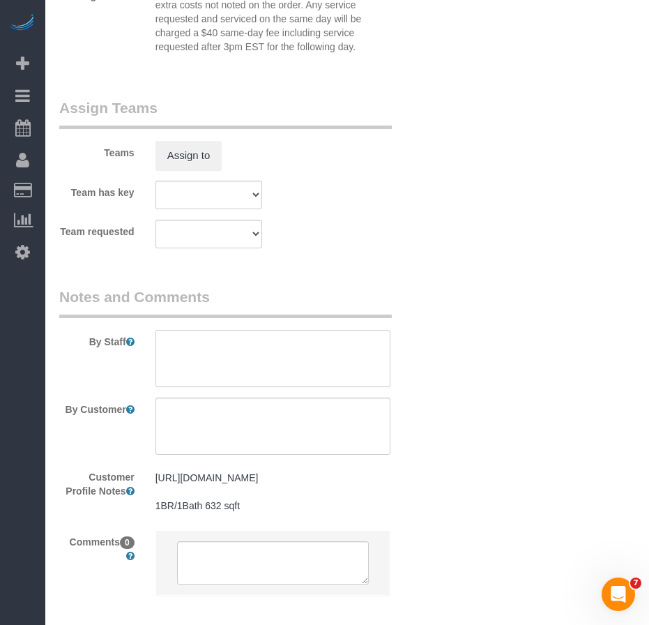
click at [208, 347] on textarea at bounding box center [273, 358] width 235 height 57
drag, startPoint x: 258, startPoint y: 346, endPoint x: 221, endPoint y: 345, distance: 37.0
click at [221, 345] on textarea at bounding box center [273, 358] width 235 height 57
click at [232, 346] on textarea at bounding box center [273, 358] width 235 height 57
click at [175, 359] on textarea at bounding box center [273, 358] width 235 height 57
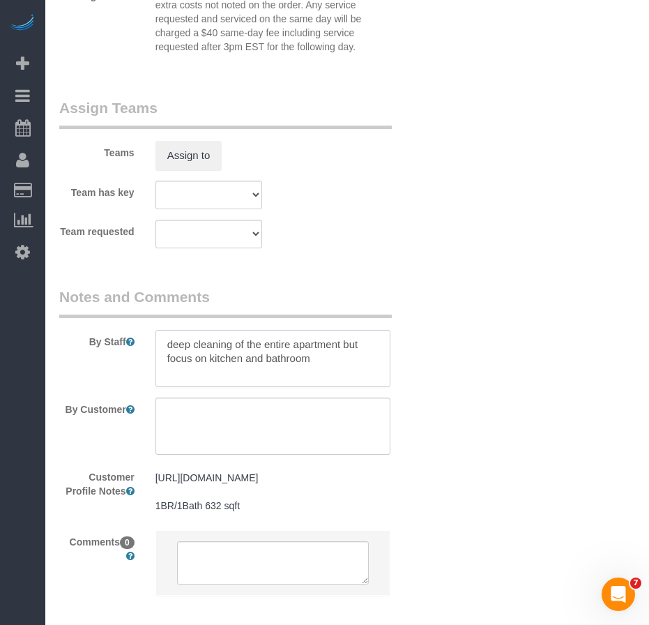
click at [175, 360] on textarea at bounding box center [273, 358] width 235 height 57
type textarea "deep cleaning of the entire apartment but priority is the kitchen and bathroom"
drag, startPoint x: 338, startPoint y: 356, endPoint x: 165, endPoint y: 338, distance: 173.9
click at [165, 338] on textarea at bounding box center [273, 358] width 235 height 57
click at [190, 412] on textarea at bounding box center [273, 426] width 235 height 57
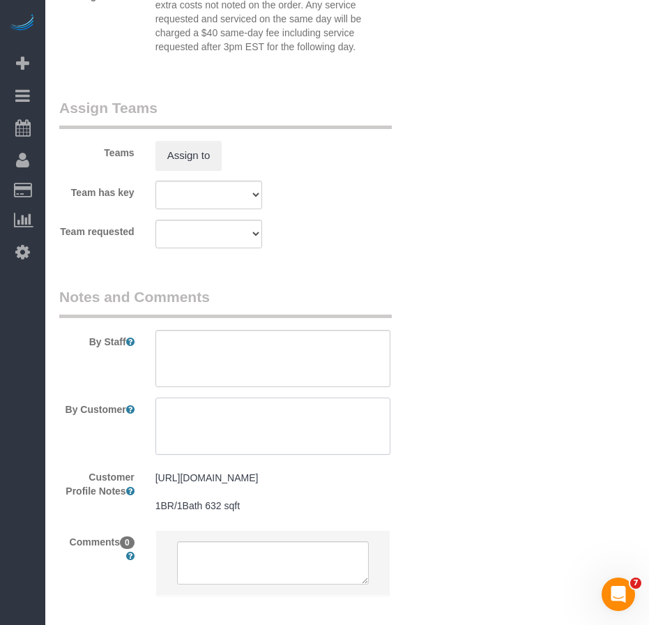
paste textarea "Sure! Here's a clearer and more polished version of that note: **Deep cleaning …"
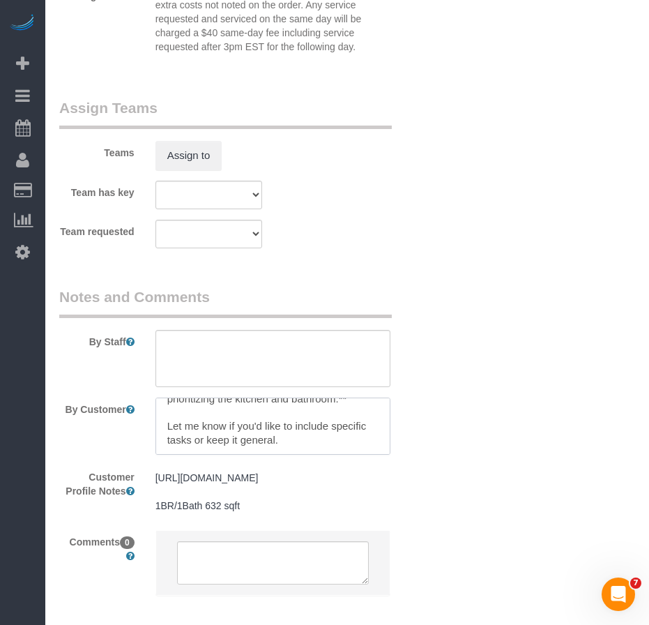
drag, startPoint x: 289, startPoint y: 437, endPoint x: 159, endPoint y: 425, distance: 130.3
click at [159, 425] on textarea at bounding box center [273, 426] width 235 height 57
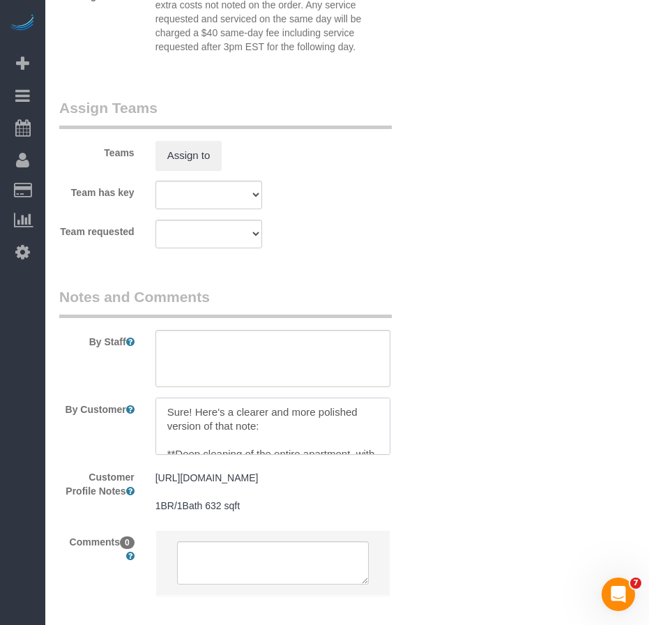
drag, startPoint x: 174, startPoint y: 428, endPoint x: 162, endPoint y: 394, distance: 35.8
click at [162, 394] on sui-booking-comments "By Staff By Customer Customer Profile Notes https://www.realtor.com/realestatea…" at bounding box center [240, 448] width 363 height 323
click at [241, 442] on textarea at bounding box center [273, 426] width 235 height 57
type textarea "Deep cleaning of the entire apartment, with a priority focus on the kitchen and…"
click at [182, 355] on textarea at bounding box center [273, 358] width 235 height 57
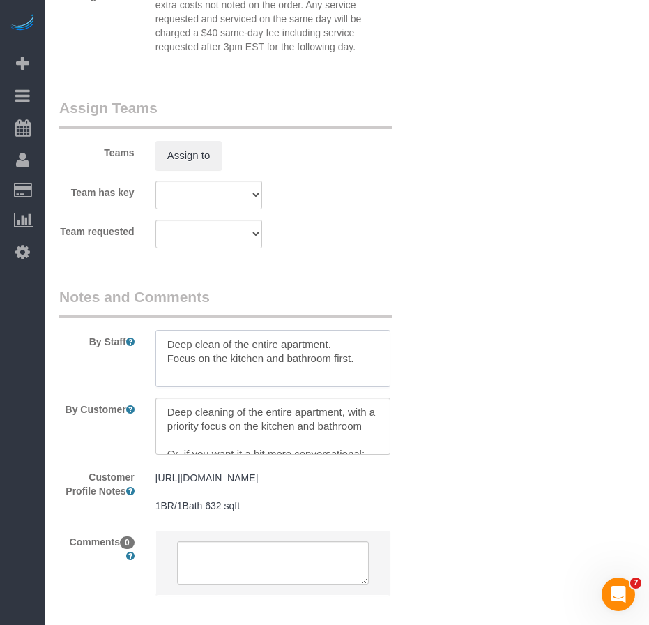
drag, startPoint x: 165, startPoint y: 360, endPoint x: 213, endPoint y: 362, distance: 48.2
click at [213, 362] on textarea at bounding box center [273, 358] width 235 height 57
drag, startPoint x: 342, startPoint y: 362, endPoint x: 162, endPoint y: 345, distance: 181.4
click at [162, 345] on textarea at bounding box center [273, 358] width 235 height 57
type textarea "Deep clean of the entire apartment. Prioritize the kitchen and bathroom."
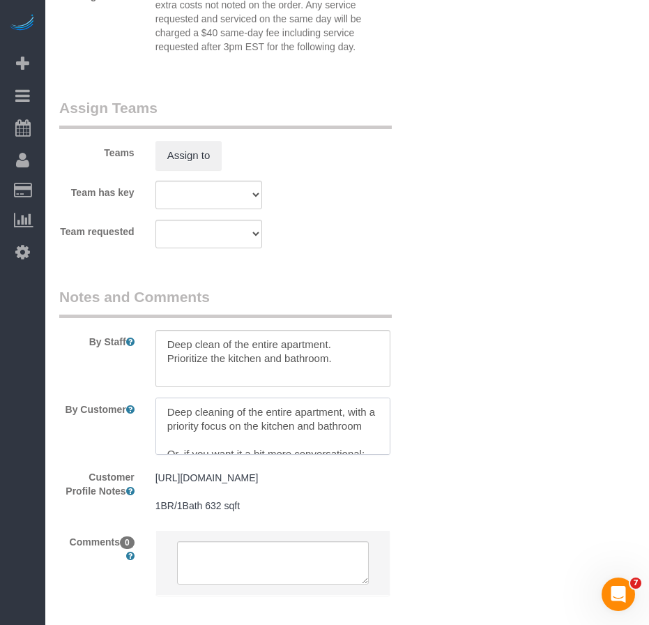
click at [215, 442] on textarea at bounding box center [273, 426] width 235 height 57
drag, startPoint x: 229, startPoint y: 444, endPoint x: 160, endPoint y: 416, distance: 75.1
click at [160, 416] on textarea at bounding box center [273, 426] width 235 height 57
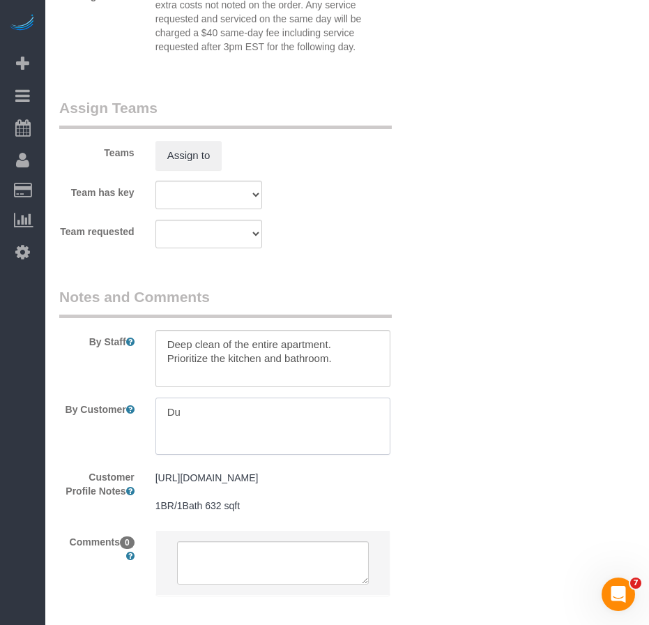
type textarea "D"
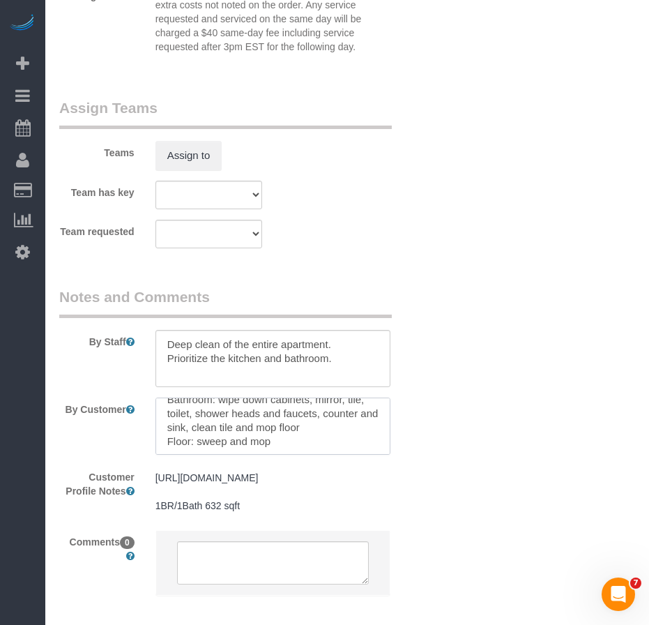
scroll to position [28, 0]
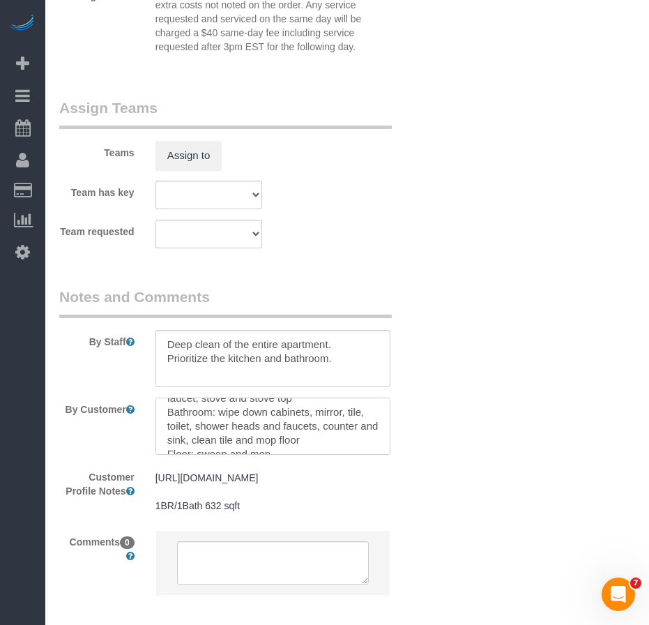
click at [359, 428] on textarea at bounding box center [273, 426] width 235 height 57
click at [190, 442] on textarea at bounding box center [273, 426] width 235 height 57
drag, startPoint x: 166, startPoint y: 427, endPoint x: 276, endPoint y: 425, distance: 110.2
click at [276, 425] on textarea at bounding box center [273, 426] width 235 height 57
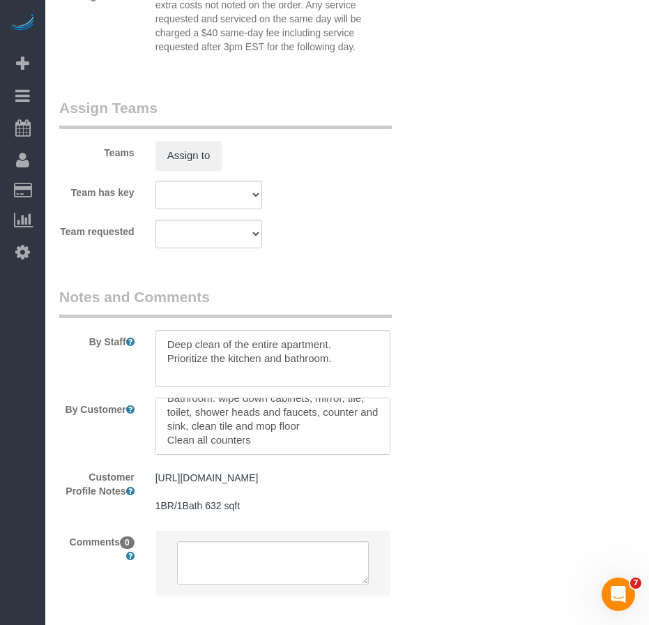
paste textarea "Floor: sweep and mop"
type textarea "Kitchen: wipe down counters, kitchen sink, faucet, stove and stove top Bathroom…"
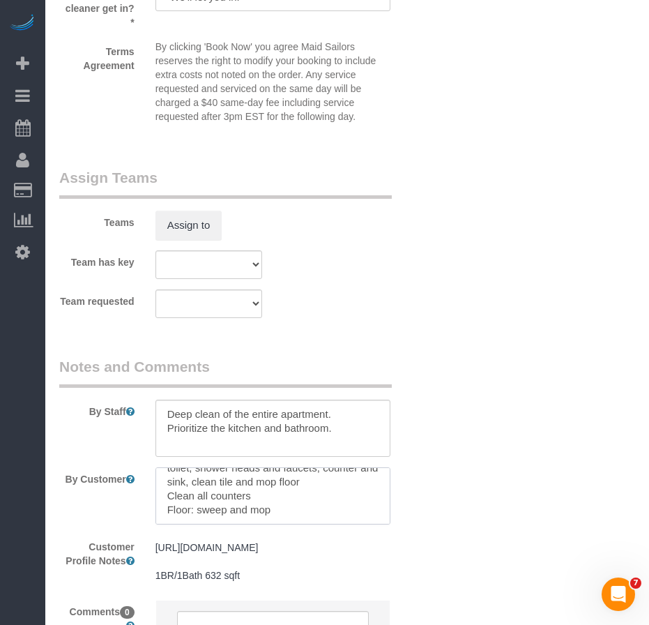
drag, startPoint x: 167, startPoint y: 485, endPoint x: 264, endPoint y: 518, distance: 101.5
click at [264, 518] on textarea at bounding box center [273, 495] width 235 height 57
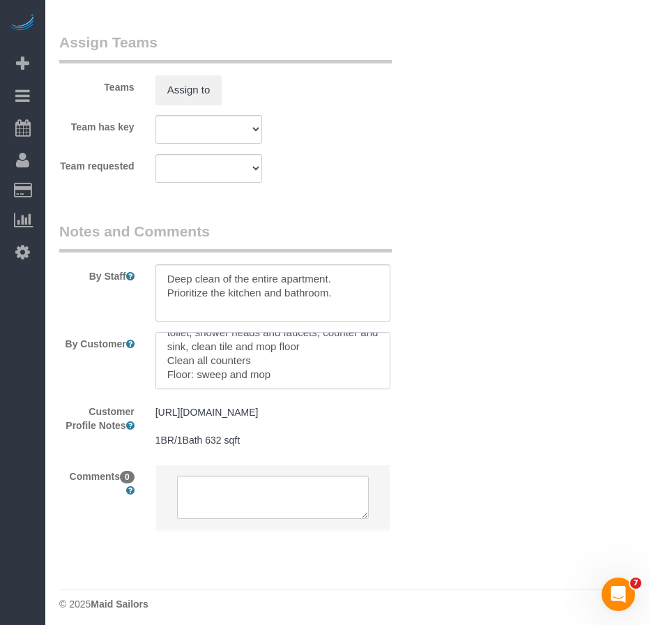
scroll to position [1983, 0]
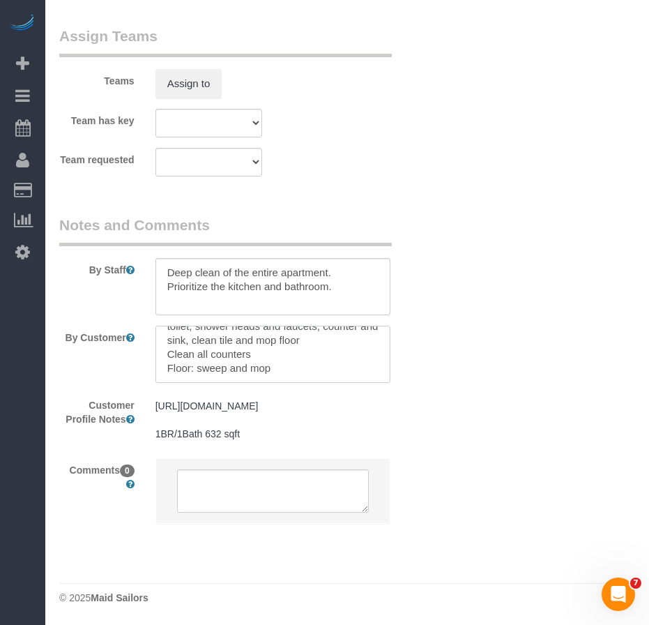
click at [283, 348] on textarea at bounding box center [273, 354] width 235 height 57
click at [207, 276] on textarea at bounding box center [273, 286] width 235 height 57
click at [338, 260] on textarea at bounding box center [273, 286] width 235 height 57
paste textarea "Kitchen: wipe down counters, kitchen sink, faucet, stove and stove top Bathroom…"
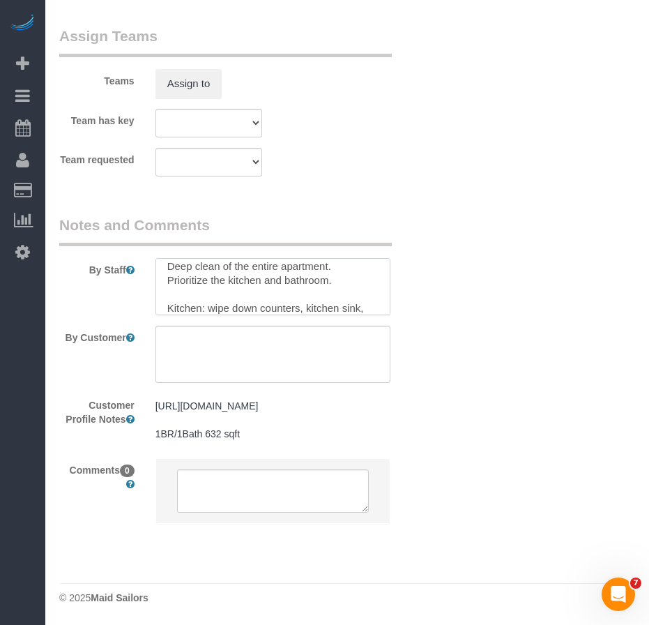
scroll to position [89, 0]
type textarea "Deep clean of the entire apartment. Prioritize the kitchen and bathroom. Kitche…"
click at [241, 326] on textarea at bounding box center [273, 354] width 235 height 57
paste textarea "Kitchen: wipe down counters, kitchen sink, faucet, stove and stove top Bathroom…"
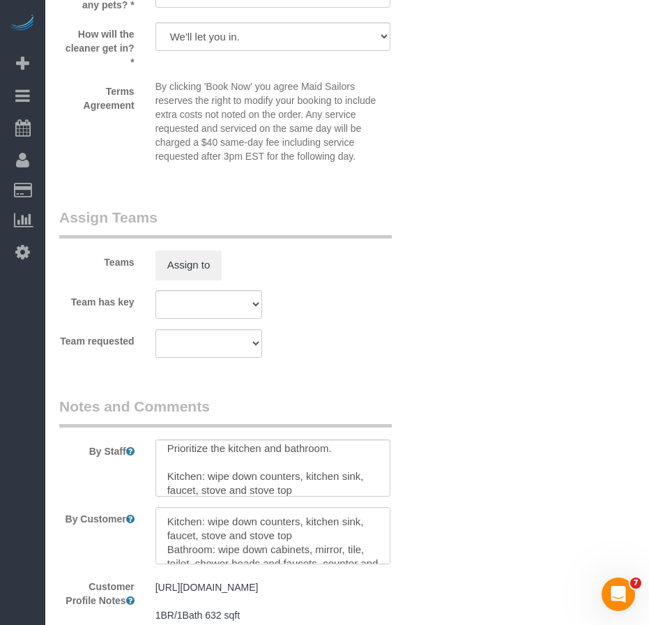
scroll to position [0, 0]
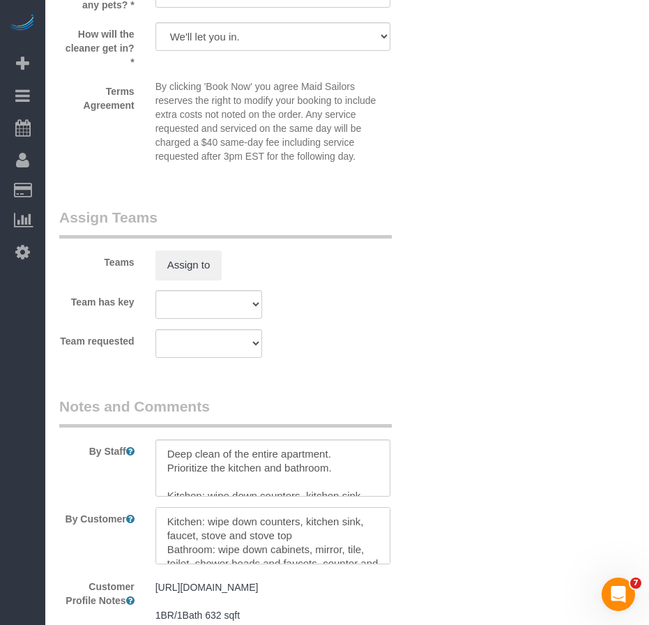
type textarea "Kitchen: wipe down counters, kitchen sink, faucet, stove and stove top Bathroom…"
click at [225, 485] on textarea at bounding box center [273, 467] width 235 height 57
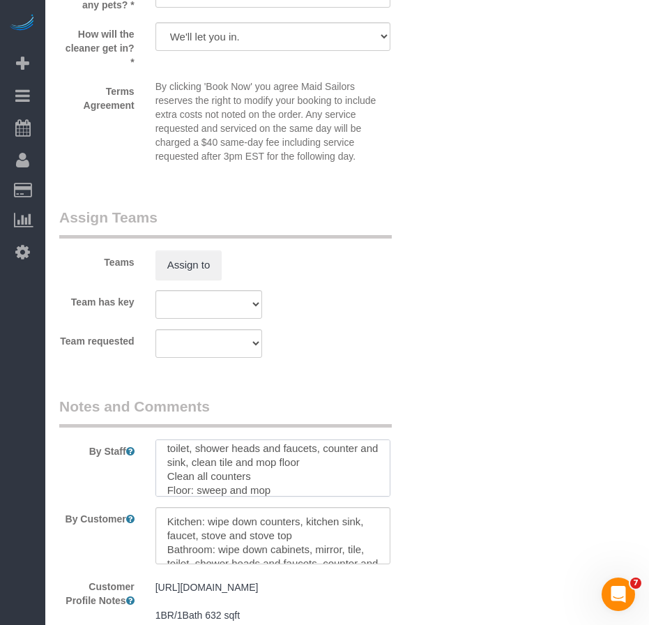
scroll to position [83, 0]
type textarea "Deep clean of the entire apartment. Prioritize the kitchen and bathroom. Kitche…"
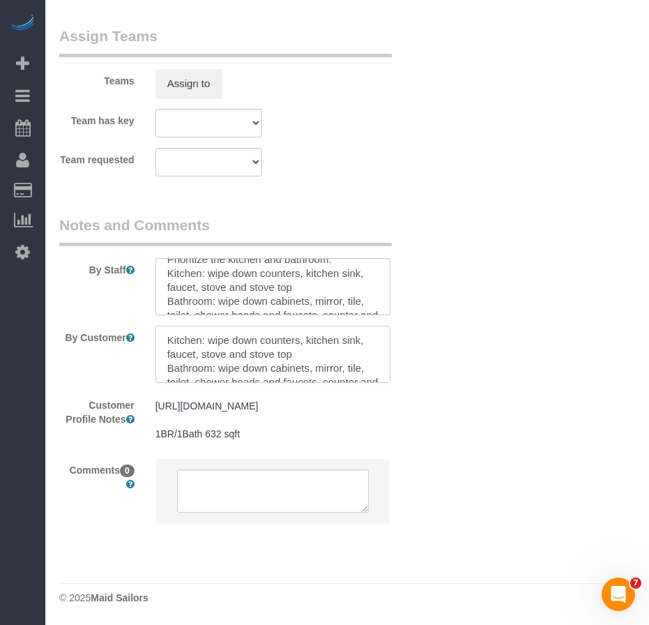
scroll to position [28, 0]
click at [238, 342] on textarea at bounding box center [273, 354] width 235 height 57
click at [343, 342] on textarea at bounding box center [273, 354] width 235 height 57
drag, startPoint x: 353, startPoint y: 341, endPoint x: 220, endPoint y: 315, distance: 135.8
click at [220, 326] on textarea at bounding box center [273, 354] width 235 height 57
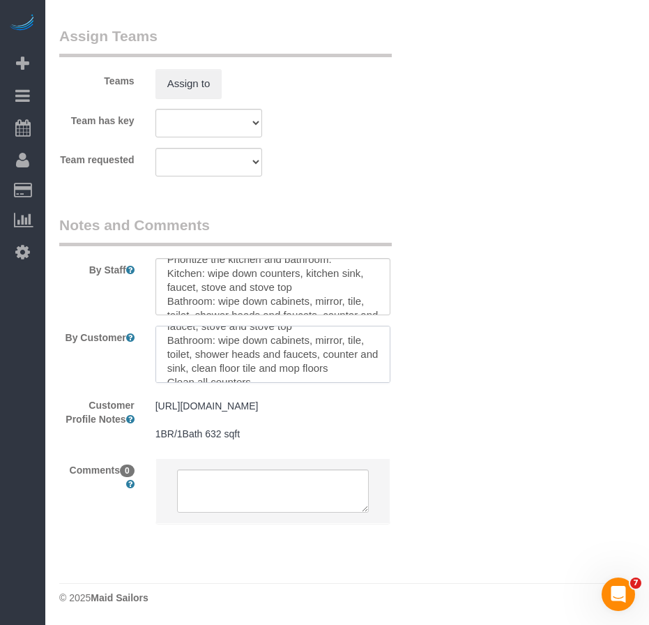
type textarea "Kitchen: wipe down counters, kitchen sink, faucet, stove and stove top Bathroom…"
click at [218, 276] on textarea at bounding box center [273, 286] width 235 height 57
click at [324, 258] on textarea at bounding box center [273, 286] width 235 height 57
paste textarea "floor tile and mop floors"
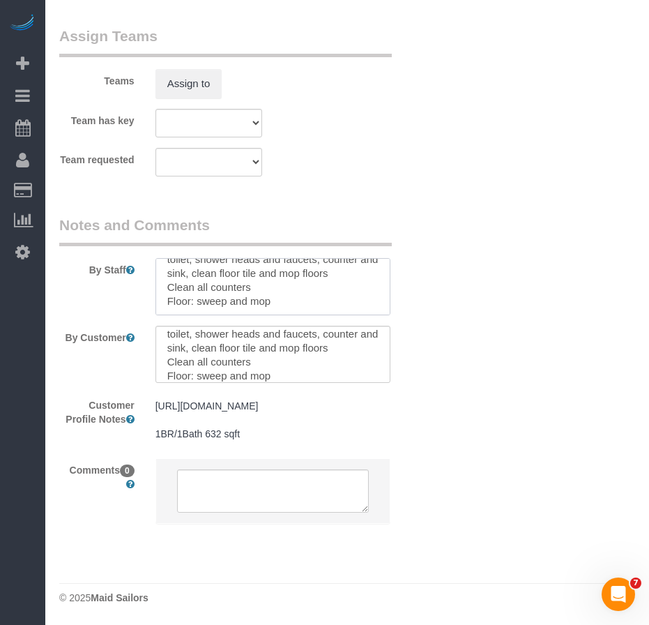
scroll to position [56, 0]
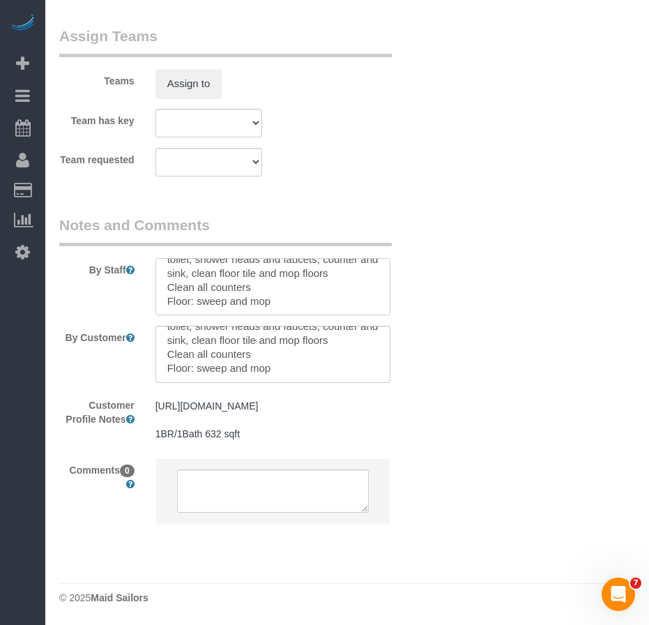
type textarea "Deep clean of the entire apartment. Prioritize the kitchen and bathroom. Kitche…"
drag, startPoint x: 200, startPoint y: 339, endPoint x: 153, endPoint y: 336, distance: 47.5
click at [152, 336] on div at bounding box center [273, 354] width 256 height 57
click at [253, 342] on textarea at bounding box center [273, 354] width 235 height 57
type textarea "Kitchen: wipe down counters, kitchen sink, faucet, stove and stove top Bathroom…"
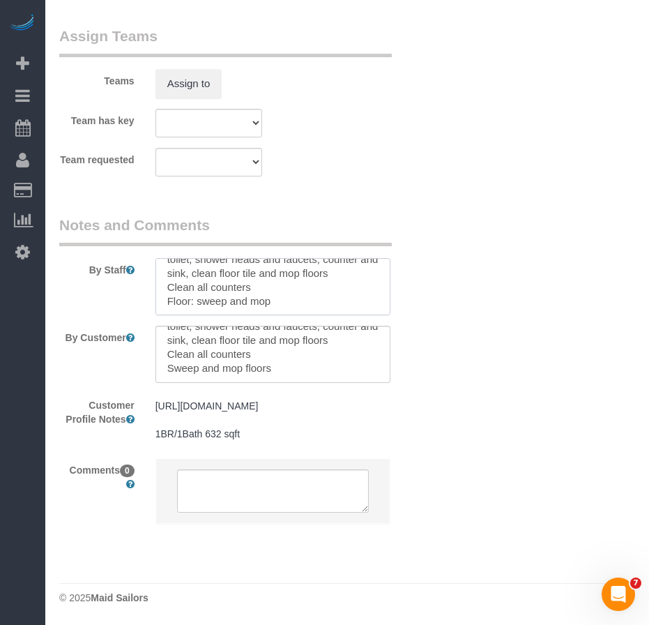
drag, startPoint x: 201, startPoint y: 273, endPoint x: 160, endPoint y: 273, distance: 41.2
click at [160, 273] on textarea at bounding box center [273, 286] width 235 height 57
click at [249, 276] on textarea at bounding box center [273, 286] width 235 height 57
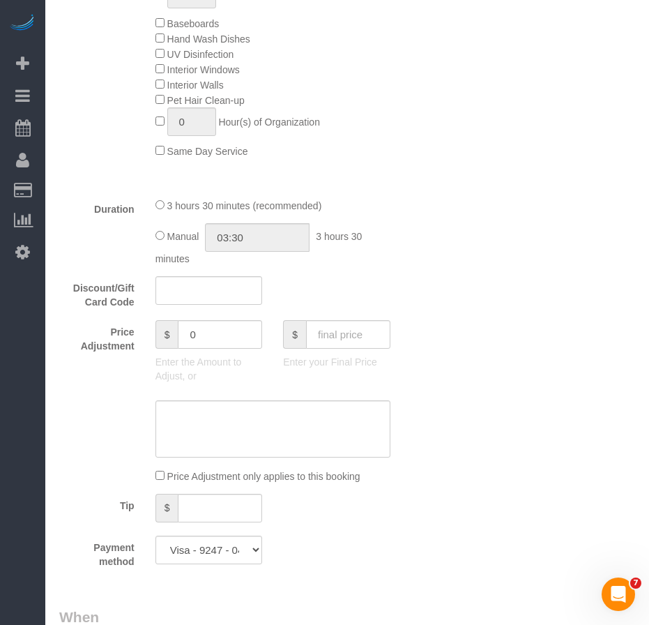
scroll to position [867, 0]
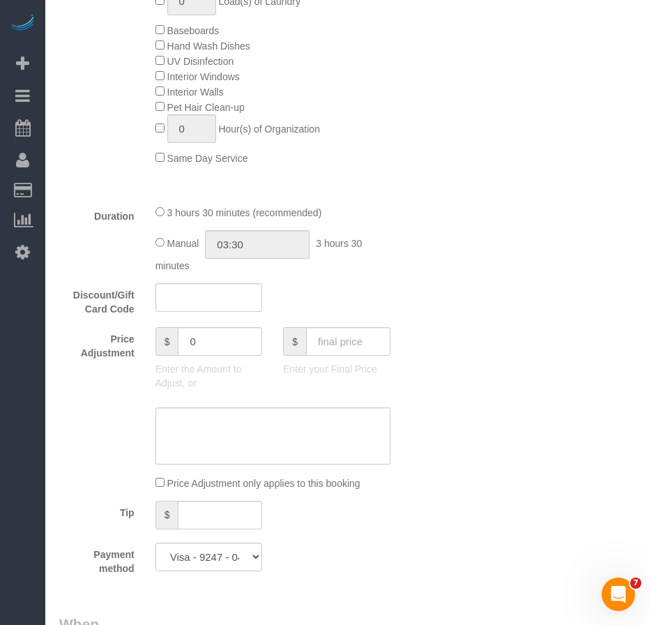
type textarea "Deep clean of the entire apartment. Prioritize the kitchen and bathroom. Kitche…"
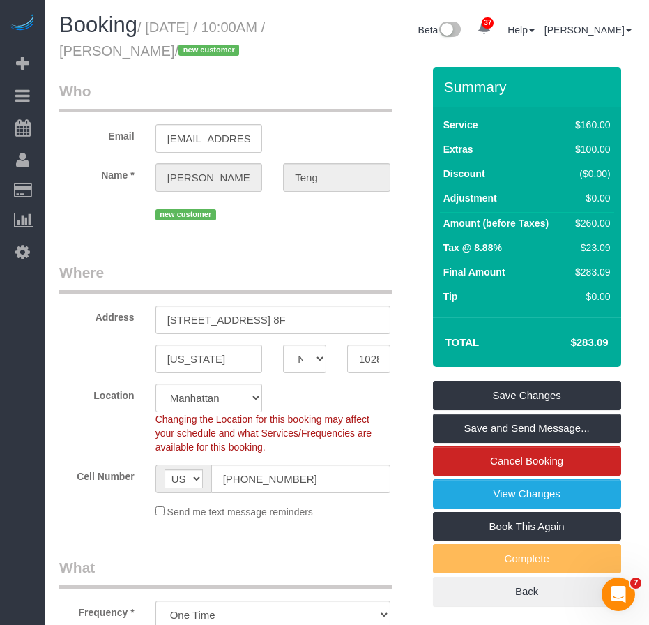
scroll to position [0, 0]
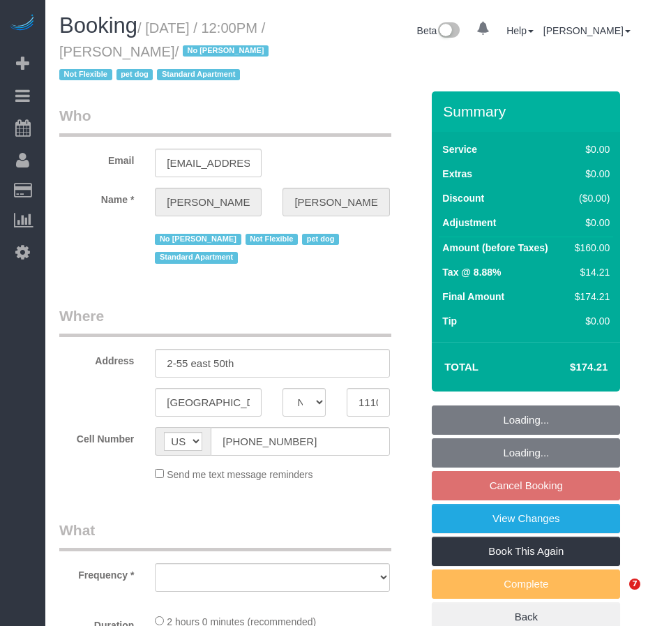
select select "NY"
select select "object:821"
select select "string:stripe-pm_1PRaTe4VGloSiKo70J2VwSuU"
select select "number:89"
select select "number:90"
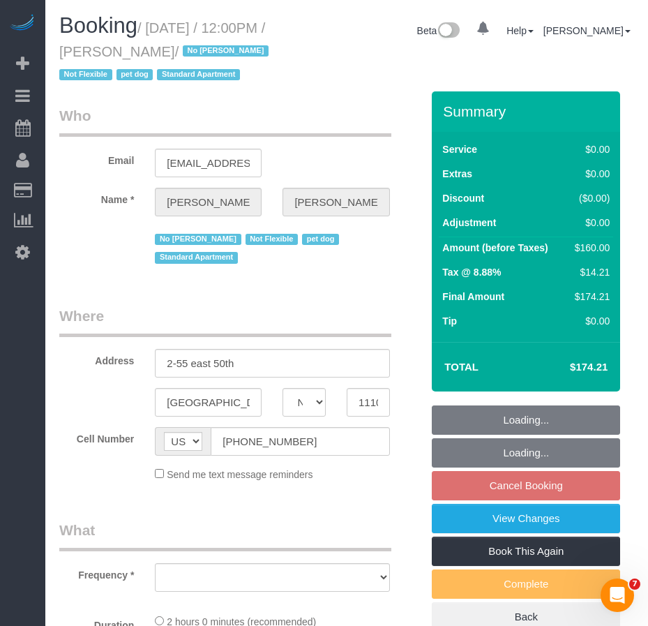
select select "number:13"
select select "number:5"
select select "1"
select select "spot5"
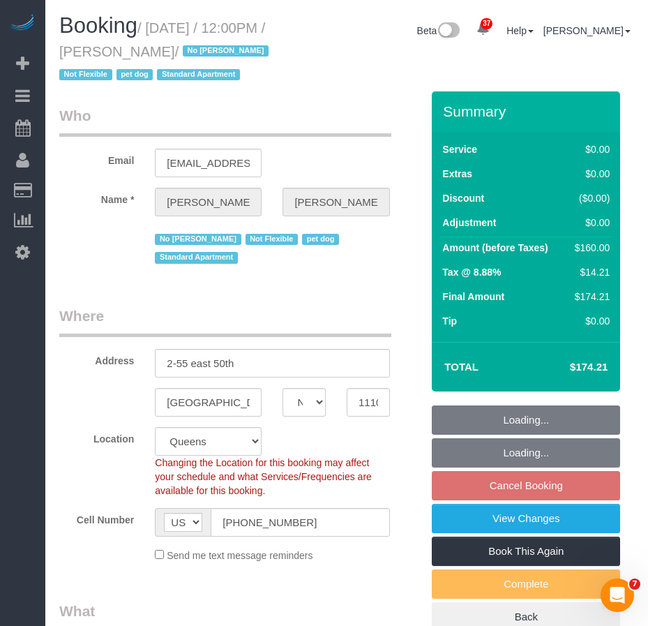
select select "object:1431"
select select "1"
select select "spot60"
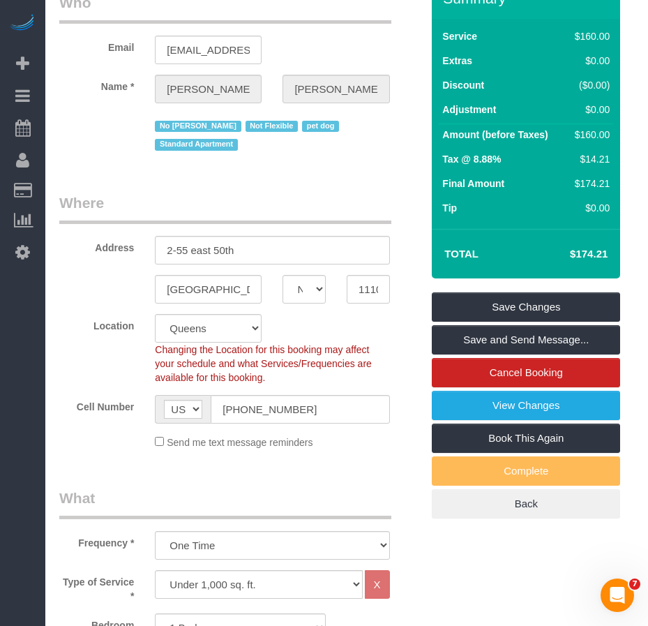
scroll to position [12, 0]
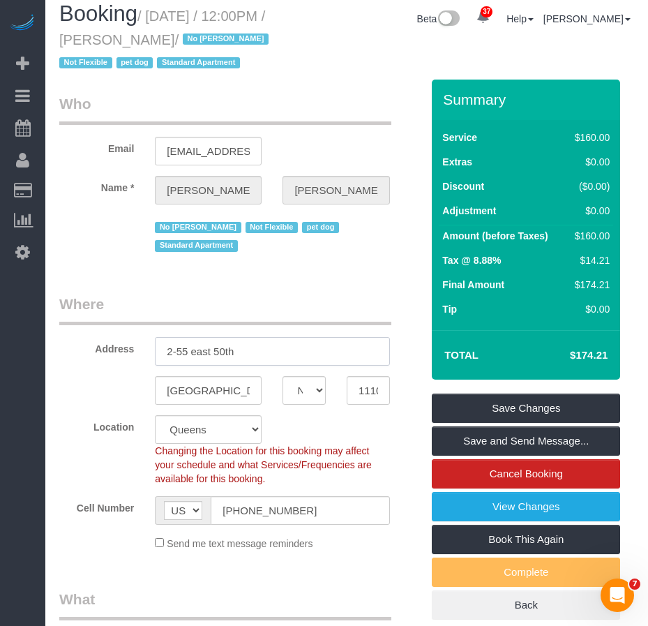
click at [190, 366] on input "2-55 east 50th" at bounding box center [272, 351] width 234 height 29
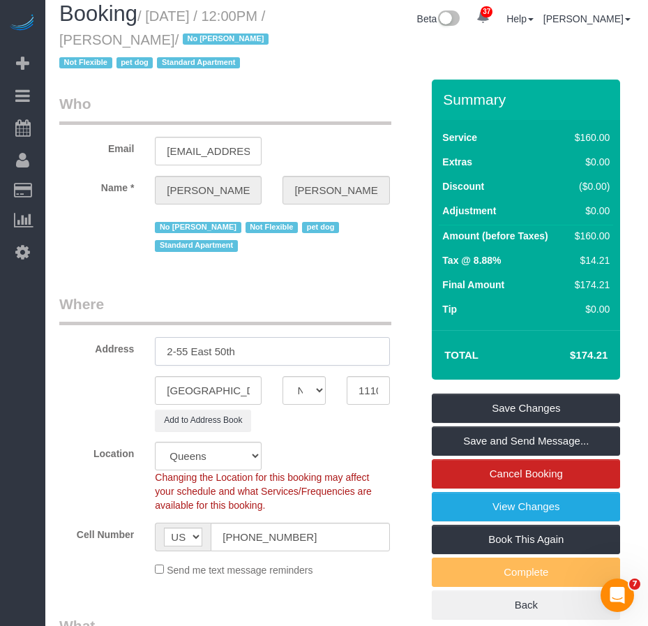
click at [249, 366] on input "2-55 East 50th" at bounding box center [272, 351] width 234 height 29
type input "[STREET_ADDRESS]"
click at [96, 431] on div "Add to Address Book" at bounding box center [240, 420] width 383 height 22
